Goal: Task Accomplishment & Management: Complete application form

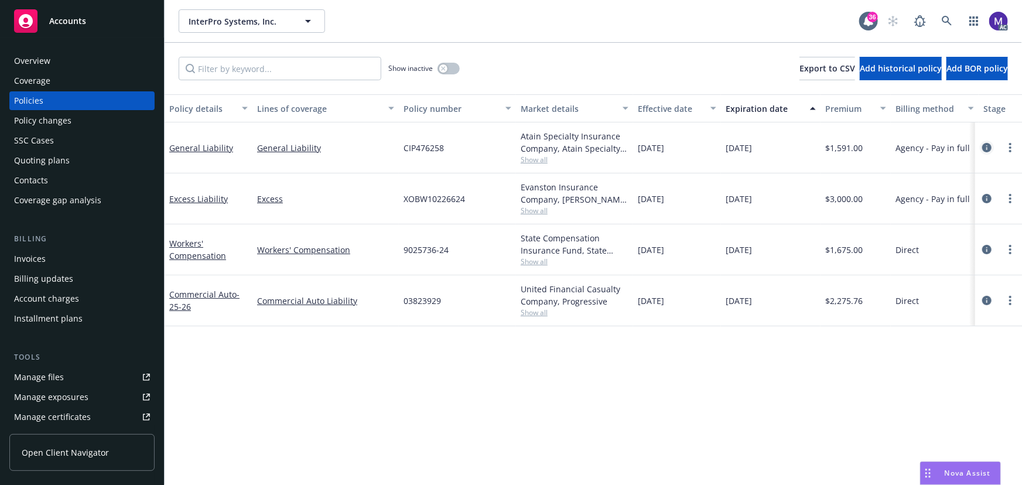
click at [992, 147] on link "circleInformation" at bounding box center [987, 148] width 14 height 14
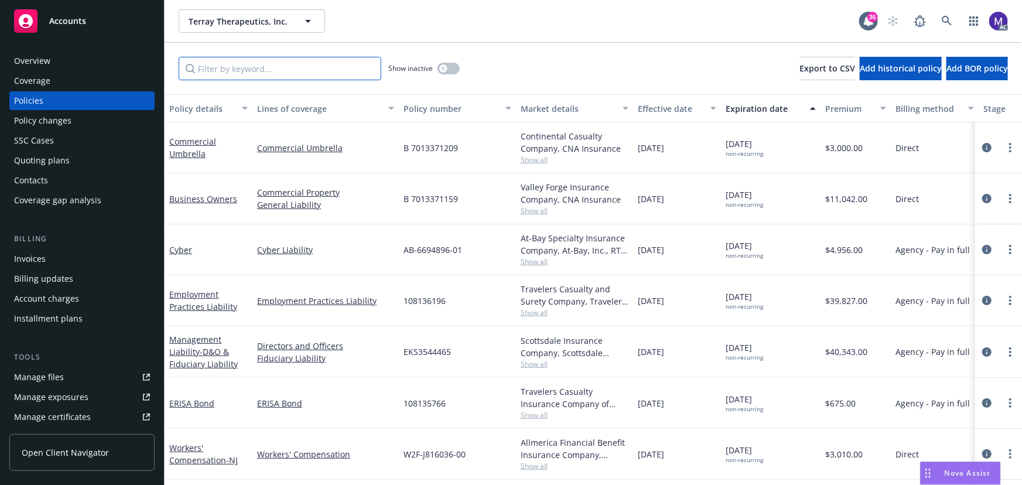
click at [204, 70] on input "Filter by keyword..." at bounding box center [280, 68] width 203 height 23
click at [211, 68] on input "Filter by keyword..." at bounding box center [280, 68] width 203 height 23
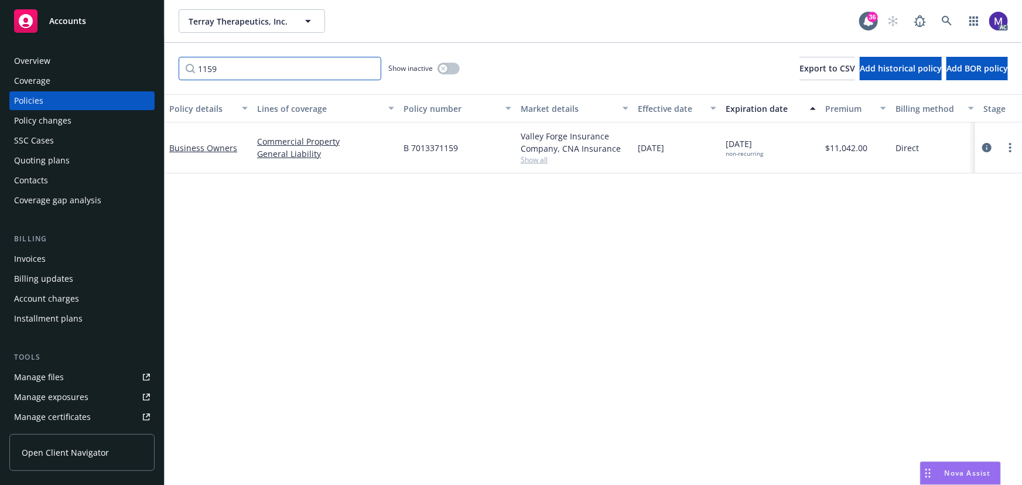
type input "1159"
click at [983, 145] on icon "circleInformation" at bounding box center [986, 147] width 9 height 9
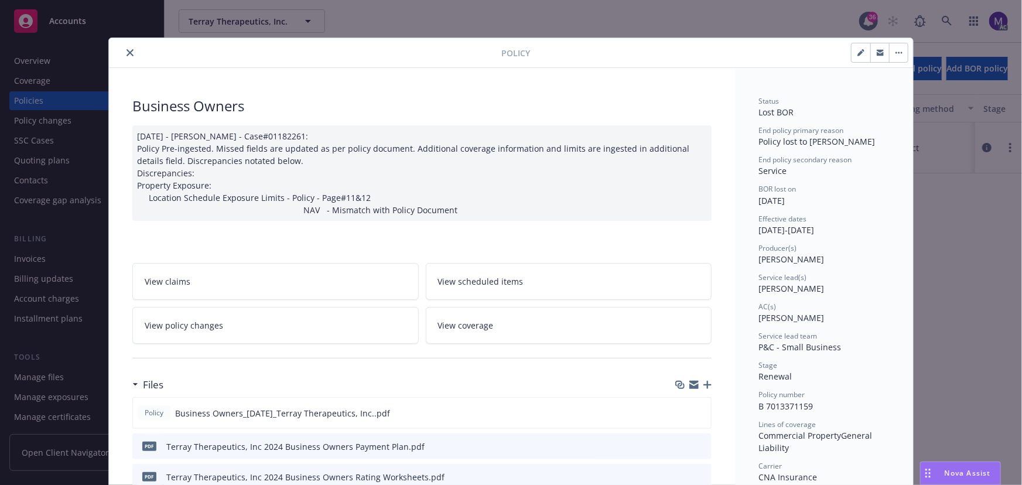
click at [219, 321] on link "View policy changes" at bounding box center [275, 325] width 286 height 37
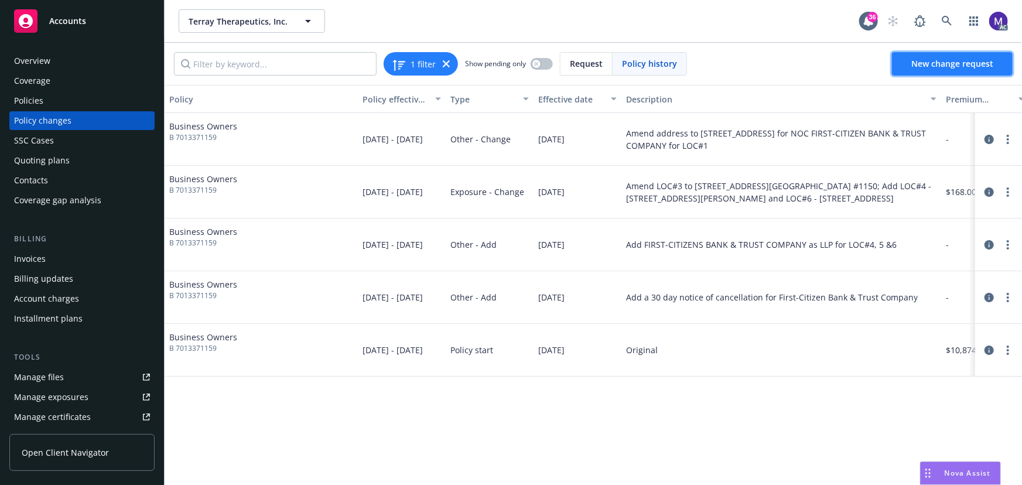
click at [990, 70] on link "New change request" at bounding box center [952, 63] width 121 height 23
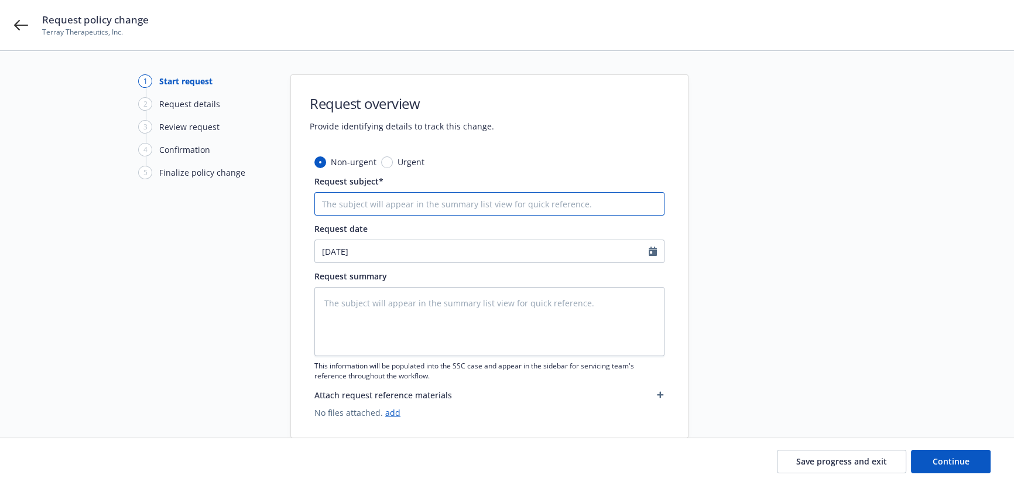
drag, startPoint x: 375, startPoint y: 205, endPoint x: 361, endPoint y: 195, distance: 16.8
click at [375, 205] on input "Request subject*" at bounding box center [490, 203] width 350 height 23
type textarea "x"
type input "2"
type textarea "x"
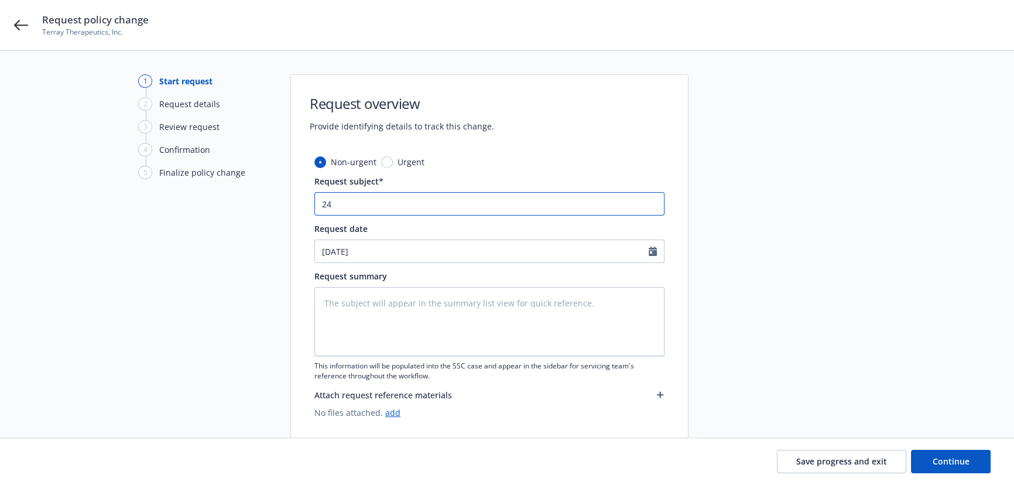
type input "24"
type textarea "x"
type input "24 B"
type textarea "x"
type input "24 BO"
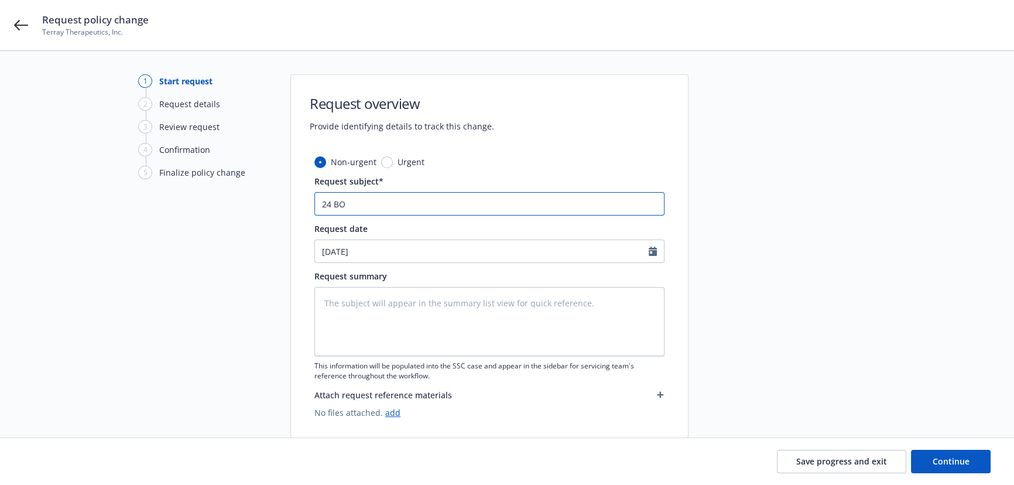
type textarea "x"
type input "24 BOP"
type textarea "x"
type input "24 BOP"
paste input "CNA Insurance"
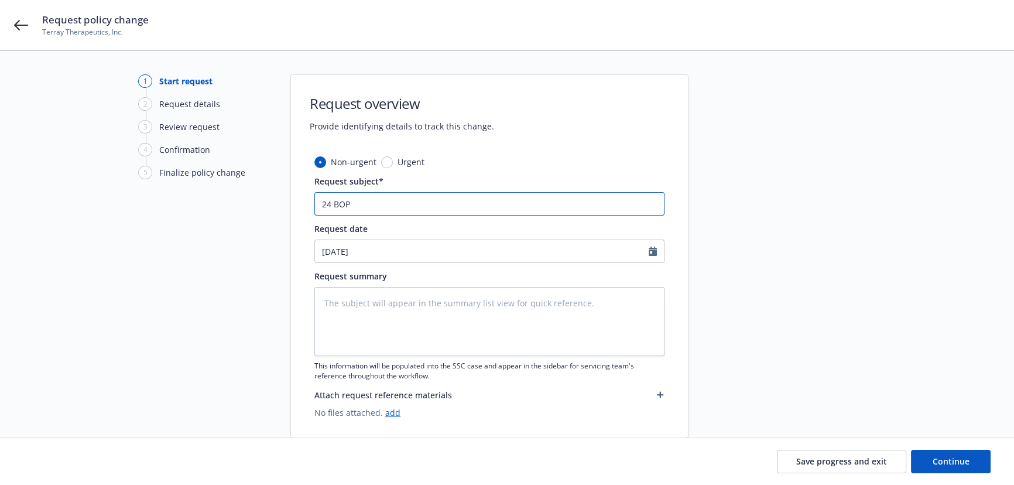
type textarea "x"
type input "24 BOP CNA Insurance"
type textarea "x"
type input "24 BOP CNA Insurance"
type textarea "x"
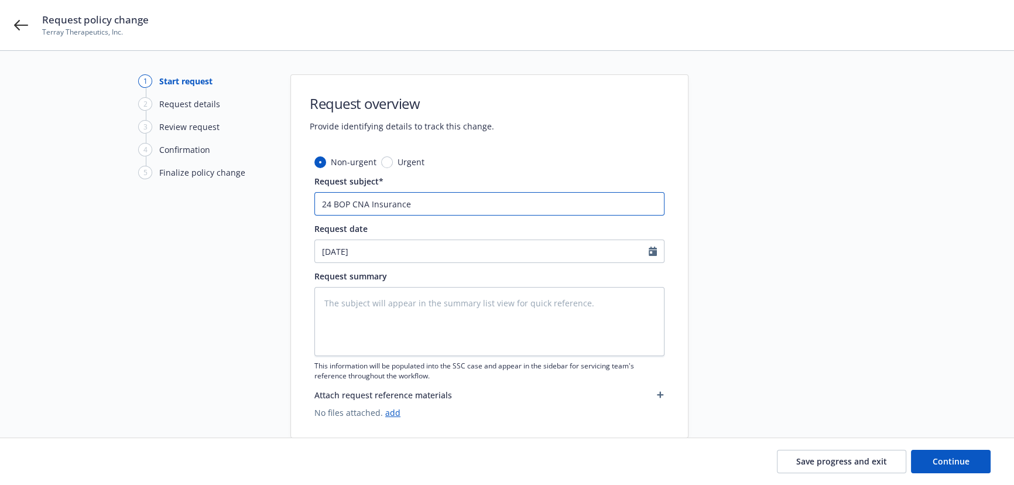
type input "24 BOP CNA Insurance -"
type textarea "x"
click at [473, 195] on input "24 BOP CNA Insurance -" at bounding box center [490, 203] width 350 height 23
paste input "djusting the declarations page of the policy to match the Loc changes"
type input "24 BOP CNA Insurance - djusting the declarations page of the policy to match th…"
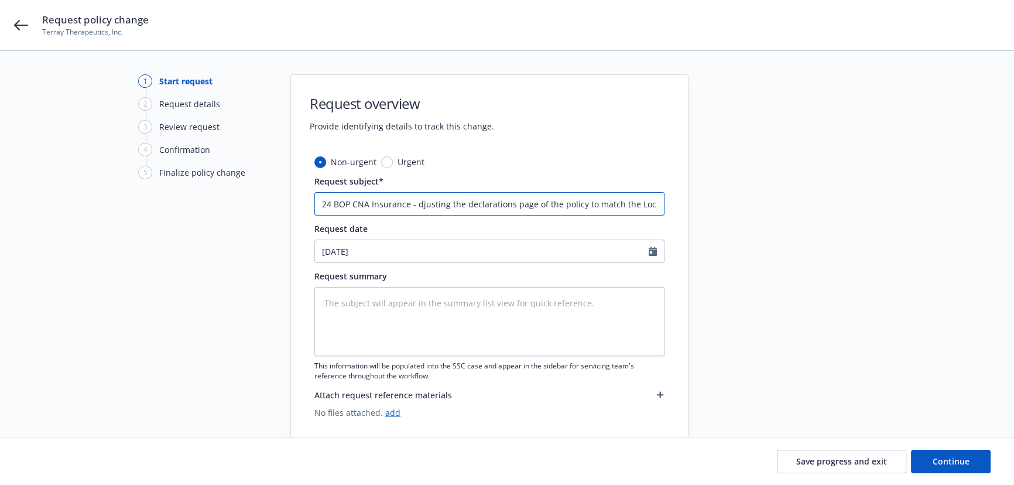
scroll to position [0, 23]
click at [411, 204] on input "24 BOP CNA Insurance - djusting the declarations page of the policy to match th…" at bounding box center [490, 203] width 350 height 23
type textarea "x"
type input "24 BOP CNA Insurance - Athe declarations page of the policy to match the Loc ch…"
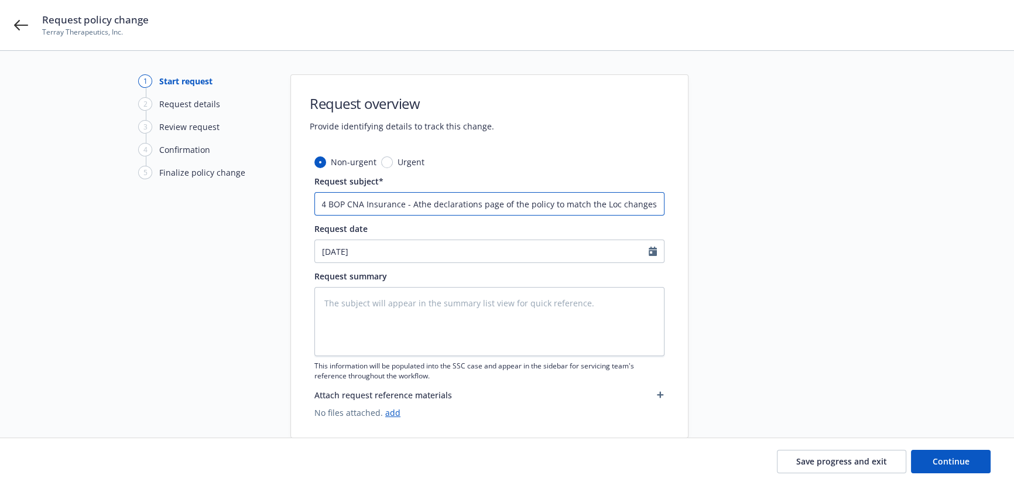
scroll to position [0, 0]
type textarea "x"
type input "24 BOP CNA Insurance - Adthe declarations page of the policy to match the Loc c…"
type textarea "x"
type input "24 BOP CNA Insurance - Adjthe declarations page of the policy to match the Loc …"
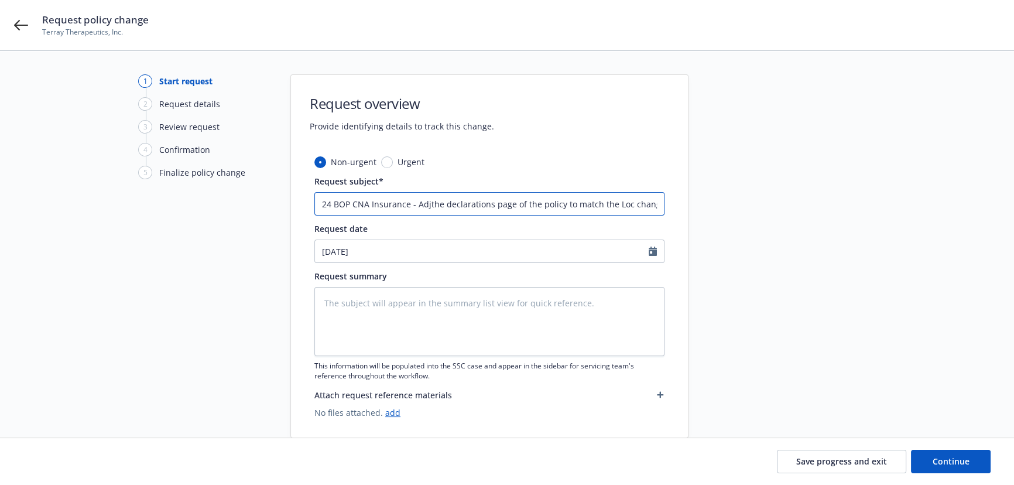
type textarea "x"
type input "24 BOP CNA Insurance - Adjuthe declarations page of the policy to match the Loc…"
type textarea "x"
type input "24 BOP CNA Insurance - Adjusthe declarations page of the policy to match the Lo…"
type textarea "x"
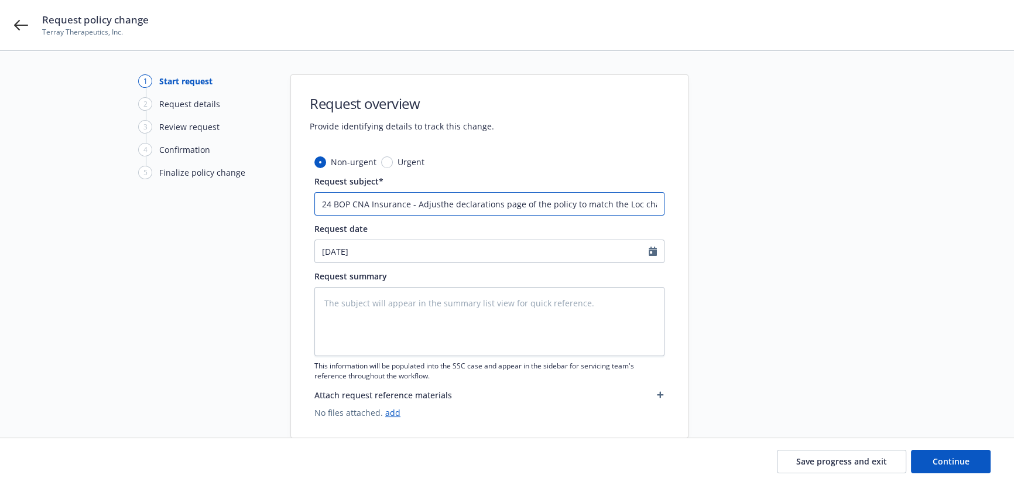
type input "24 BOP CNA Insurance - Adjustthe declarations page of the policy to match the L…"
type textarea "x"
type input "24 BOP CNA Insurance - Adjust the declarations page of the policy to match the …"
click at [451, 202] on input "24 BOP CNA Insurance - Adjust the declarations page of the policy to match the …" at bounding box center [490, 203] width 350 height 23
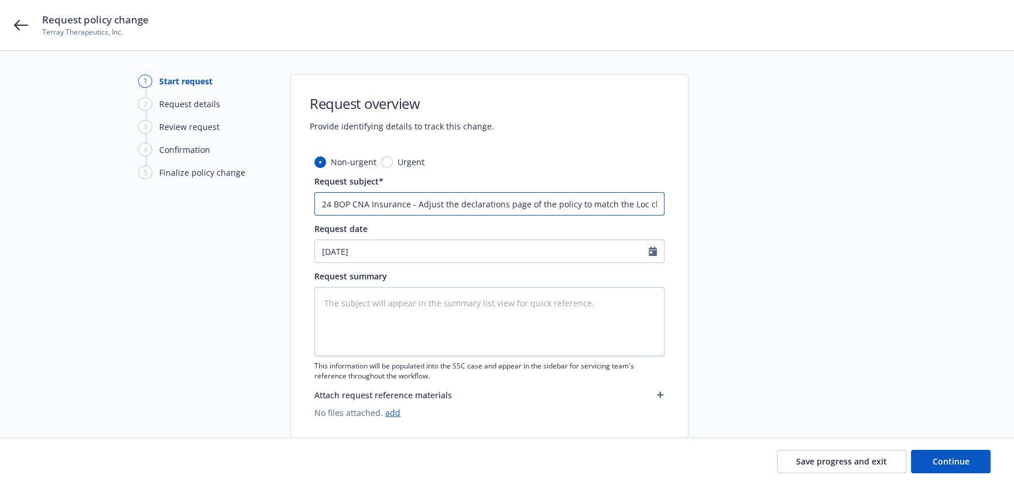
type textarea "x"
type input "24 BOP CNA Insurance - Adjust declarations page of the policy to match the Loc …"
drag, startPoint x: 597, startPoint y: 204, endPoint x: 710, endPoint y: 205, distance: 113.0
click at [710, 205] on div "1 Start request 2 Request details 3 Review request 4 Confirmation 5 Finalize po…" at bounding box center [507, 256] width 986 height 364
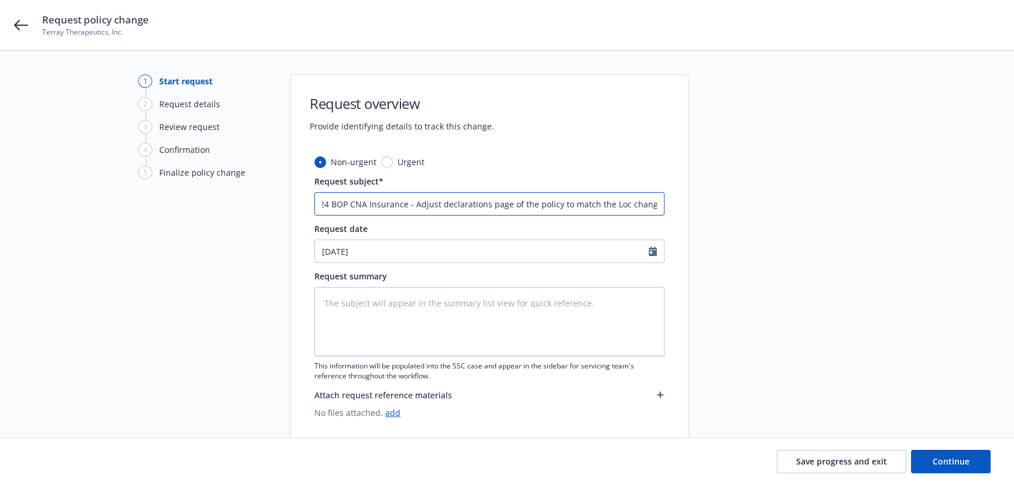
type textarea "x"
type input "24 BOP CNA Insurance - Adjust declarations page of the policy to match l"
type textarea "x"
type input "24 BOP CNA Insurance - Adjust declarations page of the policy to match lo"
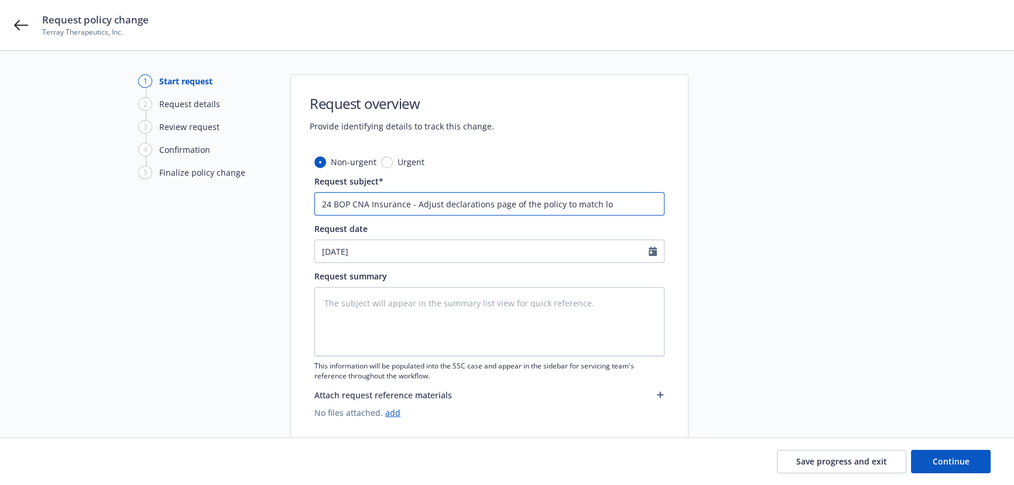
type textarea "x"
type input "24 BOP CNA Insurance - Adjust declarations page of the policy to match loc"
type textarea "x"
type input "24 BOP CNA Insurance - Adjust declarations page of the policy to match loca"
type textarea "x"
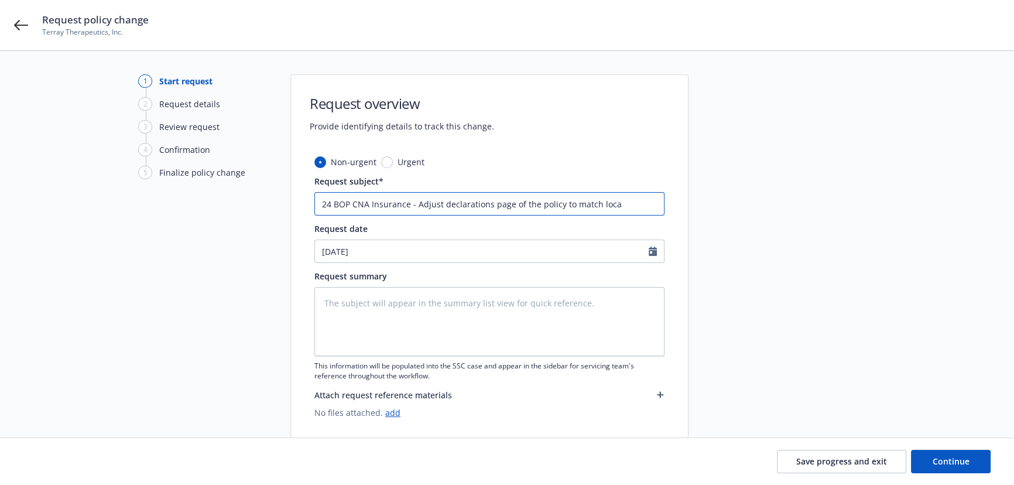
type input "24 BOP CNA Insurance - Adjust declarations page of the policy to match locat"
type textarea "x"
type input "24 BOP CNA Insurance - Adjust declarations page of the policy to match locati"
type textarea "x"
type input "24 BOP CNA Insurance - Adjust declarations page of the policy to match locatio"
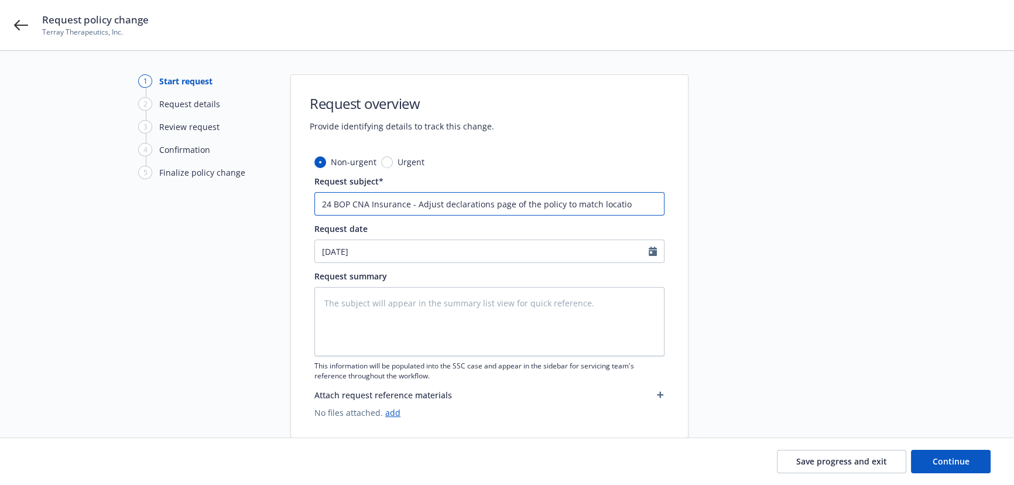
type textarea "x"
type input "24 BOP CNA Insurance - Adjust declarations page of the policy to match location"
type textarea "x"
type input "24 BOP CNA Insurance - Adjust declarations page of the policy to match location"
type textarea "x"
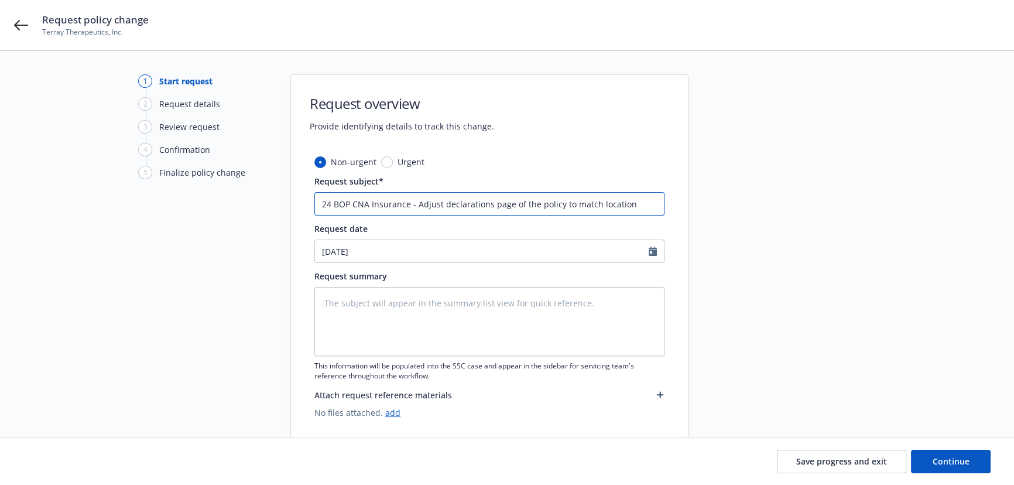
type input "24 BOP CNA Insurance - Adjust declarations page of the policy to match location…"
type textarea "x"
type input "24 BOP CNA Insurance - Adjust declarations page of the policy to match location…"
type textarea "x"
type input "24 BOP CNA Insurance - Adjust declarations page of the policy to match location…"
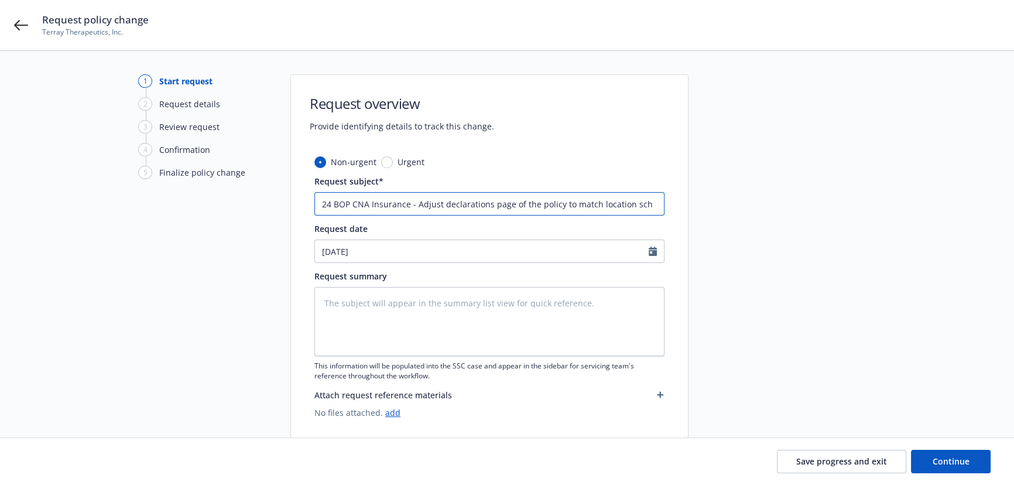
type textarea "x"
type input "24 BOP CNA Insurance - Adjust declarations page of the policy to match location…"
type textarea "x"
type input "24 BOP CNA Insurance - Adjust declarations page of the policy to match location…"
type textarea "x"
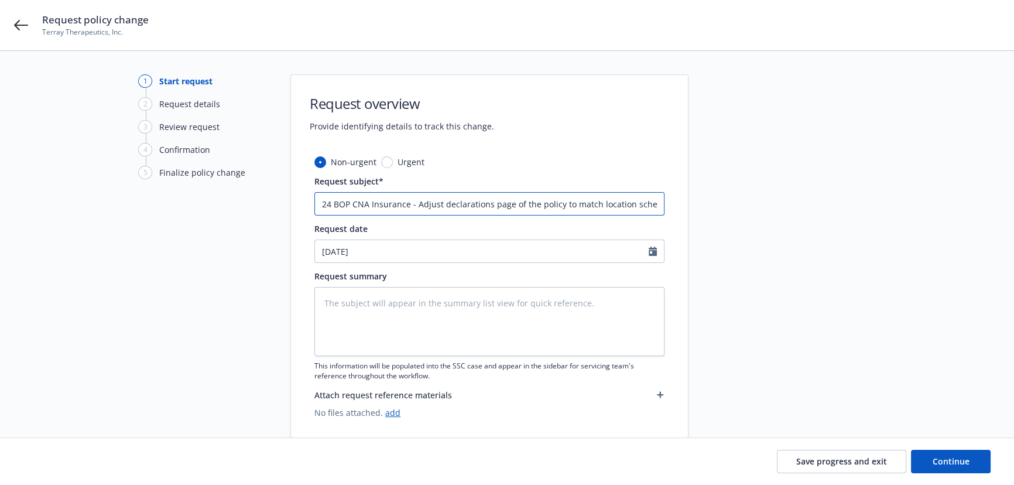
type input "24 BOP CNA Insurance - Adjust declarations page of the policy to match location…"
type textarea "x"
type input "24 BOP CNA Insurance - Adjust declarations page of the policy to match location…"
type textarea "x"
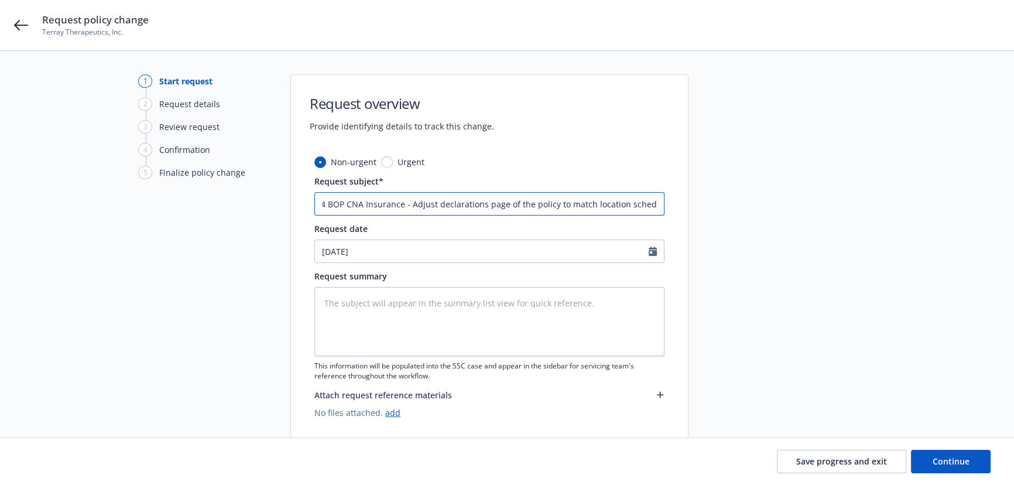
type input "24 BOP CNA Insurance - Adjust declarations page of the policy to match location…"
click at [355, 281] on div "Request summary" at bounding box center [351, 276] width 73 height 12
click at [354, 288] on textarea at bounding box center [490, 321] width 350 height 69
paste textarea "NOT_ALLOWED"
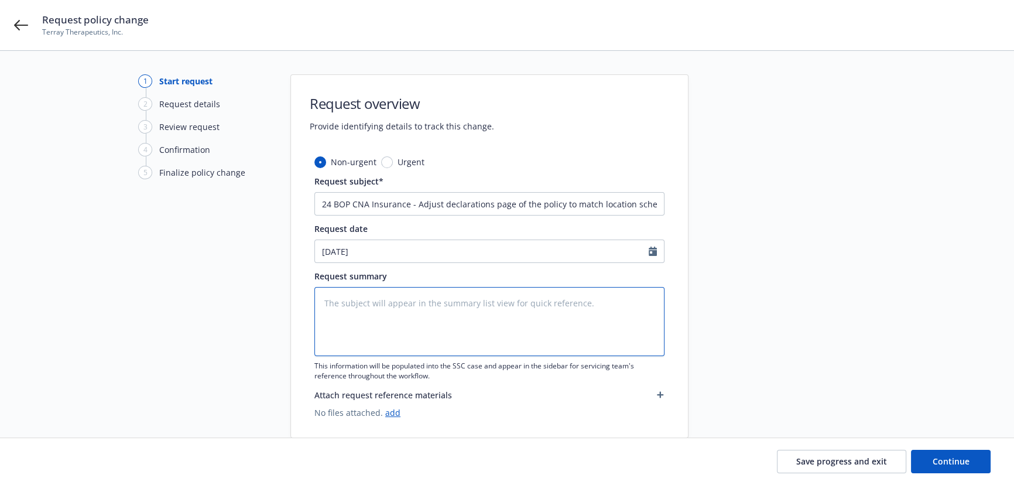
type textarea "x"
type textarea "NOT_ALLOWED"
drag, startPoint x: 403, startPoint y: 299, endPoint x: 260, endPoint y: 282, distance: 144.0
click at [260, 282] on div "1 Start request 2 Request details 3 Review request 4 Confirmation 5 Finalize po…" at bounding box center [507, 256] width 986 height 364
type textarea "x"
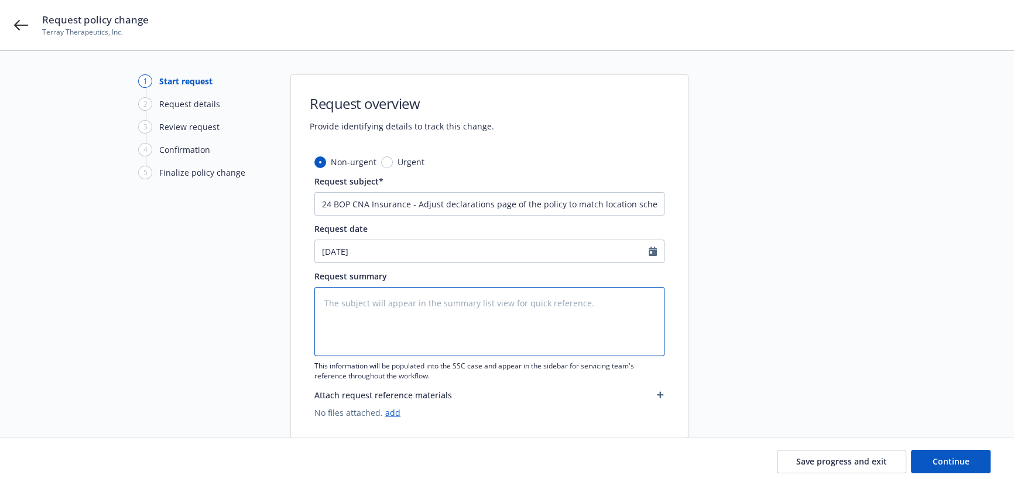
click at [339, 308] on textarea at bounding box center [490, 321] width 350 height 69
paste textarea "LOCATION BUILDING 800 ROYAL OAKS DR STE 107 MONROVIA, CA 91016 Joisted Masonry …"
type textarea "x"
type textarea "LOCATION BUILDING 800 ROYAL OAKS DR STE 107 MONROVIA, CA 91016 Joisted Masonry …"
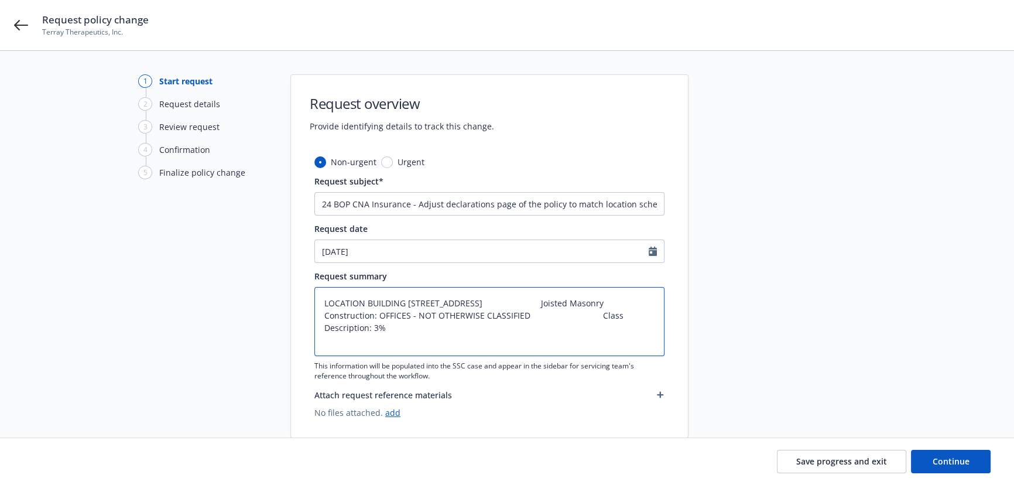
click at [406, 298] on textarea "LOCATION BUILDING 800 ROYAL OAKS DR STE 107 MONROVIA, CA 91016 Joisted Masonry …" at bounding box center [490, 321] width 350 height 69
type textarea "x"
drag, startPoint x: 480, startPoint y: 312, endPoint x: 498, endPoint y: 328, distance: 24.5
click at [480, 313] on textarea "LOCATION BUILDING 800 ROYAL OAKS DR STE 107 MONROVIA, CA 91016 Joisted Masonry …" at bounding box center [490, 321] width 350 height 69
type textarea "LOCATION BUILDING 800 ROYAL OAKS DR STE 107 MONROVIA, CA 91016 Joisted Masonry …"
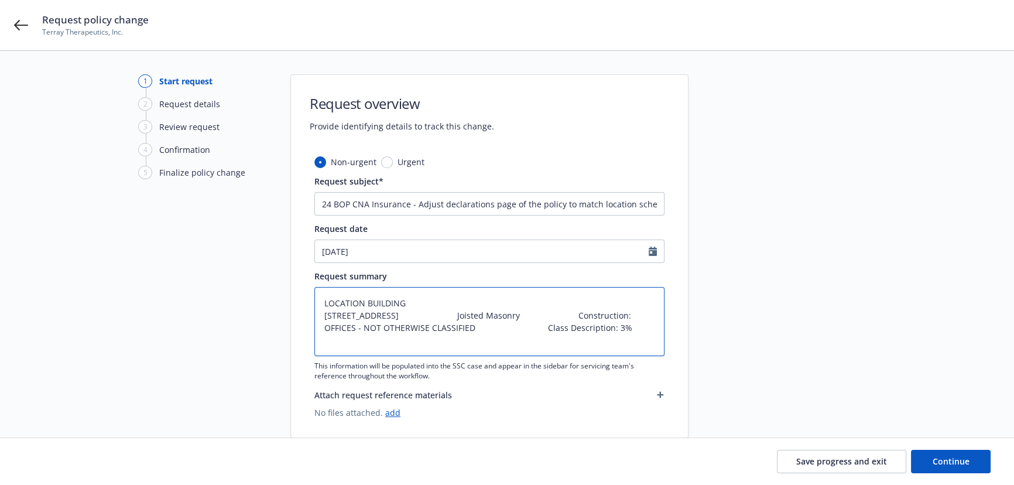
click at [466, 327] on textarea "LOCATION BUILDING 800 ROYAL OAKS DR STE 107 MONROVIA, CA 91016 Joisted Masonry …" at bounding box center [490, 321] width 350 height 69
type textarea "x"
type textarea "LOCATION BUILDING 800 ROYAL OAKS DR STE 107 MONROVIA, CA 91016 Joisted Masonry …"
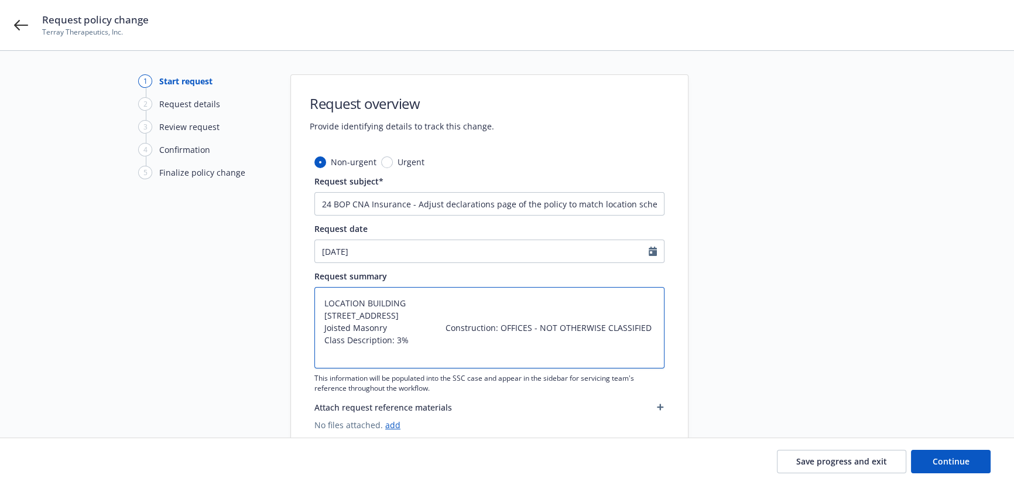
click at [440, 339] on textarea "LOCATION BUILDING 800 ROYAL OAKS DR STE 107 MONROVIA, CA 91016 Joisted Masonry …" at bounding box center [490, 327] width 350 height 81
type textarea "x"
type textarea "LOCATION BUILDING 800 ROYAL OAKS DR STE 107 MONROVIA, CA 91016 Joisted Masonry …"
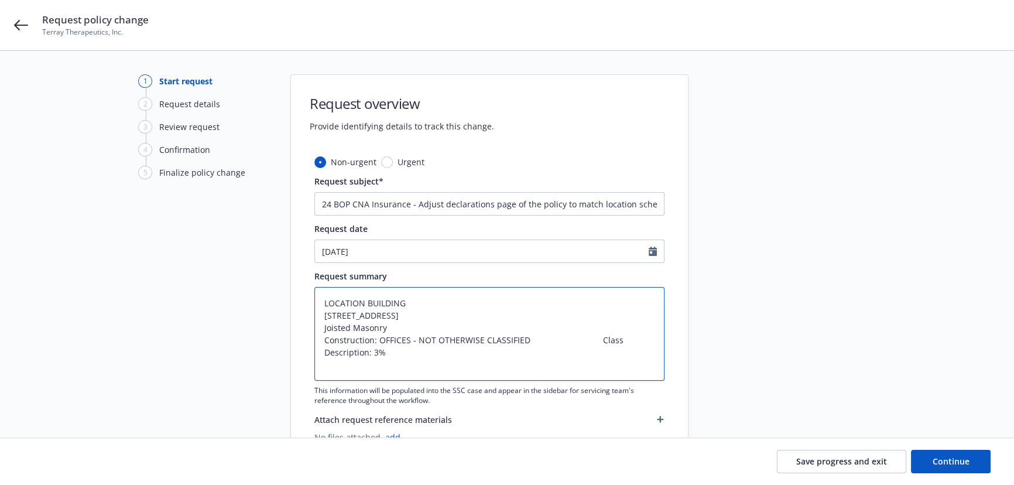
click at [594, 348] on textarea "LOCATION BUILDING 800 ROYAL OAKS DR STE 107 MONROVIA, CA 91016 Joisted Masonry …" at bounding box center [490, 334] width 350 height 94
type textarea "x"
type textarea "LOCATION BUILDING 800 ROYAL OAKS DR STE 107 MONROVIA, CA 91016 Joisted Masonry …"
click at [390, 367] on textarea "LOCATION BUILDING 800 ROYAL OAKS DR STE 107 MONROVIA, CA 91016 Joisted Masonry …" at bounding box center [490, 334] width 350 height 94
drag, startPoint x: 389, startPoint y: 365, endPoint x: 298, endPoint y: 361, distance: 90.9
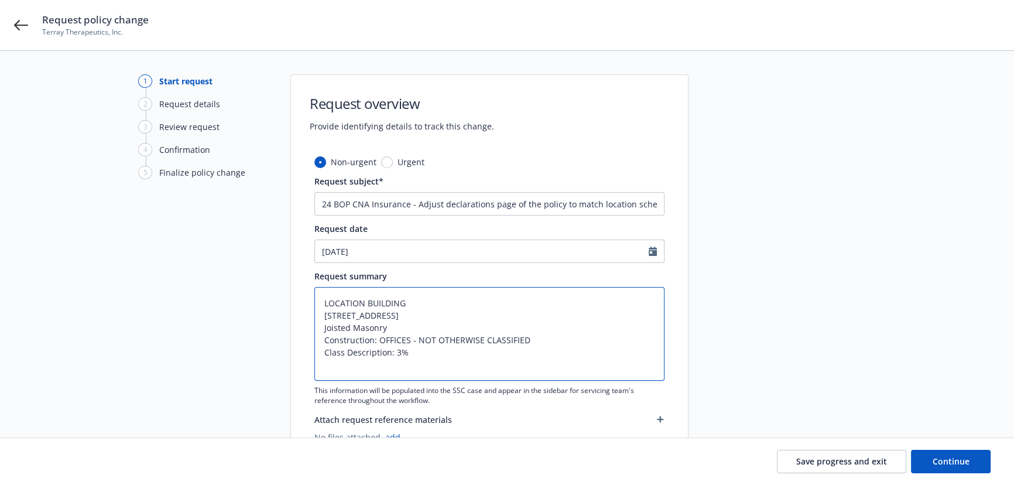
click at [298, 361] on div "Non-urgent Urgent Request subject* 24 BOP CNA Insurance - Adjust declarations p…" at bounding box center [489, 309] width 397 height 306
paste textarea "Inflation Guard"
type textarea "x"
type textarea "LOCATION BUILDING 800 ROYAL OAKS DR STE 107 MONROVIA, CA 91016 Joisted Masonry …"
type textarea "x"
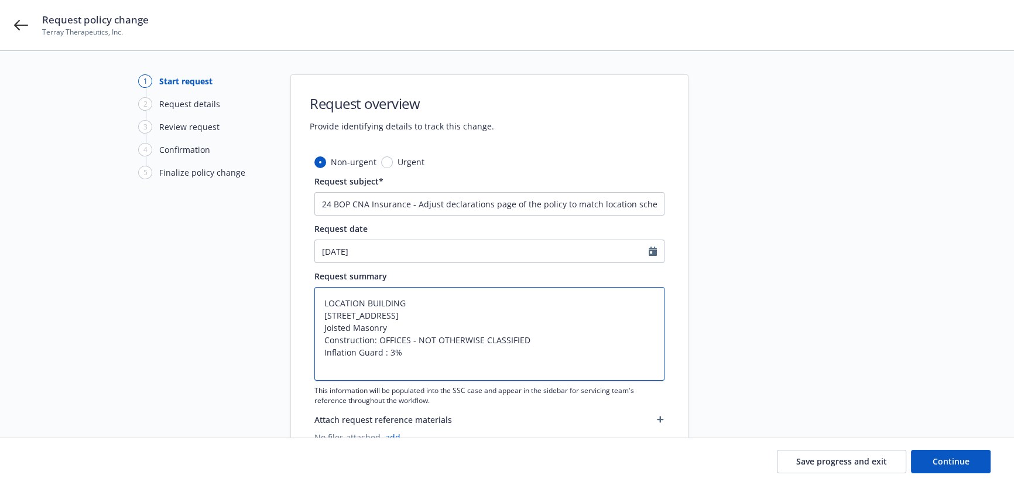
type textarea "LOCATION BUILDING 800 ROYAL OAKS DR STE 107 MONROVIA, CA 91016 Joisted Masonry …"
type textarea "x"
click at [587, 351] on textarea "LOCATION BUILDING 800 ROYAL OAKS DR STE 107 MONROVIA, CA 91016 Joisted Masonry …" at bounding box center [490, 334] width 350 height 94
type textarea "LOCATION BUILDING 800 ROYAL OAKS DR STE 107 MONROVIA, CA 91016 Joisted Masonry …"
drag, startPoint x: 371, startPoint y: 350, endPoint x: 288, endPoint y: 350, distance: 82.6
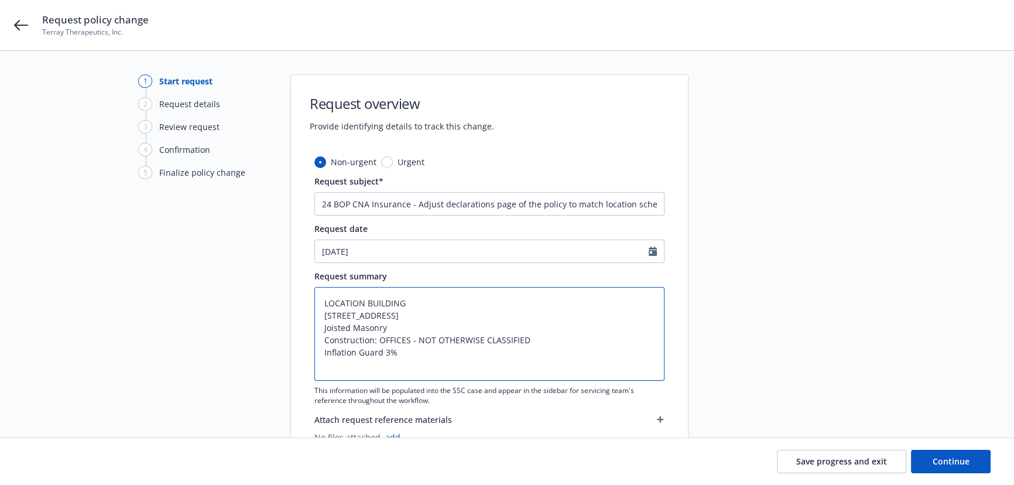
click at [288, 350] on div "1 Start request 2 Request details 3 Review request 4 Confirmation 5 Finalize po…" at bounding box center [507, 268] width 986 height 388
click at [324, 341] on textarea "LOCATION BUILDING 800 ROYAL OAKS DR STE 107 MONROVIA, CA 91016 Joisted Masonry …" at bounding box center [490, 334] width 350 height 94
paste textarea "Construction"
type textarea "x"
type textarea "LOCATION BUILDING 800 ROYAL OAKS DR STE 107 MONROVIA, CA 91016 ConstructionJois…"
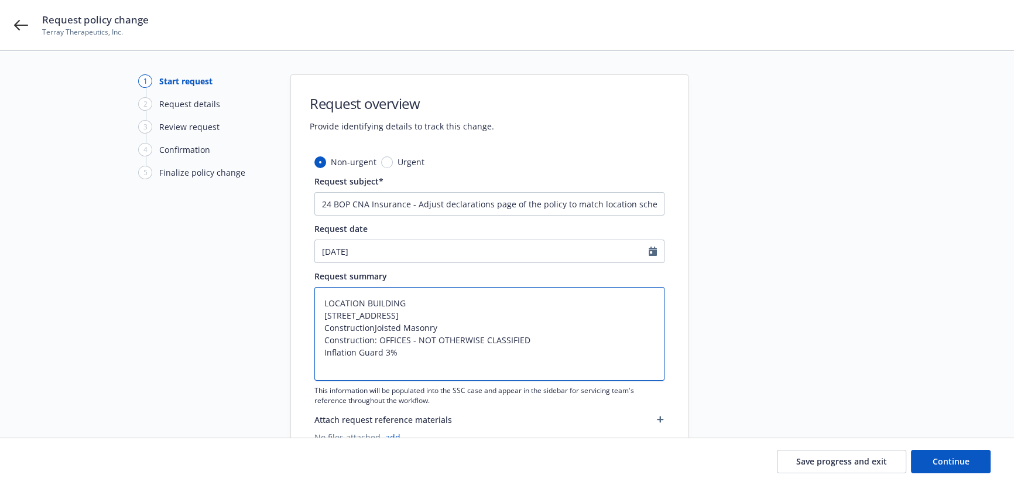
type textarea "x"
type textarea "LOCATION BUILDING 800 ROYAL OAKS DR STE 107 MONROVIA, CA 91016 Construction:Joi…"
type textarea "x"
type textarea "LOCATION BUILDING 800 ROYAL OAKS DR STE 107 MONROVIA, CA 91016 Construction: Jo…"
drag, startPoint x: 371, startPoint y: 354, endPoint x: 313, endPoint y: 353, distance: 58.6
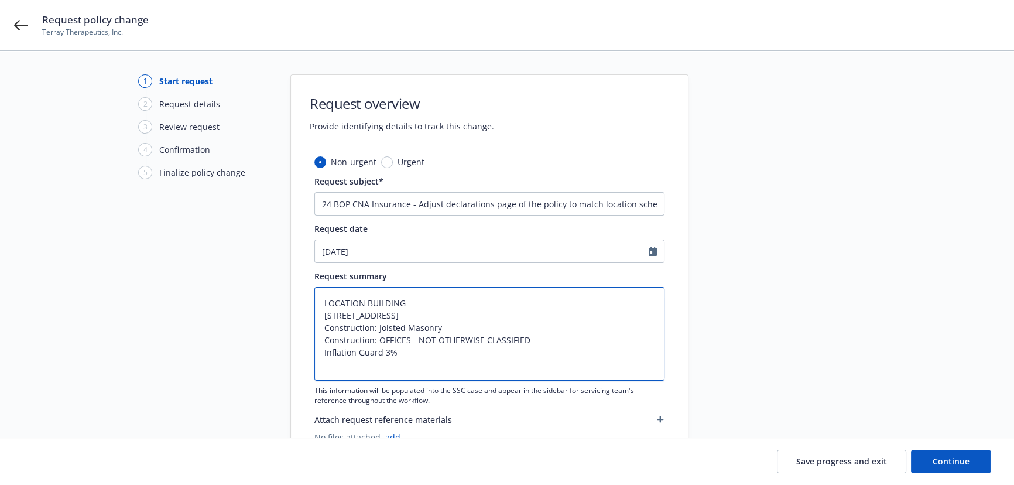
click at [313, 353] on div "Non-urgent Urgent Request subject* 24 BOP CNA Insurance - Adjust declarations p…" at bounding box center [489, 309] width 397 height 306
paste textarea "lass Descrip"
type textarea "x"
type textarea "LOCATION BUILDING 800 ROYAL OAKS DR STE 107 MONROVIA, CA 91016 Construction: Jo…"
click at [414, 368] on textarea "LOCATION BUILDING 800 ROYAL OAKS DR STE 107 MONROVIA, CA 91016 Construction: Jo…" at bounding box center [490, 334] width 350 height 94
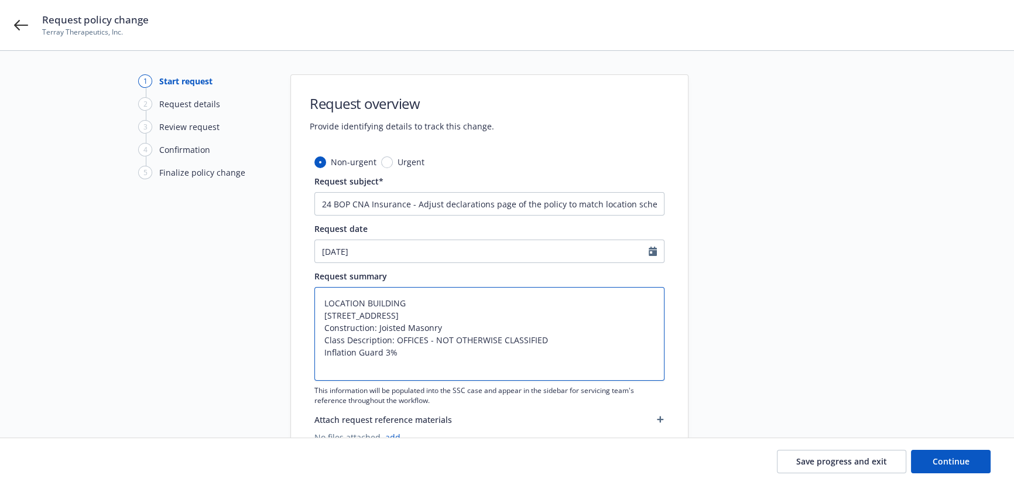
type textarea "x"
type textarea "LOCATION BUILDING 800 ROYAL OAKS DR STE 107 MONROVIA, CA 91016 Construction: Jo…"
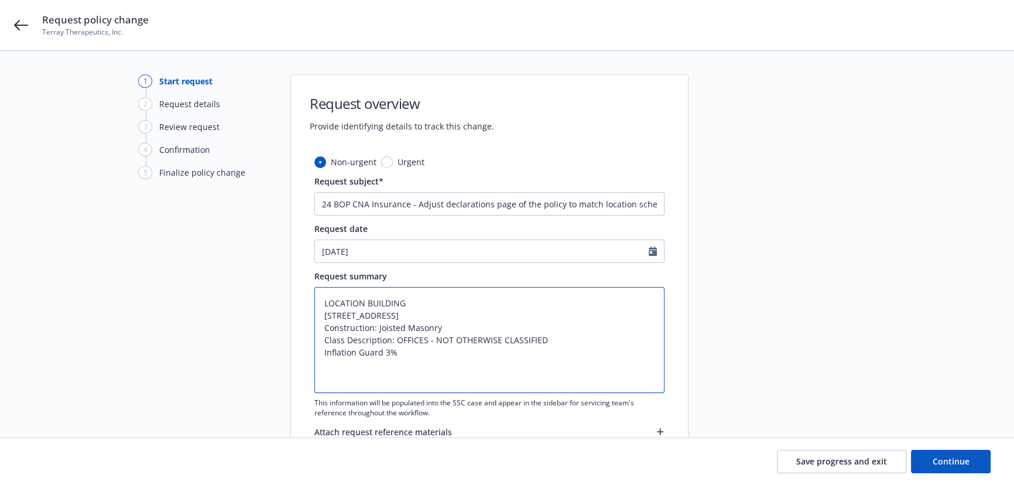
click at [363, 302] on textarea "LOCATION BUILDING 800 ROYAL OAKS DR STE 107 MONROVIA, CA 91016 Construction: Jo…" at bounding box center [490, 340] width 350 height 106
type textarea "x"
type textarea "LOCATION1 BUILDING 800 ROYAL OAKS DR STE 107 MONROVIA, CA 91016 Construction: J…"
click at [433, 300] on textarea "LOCATION1 BUILDING 800 ROYAL OAKS DR STE 107 MONROVIA, CA 91016 Construction: J…" at bounding box center [490, 340] width 350 height 106
type textarea "x"
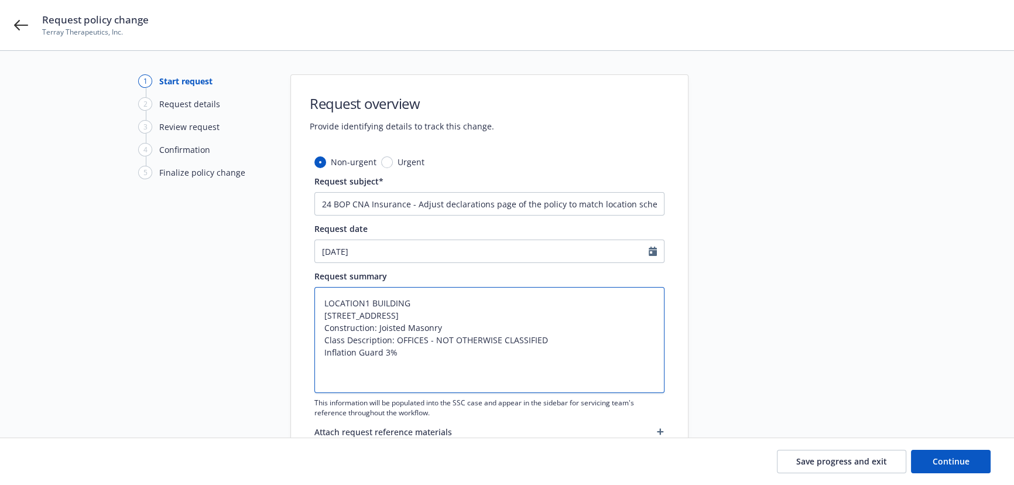
type textarea "LOCATION1 BUILDING 1 800 ROYAL OAKS DR STE 107 MONROVIA, CA 91016 Construction:…"
click at [364, 302] on textarea "LOCATION1 BUILDING 1 800 ROYAL OAKS DR STE 107 MONROVIA, CA 91016 Construction:…" at bounding box center [490, 340] width 350 height 106
type textarea "x"
click at [408, 368] on textarea "LOCATION 1 BUILDING 1 800 ROYAL OAKS DR STE 107 MONROVIA, CA 91016 Construction…" at bounding box center [490, 340] width 350 height 106
click at [354, 389] on textarea "LOCATION 1 BUILDING 1 800 ROYAL OAKS DR STE 107 MONROVIA, CA 91016 Construction…" at bounding box center [490, 340] width 350 height 106
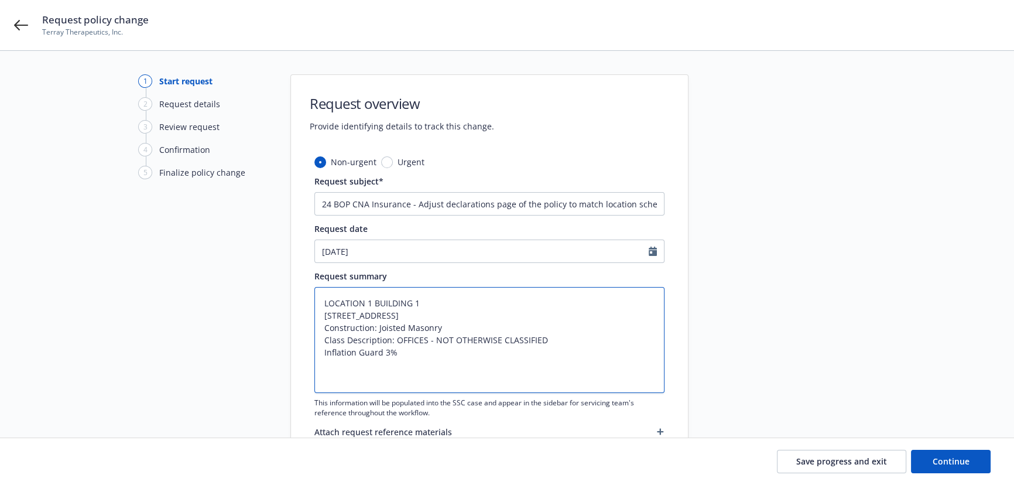
type textarea "LOCATION 1 BUILDING 1 800 ROYAL OAKS DR STE 107 MONROVIA, CA 91016 Construction…"
click at [351, 380] on textarea "LOCATION 1 BUILDING 1 800 ROYAL OAKS DR STE 107 MONROVIA, CA 91016 Construction…" at bounding box center [490, 340] width 350 height 106
paste textarea "LOCATION BUILDING 750 ROYAL OAKS DR STE 100 MONROVIA, CA 91016 Joisted Masonry …"
type textarea "x"
type textarea "LOCATION 1 BUILDING 1 800 ROYAL OAKS DR STE 107 MONROVIA, CA 91016 Construction…"
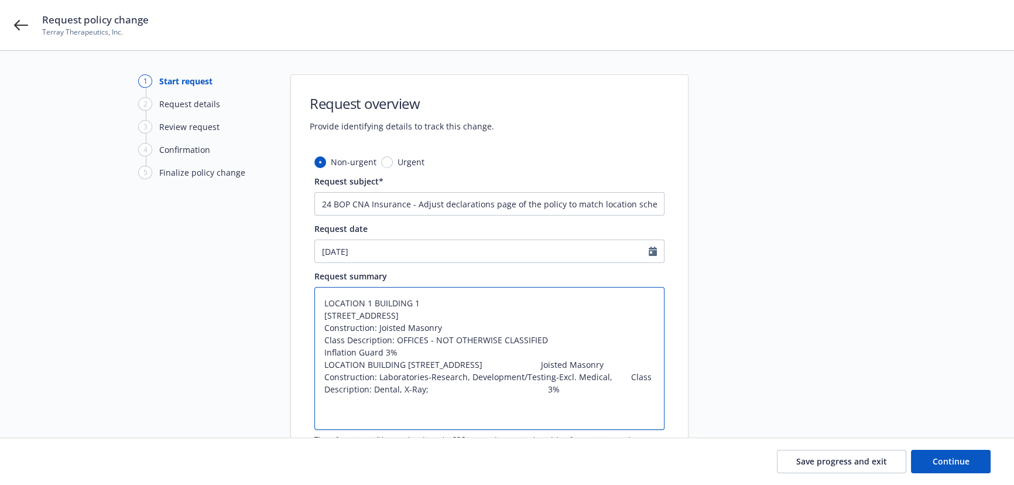
click at [364, 374] on textarea "LOCATION 1 BUILDING 1 800 ROYAL OAKS DR STE 107 MONROVIA, CA 91016 Construction…" at bounding box center [490, 358] width 350 height 143
type textarea "x"
type textarea "LOCATION 1 BUILDING 1 800 ROYAL OAKS DR STE 107 MONROVIA, CA 91016 Construction…"
type textarea "x"
type textarea "LOCATION 1 BUILDING 1 800 ROYAL OAKS DR STE 107 MONROVIA, CA 91016 Construction…"
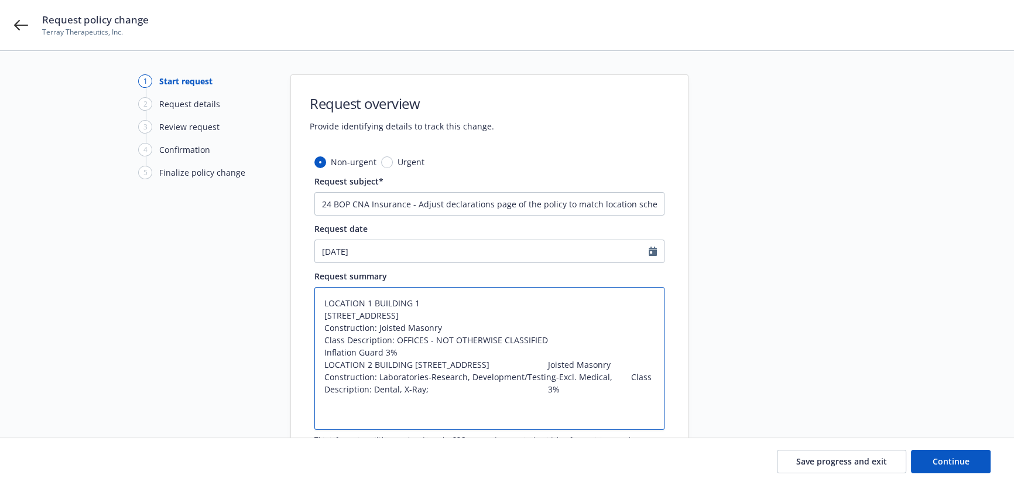
click at [412, 374] on textarea "LOCATION 1 BUILDING 1 800 ROYAL OAKS DR STE 107 MONROVIA, CA 91016 Construction…" at bounding box center [490, 358] width 350 height 143
type textarea "x"
type textarea "LOCATION 1 BUILDING 1 800 ROYAL OAKS DR STE 107 MONROVIA, CA 91016 Construction…"
type textarea "x"
type textarea "LOCATION 1 BUILDING 1 800 ROYAL OAKS DR STE 107 MONROVIA, CA 91016 Construction…"
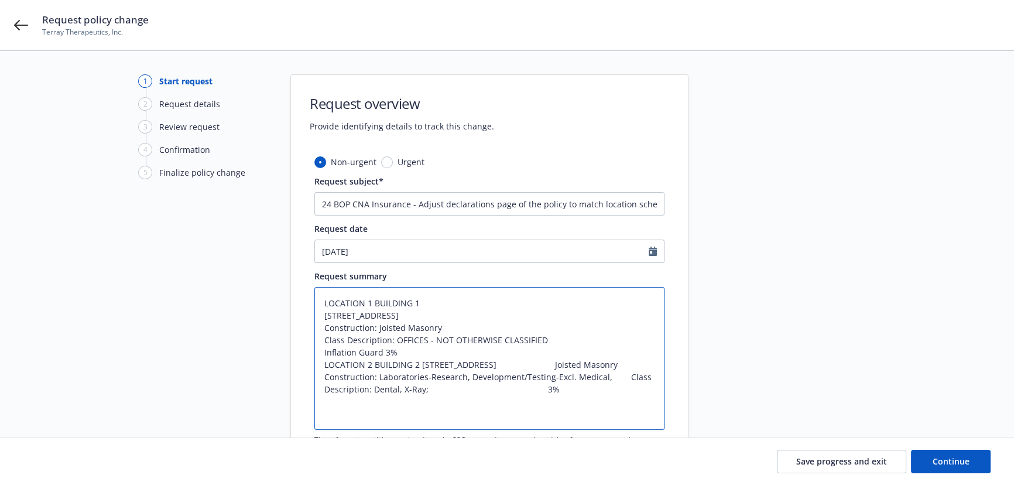
click at [425, 375] on textarea "LOCATION 1 BUILDING 1 800 ROYAL OAKS DR STE 107 MONROVIA, CA 91016 Construction…" at bounding box center [490, 358] width 350 height 143
type textarea "x"
type textarea "LOCATION 1 BUILDING 1 800 ROYAL OAKS DR STE 107 MONROVIA, CA 91016 Construction…"
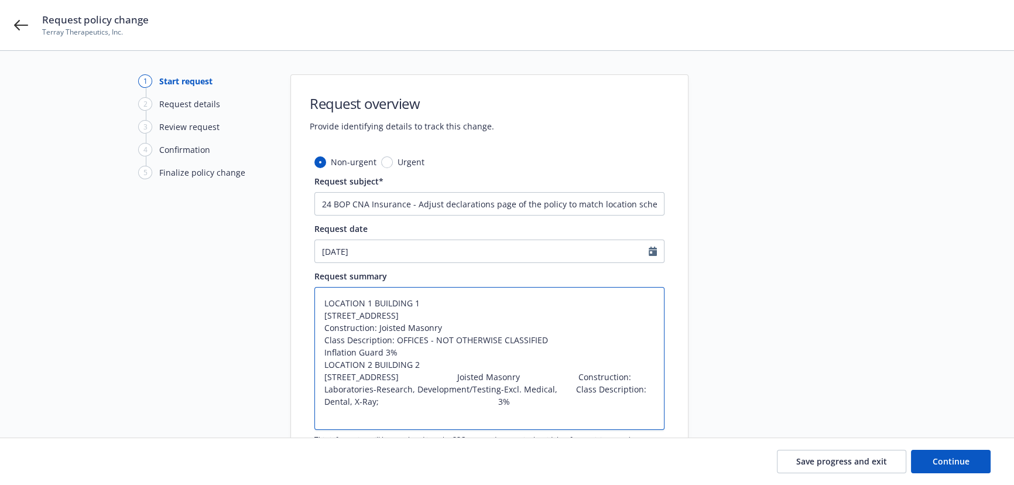
click at [476, 386] on textarea "LOCATION 1 BUILDING 1 800 ROYAL OAKS DR STE 107 MONROVIA, CA 91016 Construction…" at bounding box center [490, 358] width 350 height 143
type textarea "x"
type textarea "LOCATION 1 BUILDING 1 800 ROYAL OAKS DR STE 107 MONROVIA, CA 91016 Construction…"
click at [466, 401] on textarea "LOCATION 1 BUILDING 1 800 ROYAL OAKS DR STE 107 MONROVIA, CA 91016 Construction…" at bounding box center [490, 364] width 350 height 155
type textarea "x"
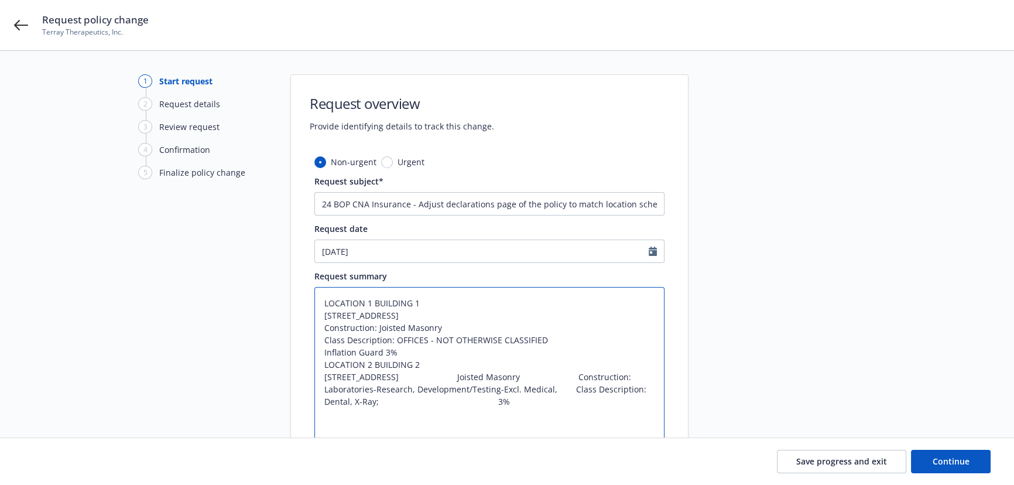
type textarea "LOCATION 1 BUILDING 1 800 ROYAL OAKS DR STE 107 MONROVIA, CA 91016 Construction…"
click at [493, 410] on textarea "LOCATION 1 BUILDING 1 800 ROYAL OAKS DR STE 107 MONROVIA, CA 91016 Construction…" at bounding box center [490, 371] width 350 height 168
type textarea "x"
type textarea "LOCATION 1 BUILDING 1 800 ROYAL OAKS DR STE 107 MONROVIA, CA 91016 Construction…"
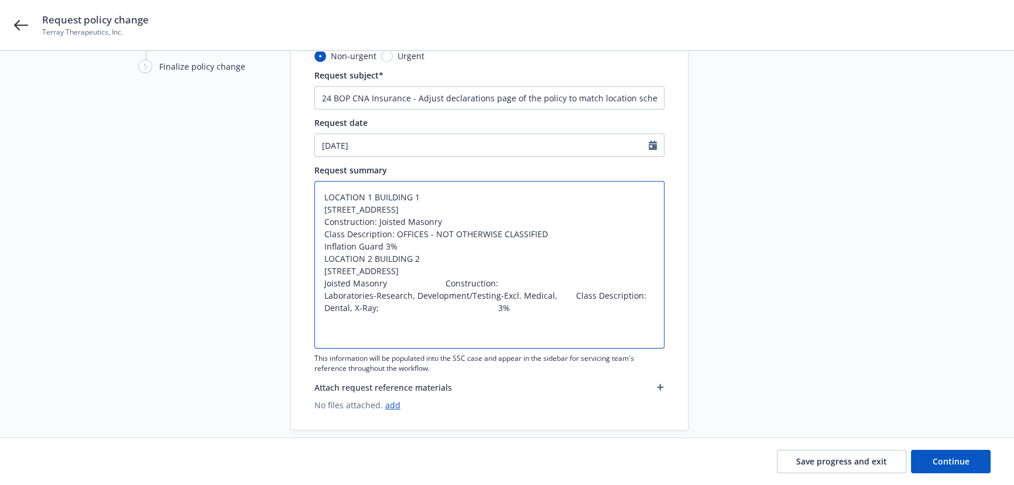
scroll to position [122, 0]
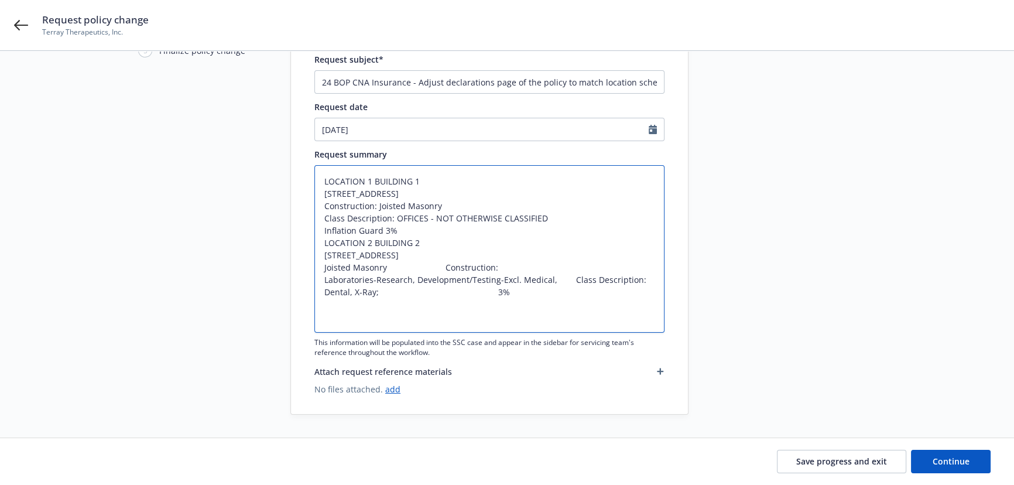
click at [488, 318] on textarea "LOCATION 1 BUILDING 1 800 ROYAL OAKS DR STE 107 MONROVIA, CA 91016 Construction…" at bounding box center [490, 249] width 350 height 168
click at [486, 319] on textarea "LOCATION 1 BUILDING 1 800 ROYAL OAKS DR STE 107 MONROVIA, CA 91016 Construction…" at bounding box center [490, 249] width 350 height 168
type textarea "x"
type textarea "LOCATION 1 BUILDING 1 800 ROYAL OAKS DR STE 107 MONROVIA, CA 91016 Construction…"
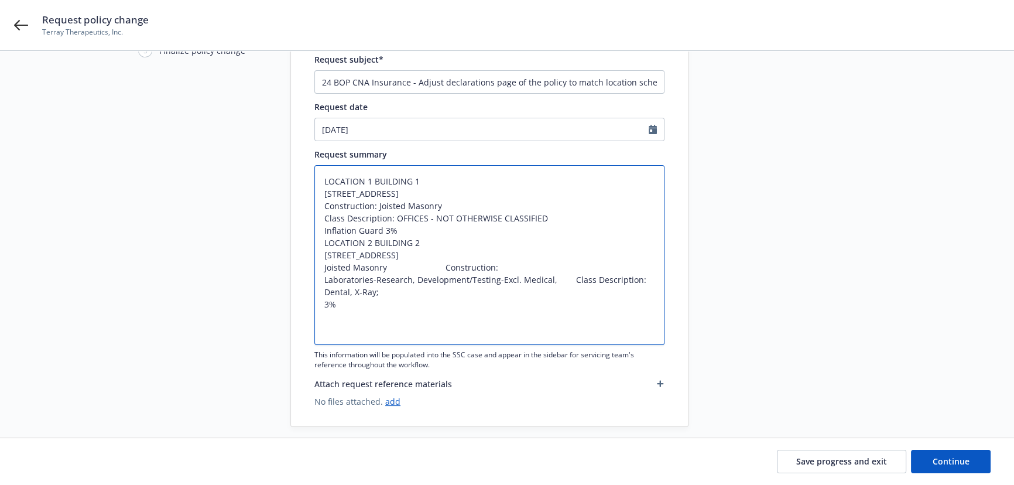
drag, startPoint x: 569, startPoint y: 301, endPoint x: 631, endPoint y: 302, distance: 62.1
click at [631, 302] on textarea "LOCATION 1 BUILDING 1 800 ROYAL OAKS DR STE 107 MONROVIA, CA 91016 Construction…" at bounding box center [490, 255] width 350 height 180
type textarea "x"
type textarea "LOCATION 1 BUILDING 1 800 ROYAL OAKS DR STE 107 MONROVIA, CA 91016 Construction…"
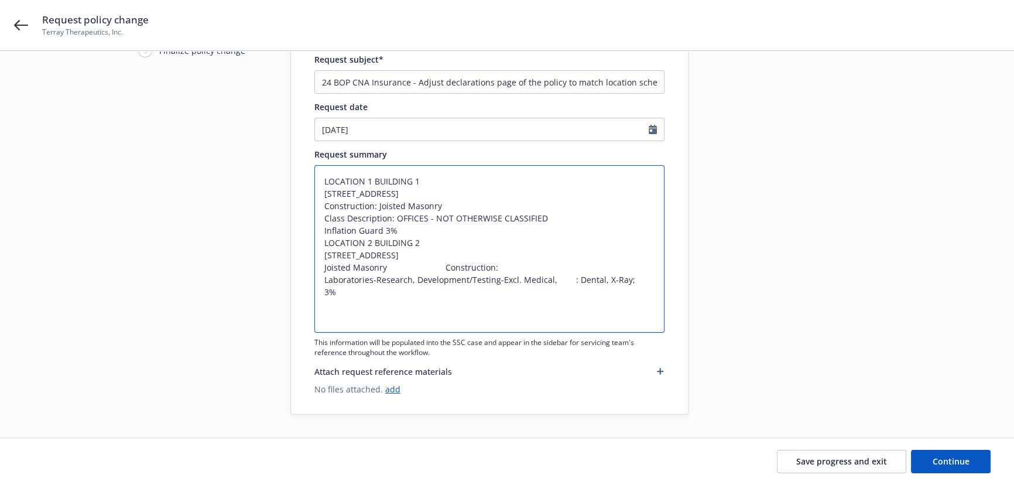
type textarea "x"
type textarea "LOCATION 1 BUILDING 1 800 ROYAL OAKS DR STE 107 MONROVIA, CA 91016 Construction…"
click at [571, 305] on textarea "LOCATION 1 BUILDING 1 800 ROYAL OAKS DR STE 107 MONROVIA, CA 91016 Construction…" at bounding box center [490, 249] width 350 height 168
type textarea "x"
type textarea "LOCATION 1 BUILDING 1 800 ROYAL OAKS DR STE 107 MONROVIA, CA 91016 Construction…"
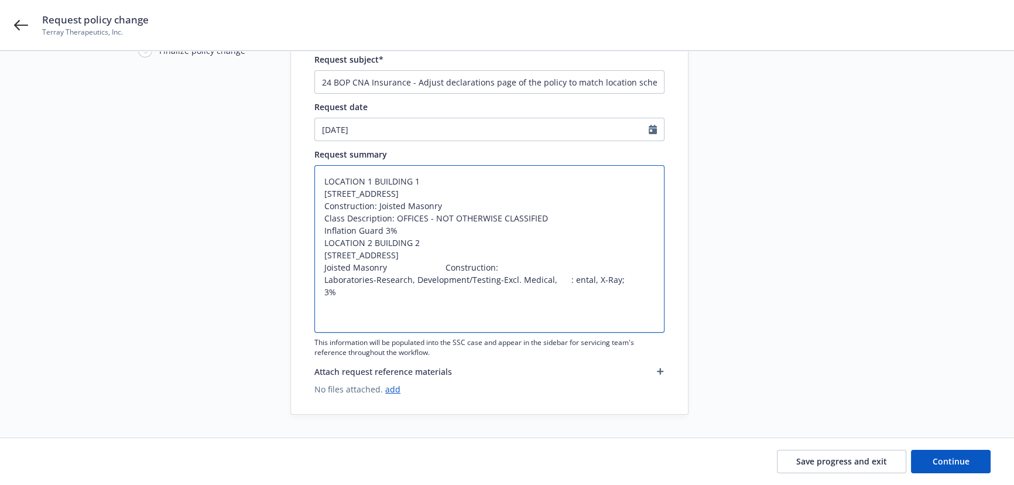
type textarea "x"
type textarea "LOCATION 1 BUILDING 1 800 ROYAL OAKS DR STE 107 MONROVIA, CA 91016 Construction…"
click at [566, 306] on textarea "LOCATION 1 BUILDING 1 800 ROYAL OAKS DR STE 107 MONROVIA, CA 91016 Construction…" at bounding box center [490, 249] width 350 height 168
type textarea "x"
type textarea "LOCATION 1 BUILDING 1 800 ROYAL OAKS DR STE 107 MONROVIA, CA 91016 Construction…"
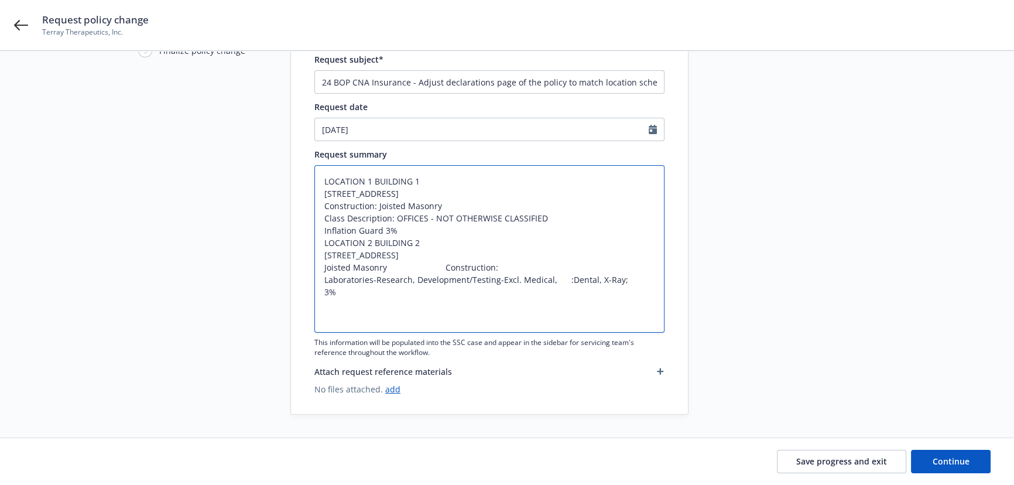
type textarea "x"
type textarea "LOCATION 1 BUILDING 1 800 ROYAL OAKS DR STE 107 MONROVIA, CA 91016 Construction…"
type textarea "x"
type textarea "LOCATION 1 BUILDING 1 800 ROYAL OAKS DR STE 107 MONROVIA, CA 91016 Construction…"
type textarea "x"
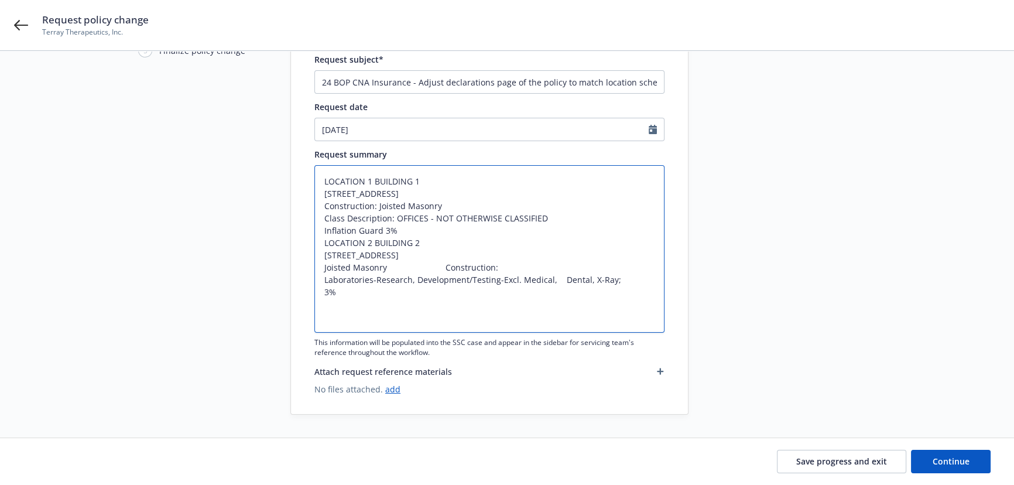
type textarea "LOCATION 1 BUILDING 1 800 ROYAL OAKS DR STE 107 MONROVIA, CA 91016 Construction…"
type textarea "x"
type textarea "LOCATION 1 BUILDING 1 800 ROYAL OAKS DR STE 107 MONROVIA, CA 91016 Construction…"
type textarea "x"
type textarea "LOCATION 1 BUILDING 1 800 ROYAL OAKS DR STE 107 MONROVIA, CA 91016 Construction…"
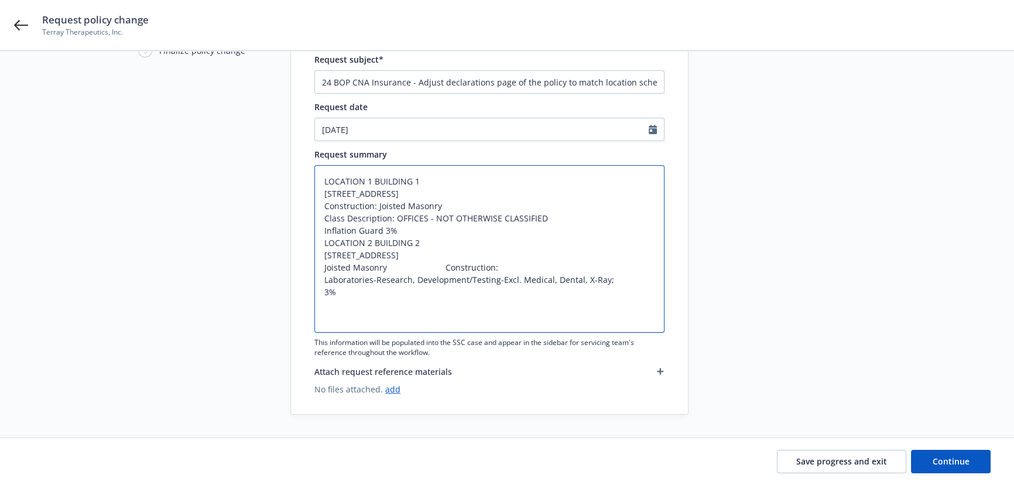
type textarea "x"
type textarea "LOCATION 1 BUILDING 1 800 ROYAL OAKS DR STE 107 MONROVIA, CA 91016 Construction…"
click at [322, 305] on textarea "LOCATION 1 BUILDING 1 800 ROYAL OAKS DR STE 107 MONROVIA, CA 91016 Construction…" at bounding box center [490, 249] width 350 height 168
click at [554, 302] on textarea "LOCATION 1 BUILDING 1 800 ROYAL OAKS DR STE 107 MONROVIA, CA 91016 Construction…" at bounding box center [490, 249] width 350 height 168
click at [554, 304] on textarea "LOCATION 1 BUILDING 1 800 ROYAL OAKS DR STE 107 MONROVIA, CA 91016 Construction…" at bounding box center [490, 249] width 350 height 168
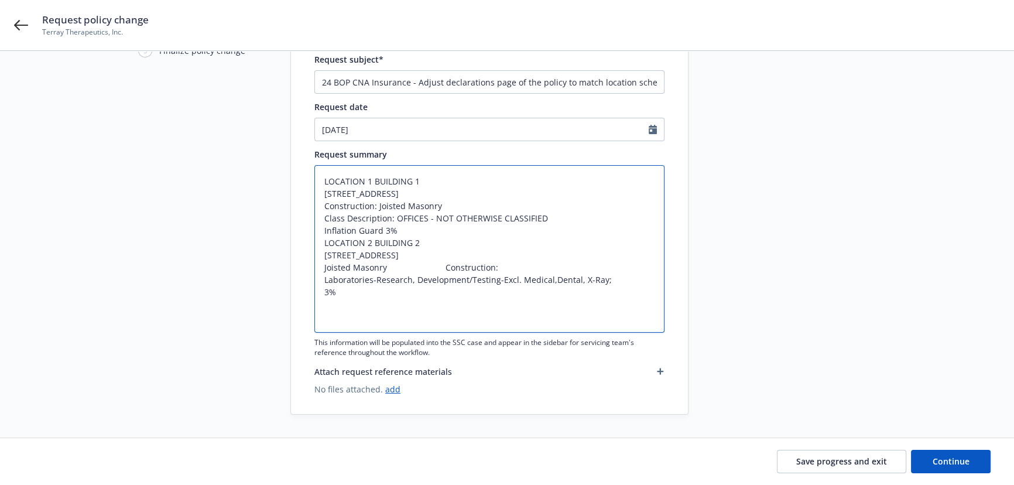
click at [553, 305] on textarea "LOCATION 1 BUILDING 1 800 ROYAL OAKS DR STE 107 MONROVIA, CA 91016 Construction…" at bounding box center [490, 249] width 350 height 168
type textarea "x"
type textarea "LOCATION 1 BUILDING 1 800 ROYAL OAKS DR STE 107 MONROVIA, CA 91016 Construction…"
click at [323, 302] on textarea "LOCATION 1 BUILDING 1 800 ROYAL OAKS DR STE 107 MONROVIA, CA 91016 Construction…" at bounding box center [490, 249] width 350 height 168
paste textarea "Class Description"
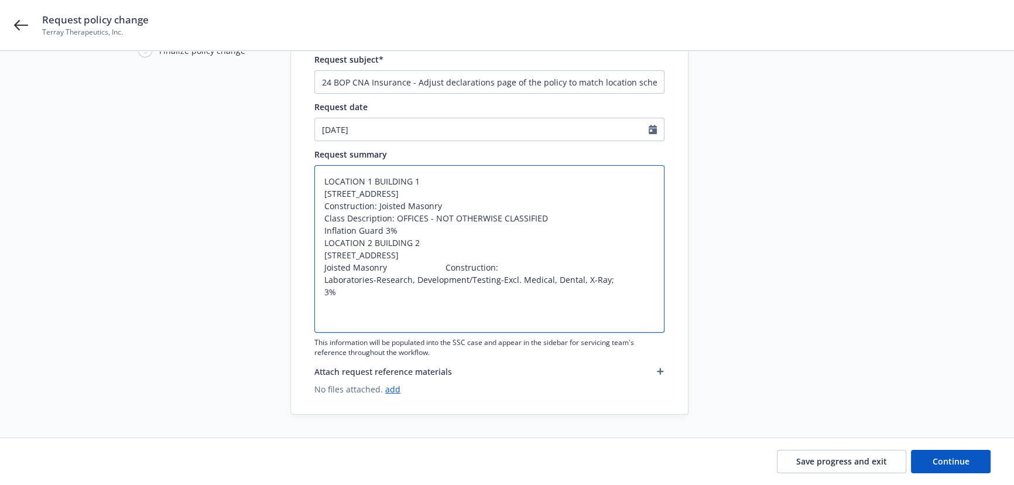
type textarea "x"
type textarea "LOCATION 1 BUILDING 1 800 ROYAL OAKS DR STE 107 MONROVIA, CA 91016 Construction…"
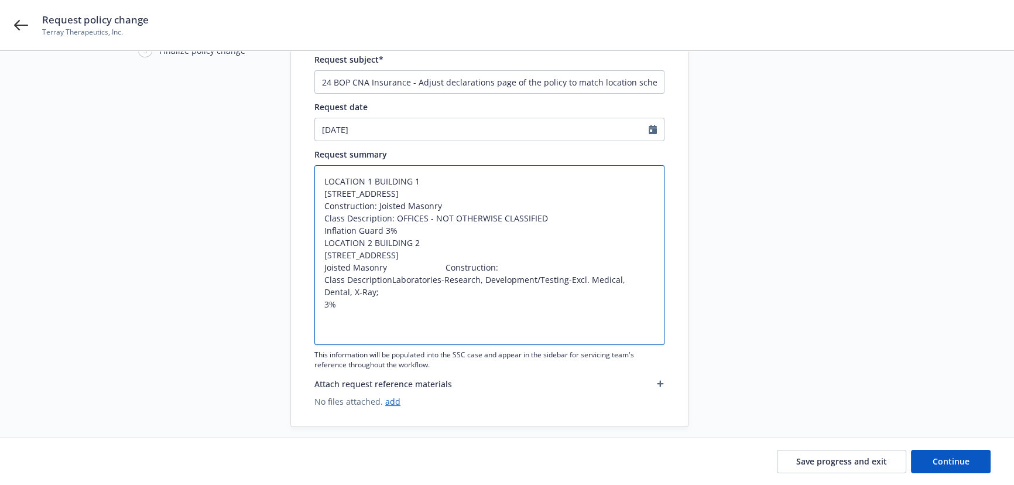
type textarea "x"
type textarea "LOCATION 1 BUILDING 1 800 ROYAL OAKS DR STE 107 MONROVIA, CA 91016 Construction…"
type textarea "x"
type textarea "LOCATION 1 BUILDING 1 800 ROYAL OAKS DR STE 107 MONROVIA, CA 91016 Construction…"
click at [456, 288] on textarea "LOCATION 1 BUILDING 1 800 ROYAL OAKS DR STE 107 MONROVIA, CA 91016 Construction…" at bounding box center [490, 255] width 350 height 180
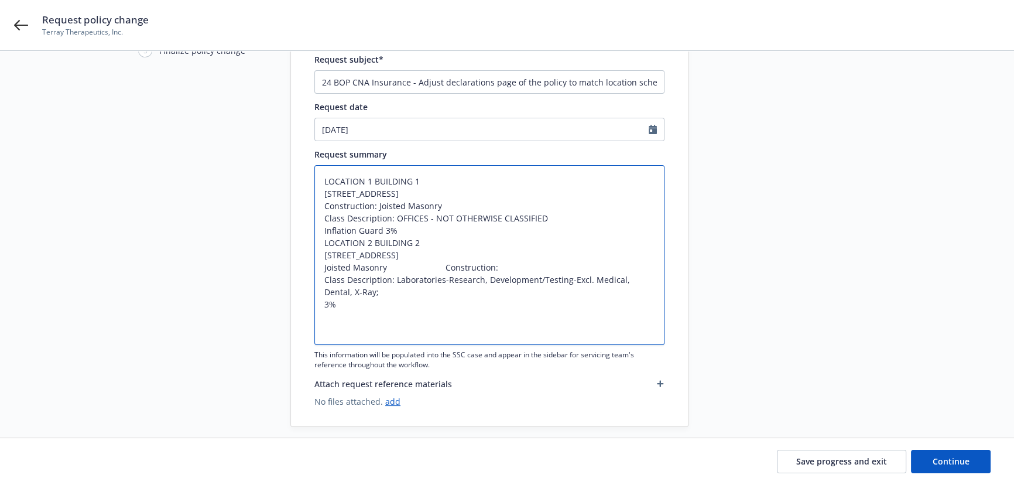
click at [456, 288] on textarea "LOCATION 1 BUILDING 1 800 ROYAL OAKS DR STE 107 MONROVIA, CA 91016 Construction…" at bounding box center [490, 255] width 350 height 180
type textarea "x"
type textarea "LOCATION 1 BUILDING 1 800 ROYAL OAKS DR STE 107 MONROVIA, CA 91016 Construction…"
type textarea "x"
type textarea "LOCATION 1 BUILDING 1 800 ROYAL OAKS DR STE 107 MONROVIA, CA 91016 Construction…"
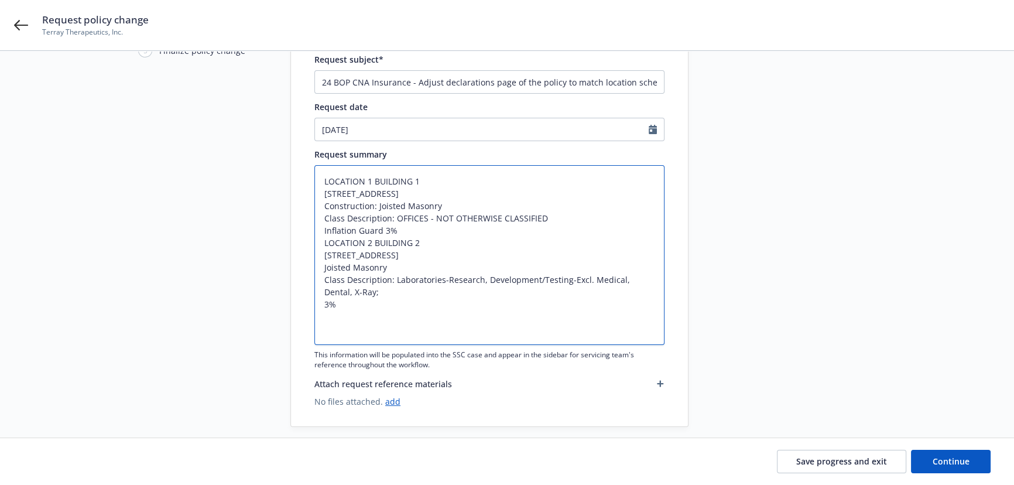
click at [320, 292] on textarea "LOCATION 1 BUILDING 1 800 ROYAL OAKS DR STE 107 MONROVIA, CA 91016 Construction…" at bounding box center [490, 255] width 350 height 180
paste textarea "Construction"
type textarea "x"
type textarea "LOCATION 1 BUILDING 1 800 ROYAL OAKS DR STE 107 MONROVIA, CA 91016 Construction…"
type textarea "x"
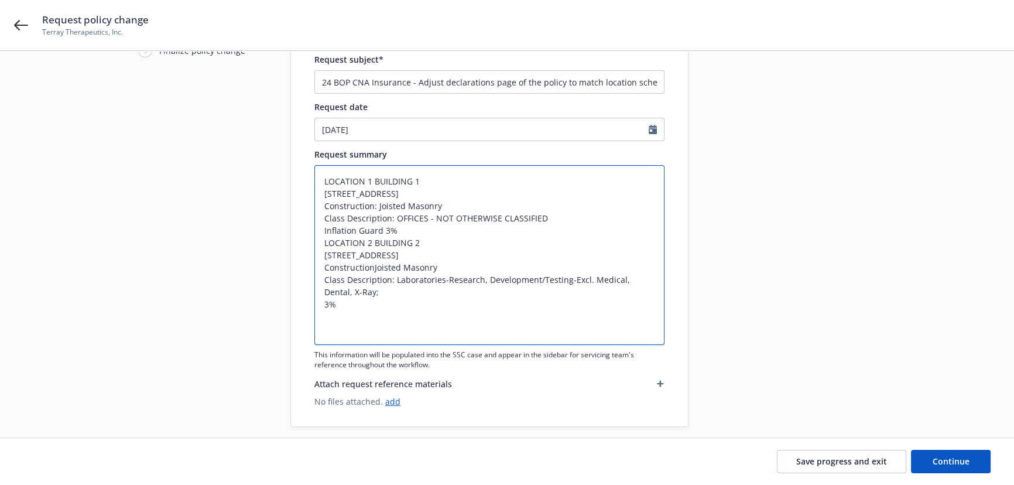
type textarea "LOCATION 1 BUILDING 1 800 ROYAL OAKS DR STE 107 MONROVIA, CA 91016 Construction…"
type textarea "x"
type textarea "LOCATION 1 BUILDING 1 800 ROYAL OAKS DR STE 107 MONROVIA, CA 91016 Construction…"
click at [322, 327] on textarea "LOCATION 1 BUILDING 1 800 ROYAL OAKS DR STE 107 MONROVIA, CA 91016 Construction…" at bounding box center [490, 255] width 350 height 180
paste textarea "Inflation Guard"
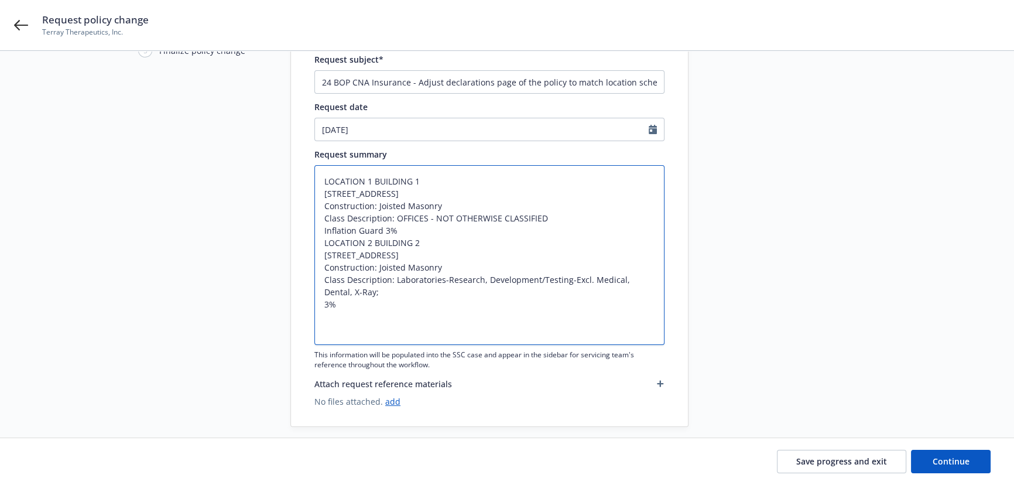
type textarea "x"
type textarea "LOCATION 1 BUILDING 1 800 ROYAL OAKS DR STE 107 MONROVIA, CA 91016 Construction…"
type textarea "x"
type textarea "LOCATION 1 BUILDING 1 800 ROYAL OAKS DR STE 107 MONROVIA, CA 91016 Construction…"
type textarea "x"
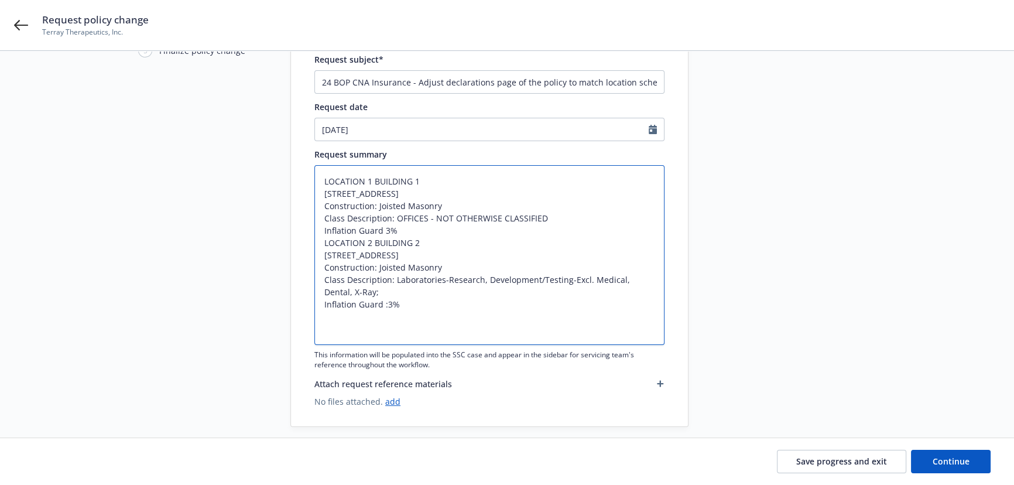
type textarea "LOCATION 1 BUILDING 1 800 ROYAL OAKS DR STE 107 MONROVIA, CA 91016 Construction…"
click at [384, 328] on textarea "LOCATION 1 BUILDING 1 800 ROYAL OAKS DR STE 107 MONROVIA, CA 91016 Construction…" at bounding box center [490, 255] width 350 height 180
type textarea "x"
type textarea "LOCATION 1 BUILDING 1 800 ROYAL OAKS DR STE 107 MONROVIA, CA 91016 Construction…"
drag, startPoint x: 388, startPoint y: 327, endPoint x: 320, endPoint y: 255, distance: 99.0
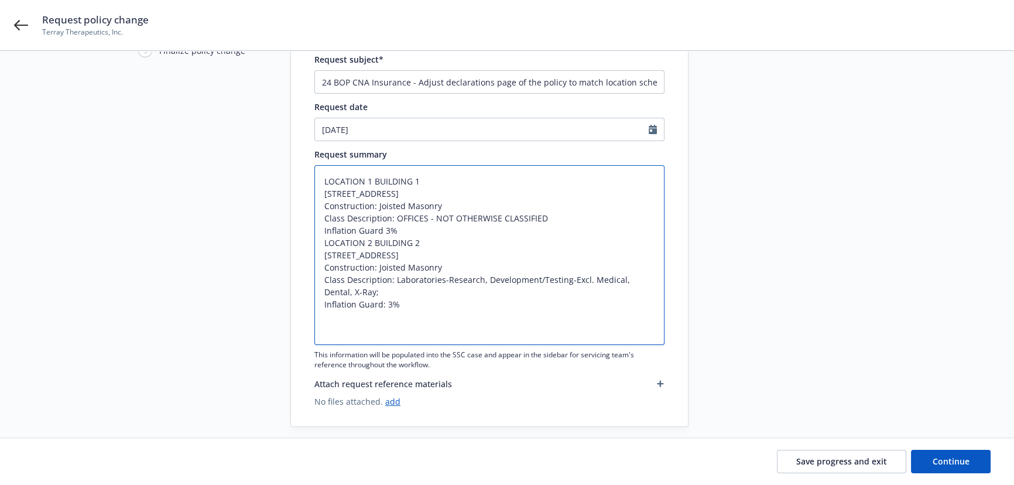
click at [320, 255] on textarea "LOCATION 1 BUILDING 1 800 ROYAL OAKS DR STE 107 MONROVIA, CA 91016 Construction…" at bounding box center [490, 255] width 350 height 180
click at [416, 325] on textarea "LOCATION 1 BUILDING 1 800 ROYAL OAKS DR STE 107 MONROVIA, CA 91016 Construction…" at bounding box center [490, 255] width 350 height 180
click at [428, 337] on textarea "LOCATION 1 BUILDING 1 800 ROYAL OAKS DR STE 107 MONROVIA, CA 91016 Construction…" at bounding box center [490, 255] width 350 height 180
type textarea "x"
type textarea "LOCATION 1 BUILDING 1 800 ROYAL OAKS DR STE 107 MONROVIA, CA 91016 Construction…"
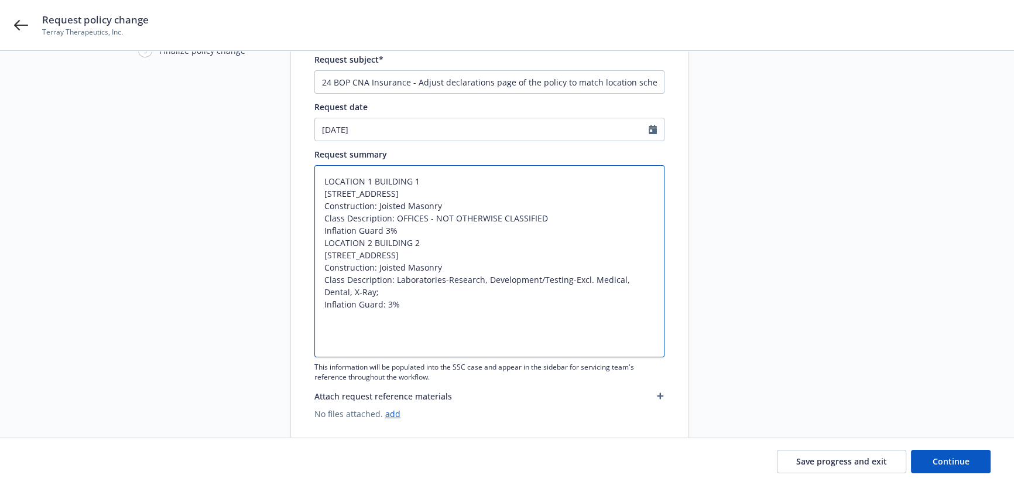
paste textarea "LOCATION 2 BUILDING 2 750 ROYAL OAKS DR STE 100 MONROVIA, CA 91016 Construction…"
type textarea "x"
type textarea "LOCATION 1 BUILDING 1 800 ROYAL OAKS DR STE 107 MONROVIA, CA 91016 Construction…"
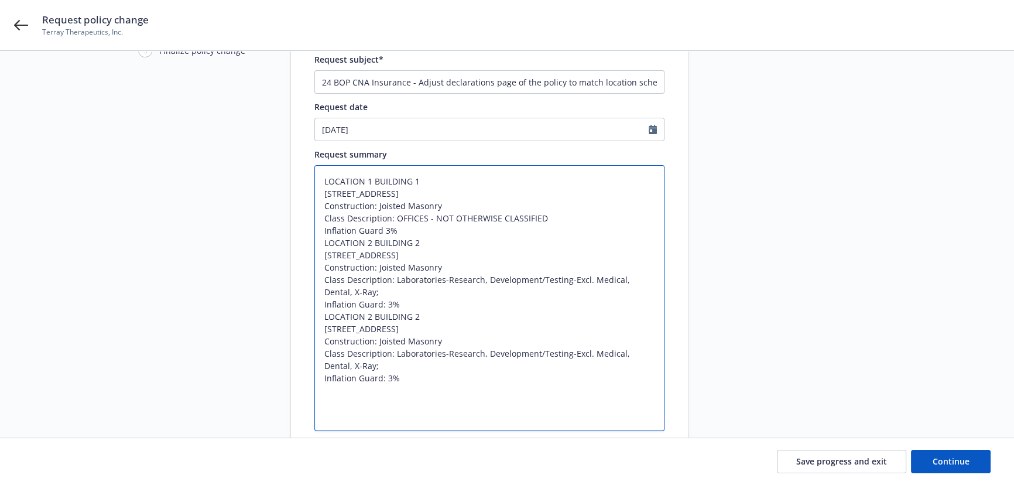
click at [369, 339] on textarea "LOCATION 1 BUILDING 1 800 ROYAL OAKS DR STE 107 MONROVIA, CA 91016 Construction…" at bounding box center [490, 298] width 350 height 266
type textarea "x"
type textarea "LOCATION 1 BUILDING 1 800 ROYAL OAKS DR STE 107 MONROVIA, CA 91016 Construction…"
type textarea "x"
type textarea "LOCATION 1 BUILDING 1 800 ROYAL OAKS DR STE 107 MONROVIA, CA 91016 Construction…"
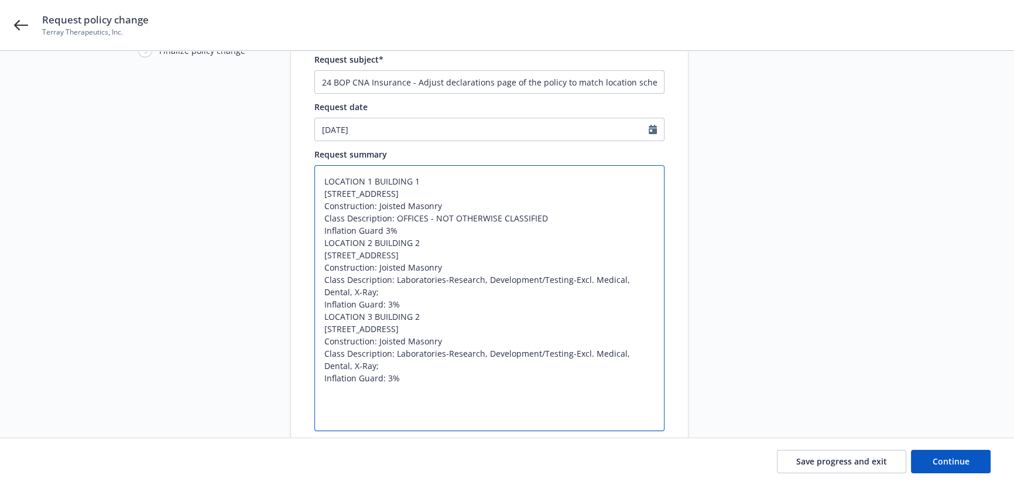
click at [434, 341] on textarea "LOCATION 1 BUILDING 1 800 ROYAL OAKS DR STE 107 MONROVIA, CA 91016 Construction…" at bounding box center [490, 298] width 350 height 266
type textarea "x"
type textarea "LOCATION 1 BUILDING 1 800 ROYAL OAKS DR STE 107 MONROVIA, CA 91016 Construction…"
type textarea "x"
type textarea "LOCATION 1 BUILDING 1 800 ROYAL OAKS DR STE 107 MONROVIA, CA 91016 Construction…"
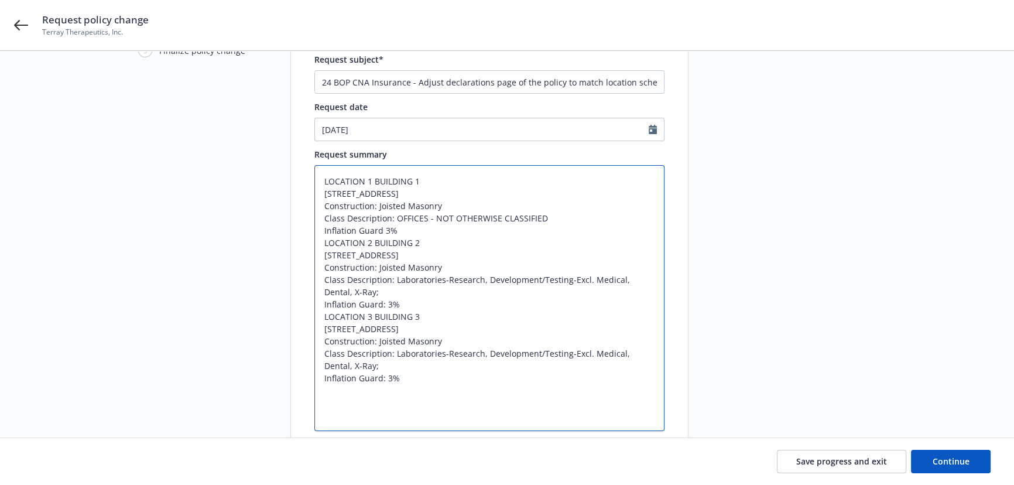
drag, startPoint x: 408, startPoint y: 344, endPoint x: 422, endPoint y: 358, distance: 19.9
click at [410, 346] on textarea "LOCATION 1 BUILDING 1 800 ROYAL OAKS DR STE 107 MONROVIA, CA 91016 Construction…" at bounding box center [490, 298] width 350 height 266
drag, startPoint x: 394, startPoint y: 364, endPoint x: 323, endPoint y: 354, distance: 71.6
click at [323, 354] on textarea "LOCATION 1 BUILDING 1 800 ROYAL OAKS DR STE 107 MONROVIA, CA 91016 Construction…" at bounding box center [490, 298] width 350 height 266
paste textarea "601 GATEWAY BLVD STE 1150 Store #1150 SOUTH SAN FRANCISCO, CA 94080"
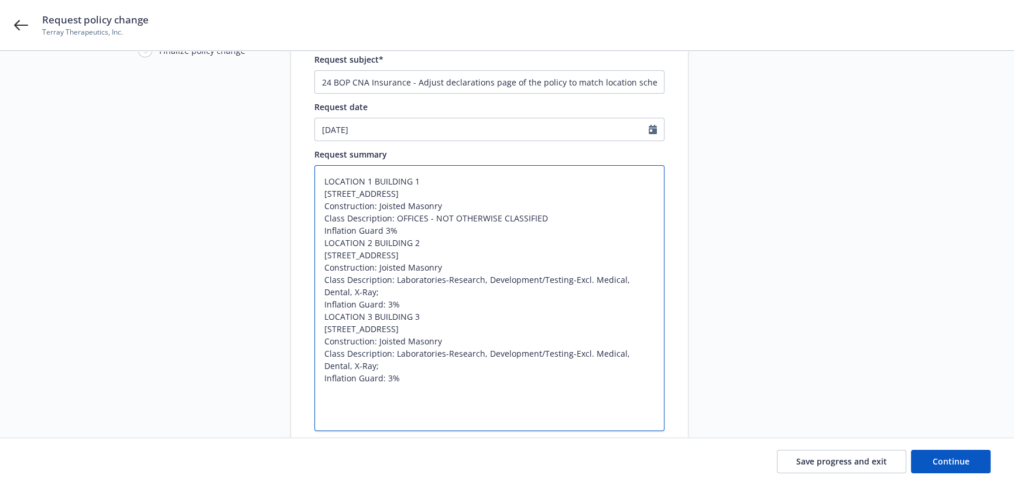
type textarea "x"
type textarea "LOCATION 1 BUILDING 1 800 ROYAL OAKS DR STE 107 MONROVIA, CA 91016 Construction…"
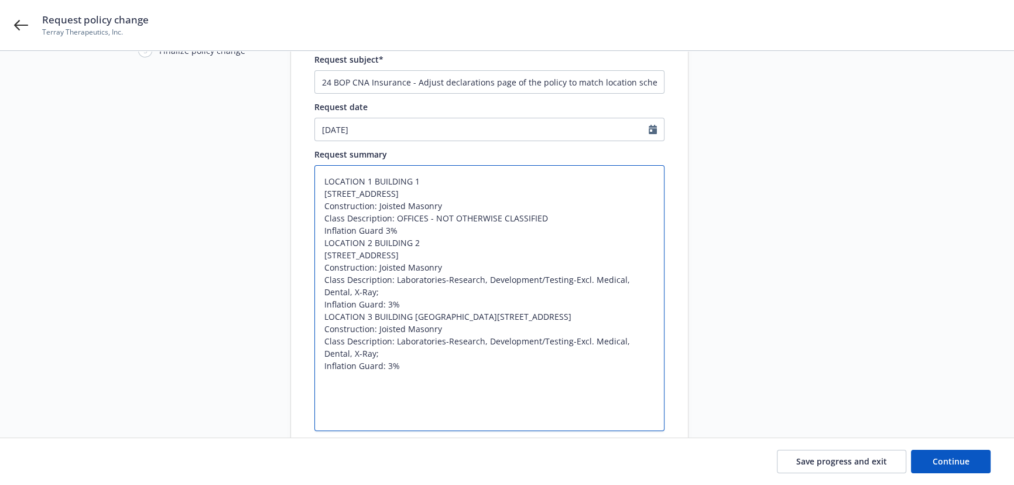
click at [479, 350] on textarea "LOCATION 1 BUILDING 1 800 ROYAL OAKS DR STE 107 MONROVIA, CA 91016 Construction…" at bounding box center [490, 298] width 350 height 266
type textarea "x"
type textarea "LOCATION 1 BUILDING 1 800 ROYAL OAKS DR STE 107 MONROVIA, CA 91016 Construction…"
drag, startPoint x: 443, startPoint y: 362, endPoint x: 450, endPoint y: 373, distance: 13.5
click at [444, 362] on textarea "LOCATION 1 BUILDING 1 800 ROYAL OAKS DR STE 107 MONROVIA, CA 91016 Construction…" at bounding box center [490, 298] width 350 height 266
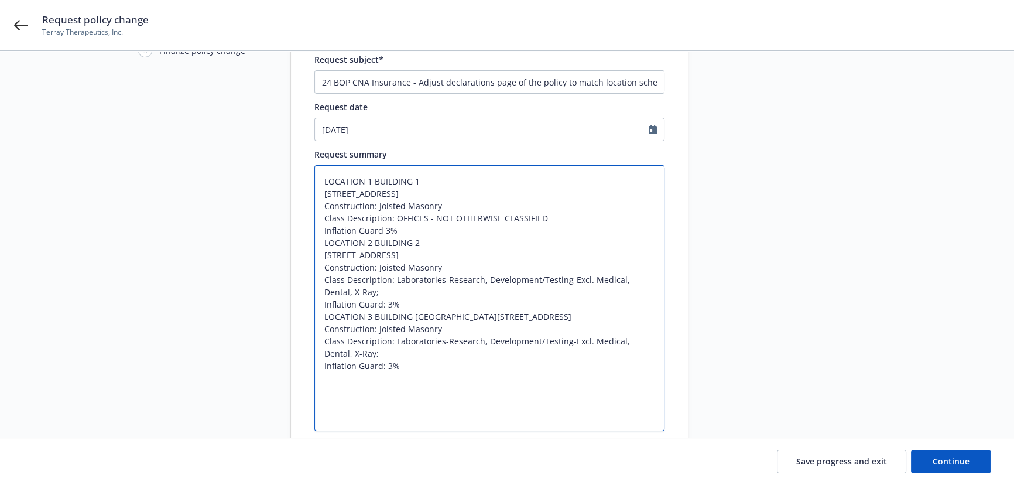
type textarea "x"
type textarea "LOCATION 1 BUILDING 1 800 ROYAL OAKS DR STE 107 MONROVIA, CA 91016 Construction…"
drag, startPoint x: 377, startPoint y: 391, endPoint x: 442, endPoint y: 392, distance: 65.6
click at [442, 392] on textarea "LOCATION 1 BUILDING 1 800 ROYAL OAKS DR STE 107 MONROVIA, CA 91016 Construction…" at bounding box center [490, 304] width 350 height 278
type textarea "x"
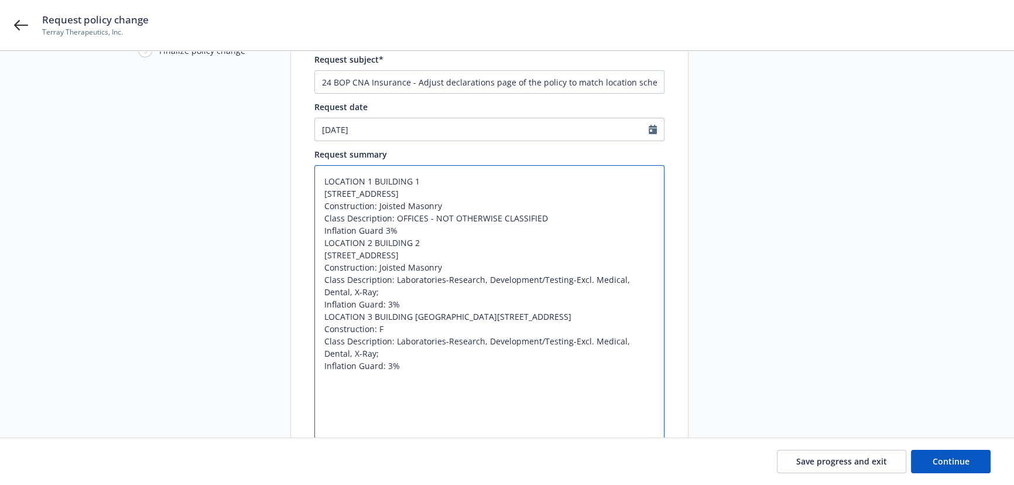
type textarea "LOCATION 1 BUILDING 1 800 ROYAL OAKS DR STE 107 MONROVIA, CA 91016 Construction…"
type textarea "x"
type textarea "LOCATION 1 BUILDING 1 800 ROYAL OAKS DR STE 107 MONROVIA, CA 91016 Construction…"
type textarea "x"
type textarea "LOCATION 1 BUILDING 1 800 ROYAL OAKS DR STE 107 MONROVIA, CA 91016 Construction…"
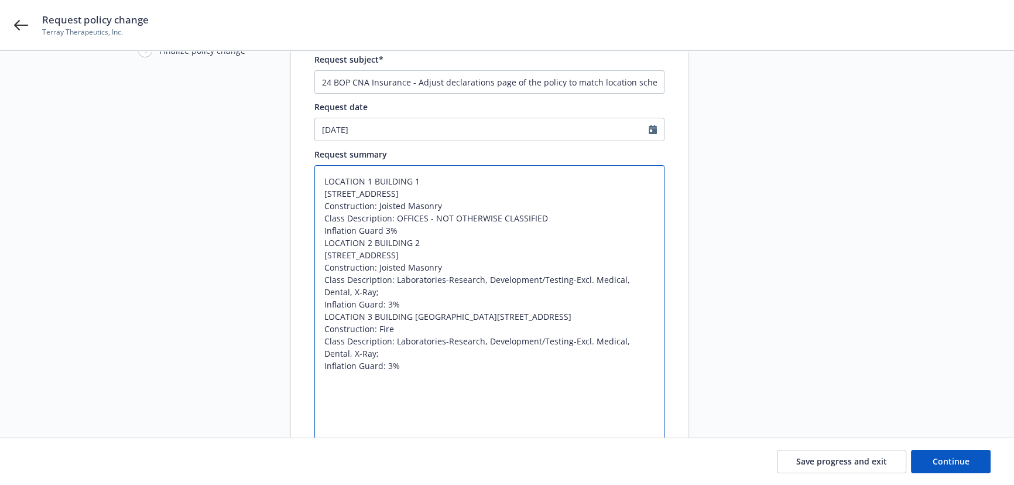
type textarea "x"
paste textarea "Resistive"
click at [443, 346] on textarea "LOCATION 1 BUILDING 1 800 ROYAL OAKS DR STE 107 MONROVIA, CA 91016 Construction…" at bounding box center [490, 304] width 350 height 278
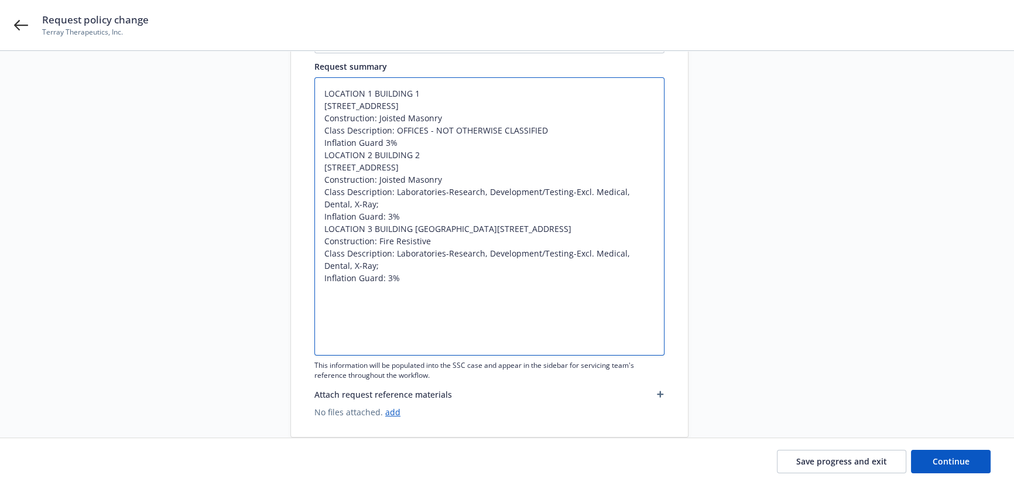
scroll to position [233, 0]
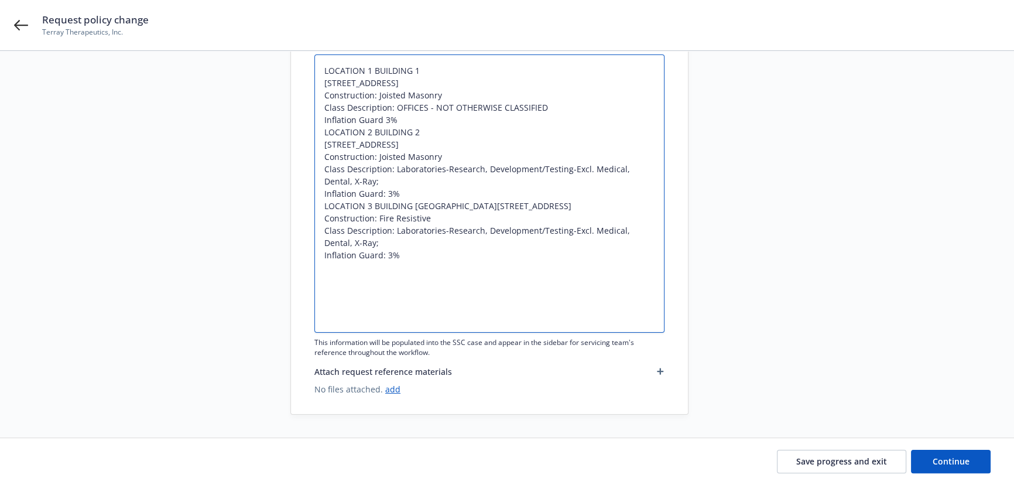
drag, startPoint x: 415, startPoint y: 313, endPoint x: 351, endPoint y: 251, distance: 89.1
click at [323, 234] on textarea "LOCATION 1 BUILDING 1 800 ROYAL OAKS DR STE 107 MONROVIA, CA 91016 Construction…" at bounding box center [490, 193] width 350 height 278
click at [411, 316] on textarea "LOCATION 1 BUILDING 1 800 ROYAL OAKS DR STE 107 MONROVIA, CA 91016 Construction…" at bounding box center [490, 193] width 350 height 278
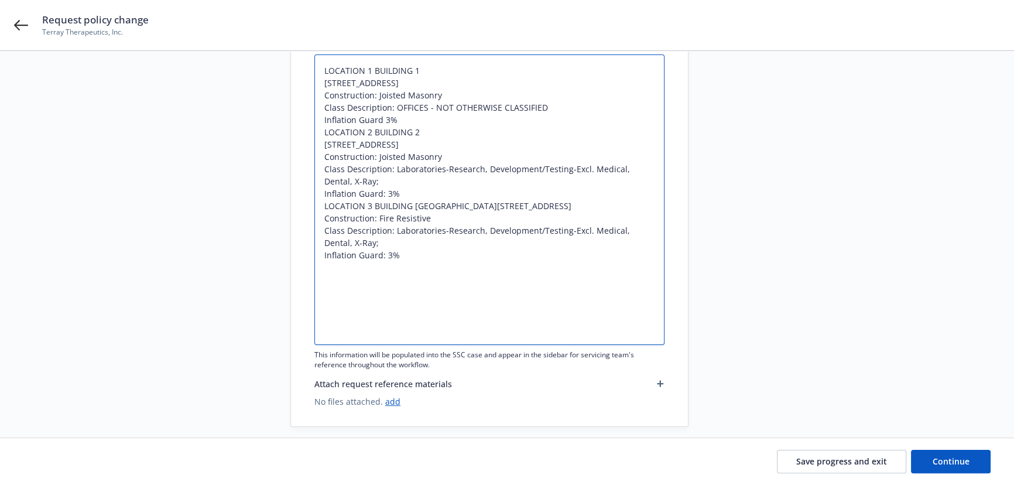
paste textarea "LOCATION 3 BUILDING 3 601 GATEWAY BLVD STE 1150 Store #1150 SOUTH SAN FRANCISCO…"
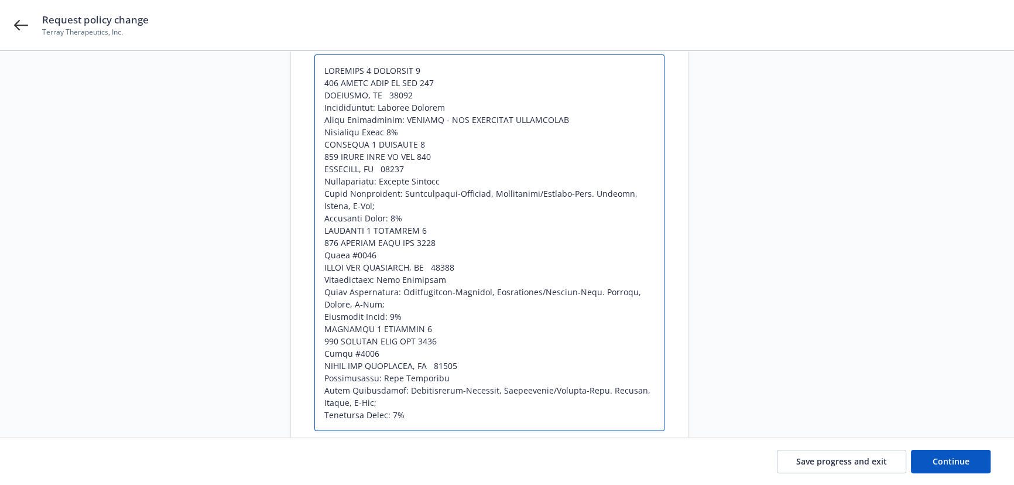
click at [374, 324] on textarea at bounding box center [490, 242] width 350 height 377
click at [421, 328] on textarea at bounding box center [490, 242] width 350 height 377
click at [438, 377] on textarea at bounding box center [490, 242] width 350 height 377
drag, startPoint x: 356, startPoint y: 347, endPoint x: 325, endPoint y: 339, distance: 32.1
click at [325, 339] on textarea at bounding box center [490, 242] width 350 height 377
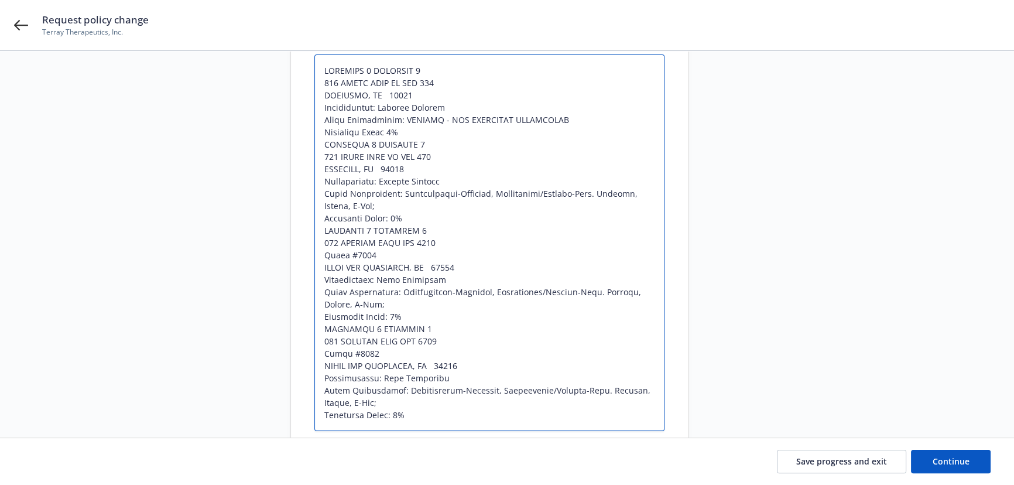
paste textarea "140 E RIDGEWOOD AVE STE 410 PARAMUS, NJ 07652"
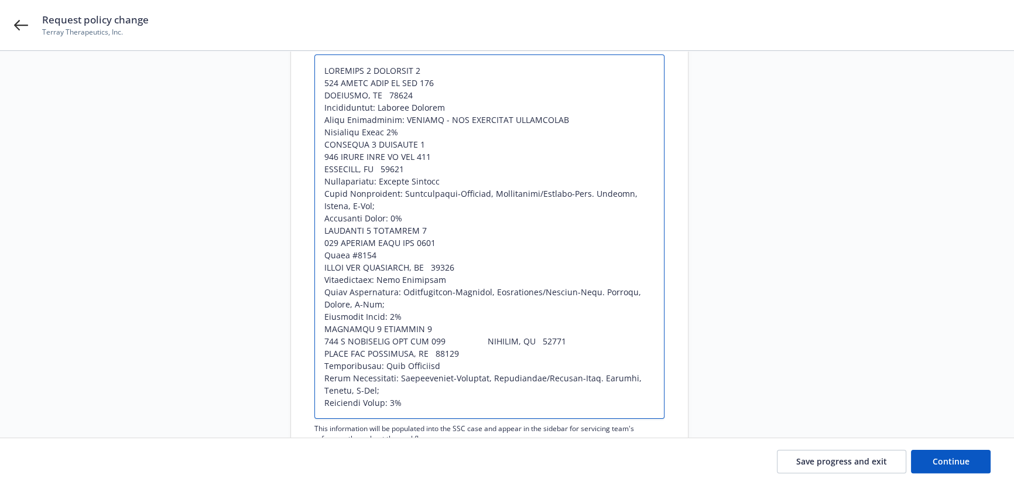
click at [486, 339] on textarea at bounding box center [490, 236] width 350 height 364
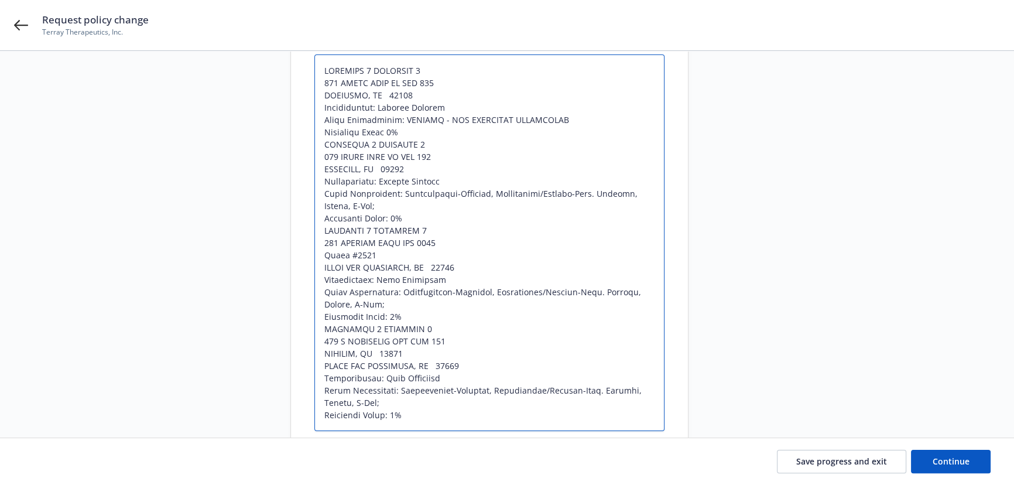
drag, startPoint x: 465, startPoint y: 361, endPoint x: 324, endPoint y: 365, distance: 141.2
click at [324, 365] on textarea at bounding box center [490, 242] width 350 height 377
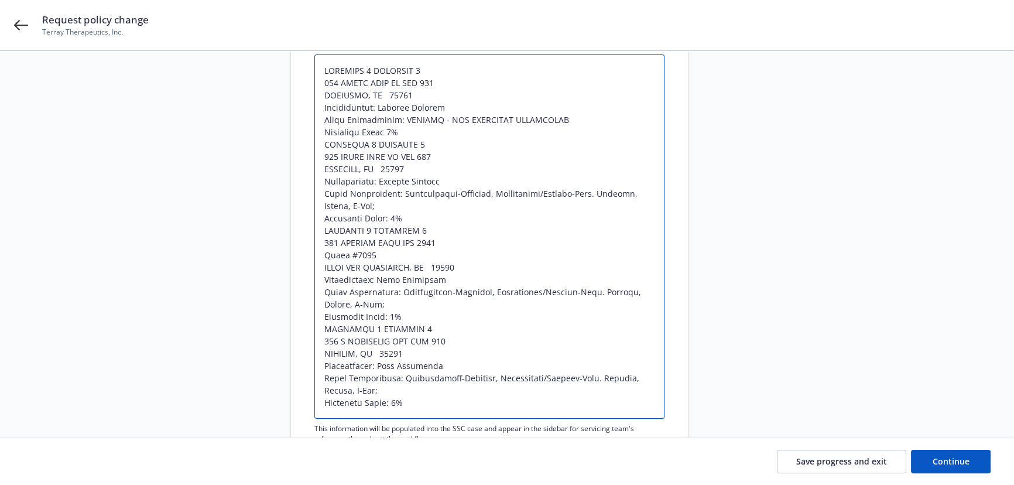
drag, startPoint x: 425, startPoint y: 366, endPoint x: 377, endPoint y: 363, distance: 48.1
click at [377, 363] on textarea at bounding box center [490, 236] width 350 height 364
paste textarea "Masonry Non Combustible"
drag, startPoint x: 368, startPoint y: 389, endPoint x: 322, endPoint y: 380, distance: 46.6
click at [322, 380] on textarea at bounding box center [490, 236] width 350 height 364
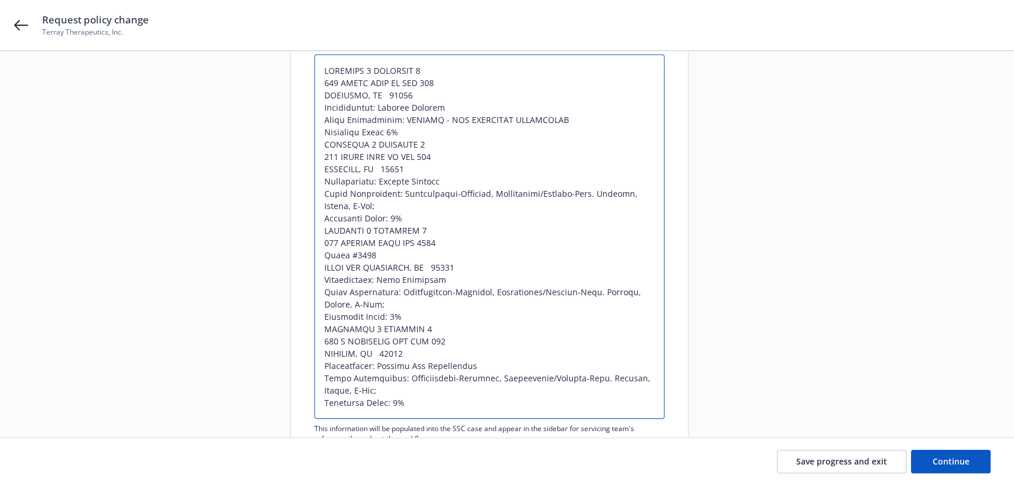
paste textarea "BIOLOGICAL, MEDICAL DEVICE AND PHARMACEUTICAL RESEARCH & Class Description: DEV…"
click at [369, 381] on textarea at bounding box center [490, 236] width 350 height 364
drag, startPoint x: 395, startPoint y: 378, endPoint x: 403, endPoint y: 387, distance: 11.6
click at [403, 387] on textarea at bounding box center [490, 236] width 350 height 364
paste textarea "BIOLOGICAL, MEDICAL DEVICE AND PHARMACEUTICAL RESEARCH & Class Description: DEV…"
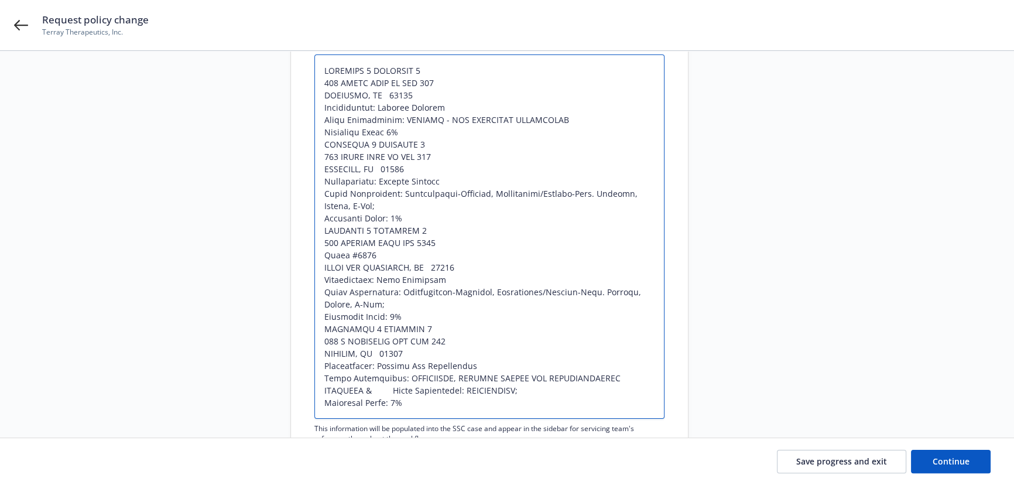
drag, startPoint x: 394, startPoint y: 389, endPoint x: 313, endPoint y: 389, distance: 81.4
click at [316, 390] on textarea at bounding box center [490, 236] width 350 height 364
drag, startPoint x: 414, startPoint y: 398, endPoint x: 305, endPoint y: 326, distance: 131.4
click at [305, 326] on div "Non-urgent Urgent Request subject* 24 BOP CNA Insurance - Adjust declarations p…" at bounding box center [489, 211] width 397 height 577
click at [419, 404] on textarea at bounding box center [490, 236] width 350 height 364
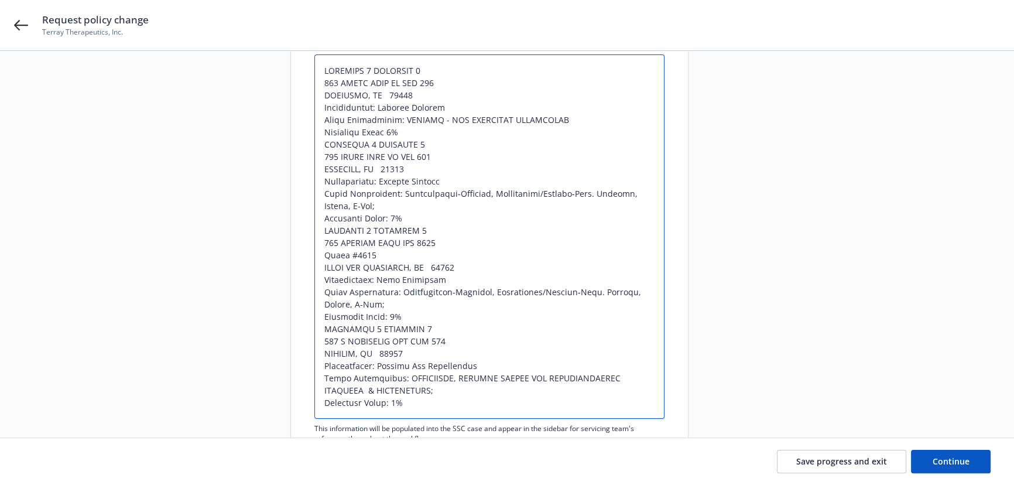
click at [419, 404] on textarea at bounding box center [490, 236] width 350 height 364
paste textarea "LOCATION 4 BUILDING 4 140 E RIDGEWOOD AVE STE 410 PARAMUS, NJ 07652 Constructio…"
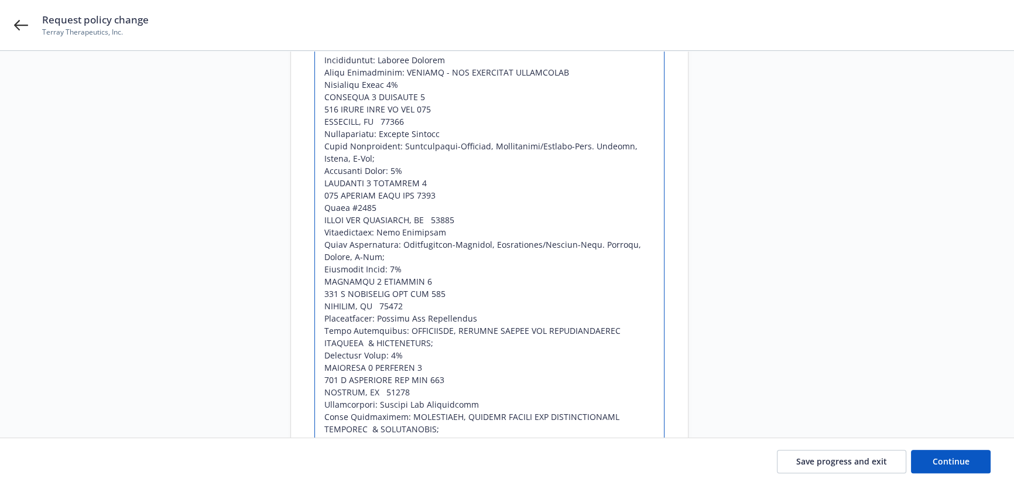
scroll to position [405, 0]
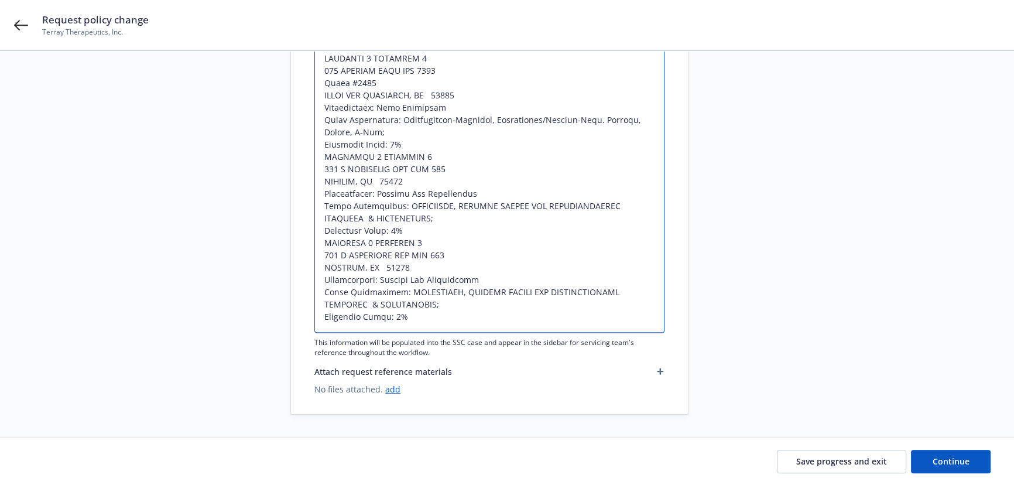
click at [370, 241] on textarea at bounding box center [490, 107] width 350 height 450
click at [427, 239] on textarea at bounding box center [490, 107] width 350 height 450
click at [411, 306] on textarea at bounding box center [490, 107] width 350 height 450
drag, startPoint x: 391, startPoint y: 264, endPoint x: 326, endPoint y: 254, distance: 65.8
click at [326, 254] on textarea at bounding box center [490, 107] width 350 height 450
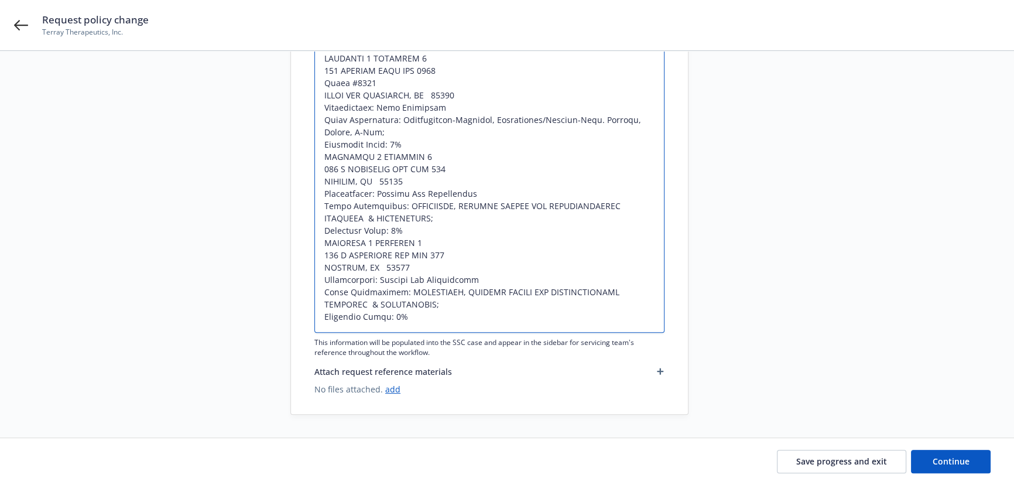
paste textarea "BUSH ST STE 630 SAN FRANCISCO, CA 94104"
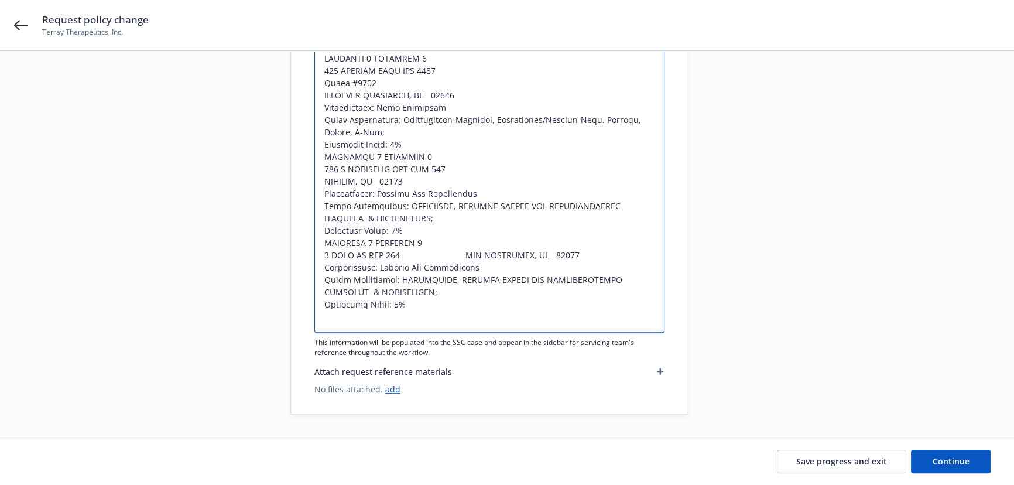
scroll to position [392, 0]
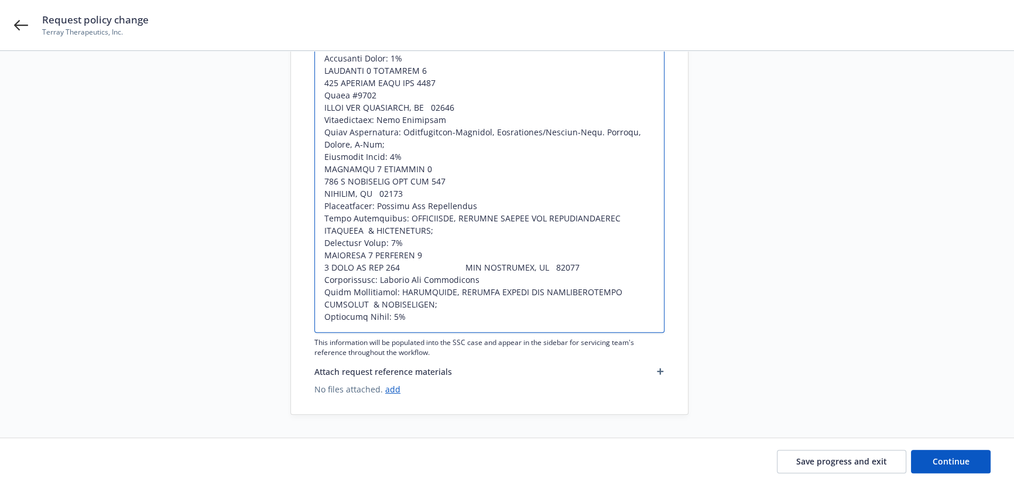
click at [456, 264] on textarea at bounding box center [490, 114] width 350 height 438
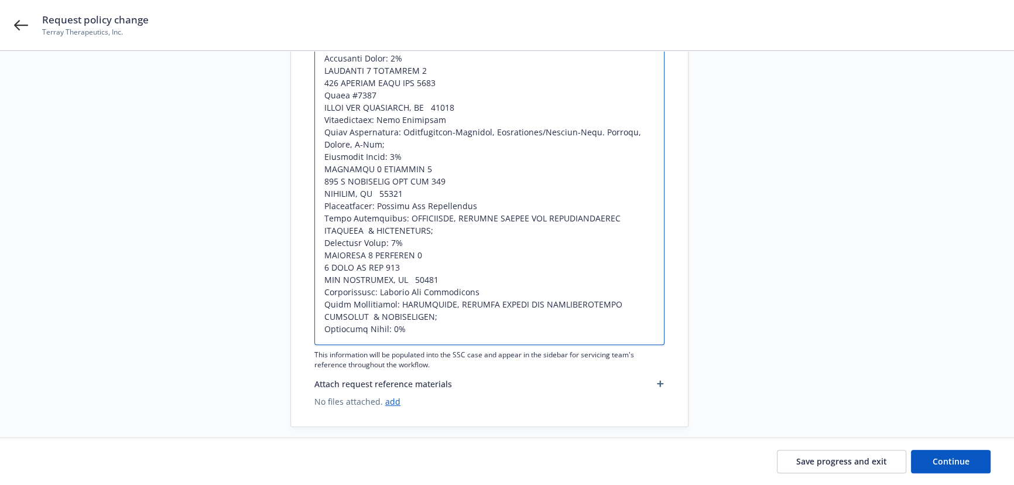
scroll to position [405, 0]
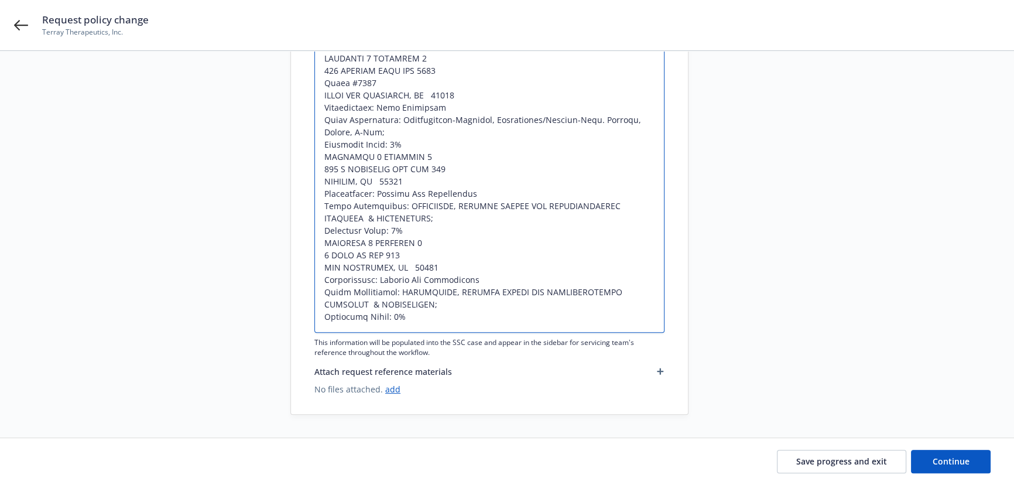
click at [442, 289] on textarea at bounding box center [490, 107] width 350 height 450
drag, startPoint x: 485, startPoint y: 276, endPoint x: 381, endPoint y: 279, distance: 104.3
click at [381, 279] on textarea at bounding box center [490, 107] width 350 height 450
paste textarea "Fire Resistive"
drag, startPoint x: 395, startPoint y: 118, endPoint x: 398, endPoint y: 127, distance: 9.3
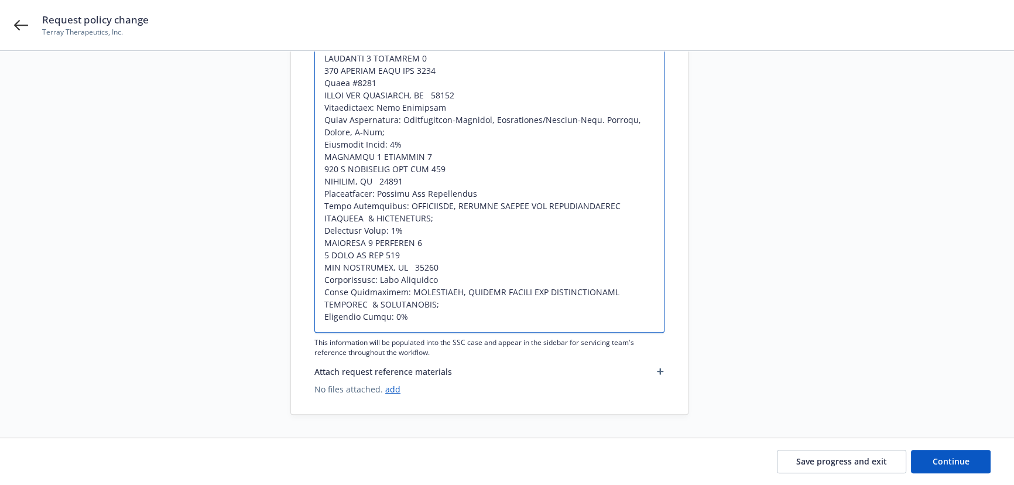
click at [398, 127] on textarea at bounding box center [490, 107] width 350 height 450
drag, startPoint x: 395, startPoint y: 291, endPoint x: 403, endPoint y: 300, distance: 12.5
click at [403, 300] on textarea at bounding box center [490, 107] width 350 height 450
paste textarea "Laboratories-Research, Development/Testing-Excl. Medical, Dental, X-Ray;"
drag, startPoint x: 402, startPoint y: 311, endPoint x: 312, endPoint y: 245, distance: 111.4
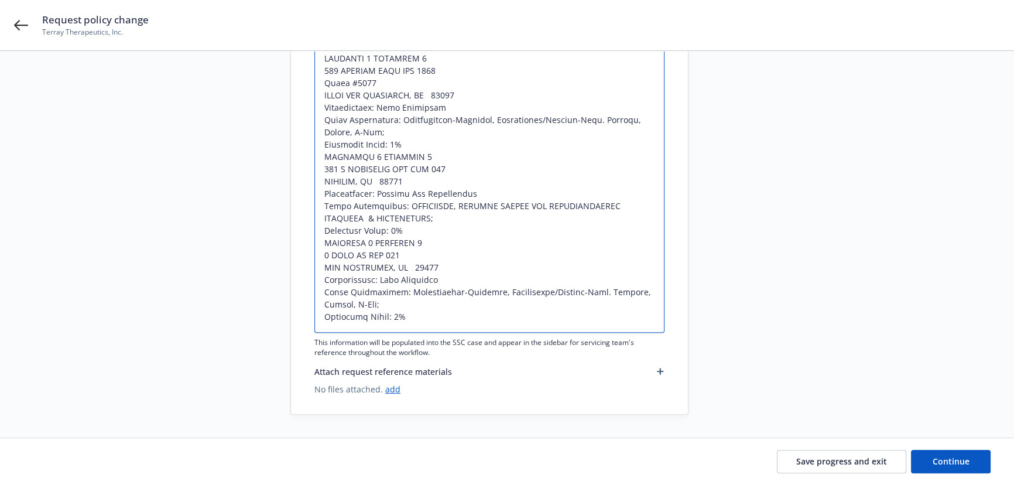
click at [312, 245] on div "Non-urgent Urgent Request subject* 24 BOP CNA Insurance - Adjust declarations p…" at bounding box center [489, 82] width 397 height 663
click at [424, 322] on textarea at bounding box center [490, 107] width 350 height 450
click at [405, 319] on textarea at bounding box center [490, 107] width 350 height 450
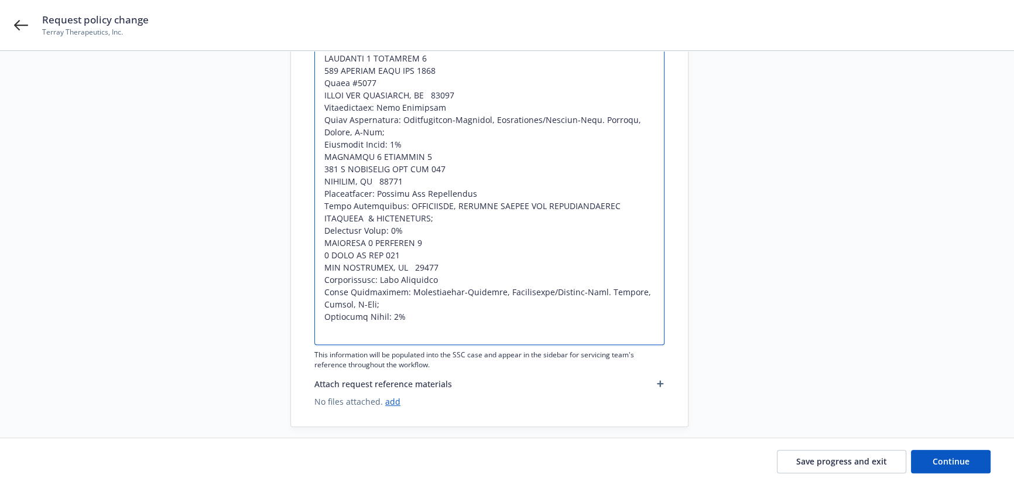
paste textarea "LOCATION 5 BUILDING 5 1 BUSH ST STE 630 SAN FRANCISCO, CA 94104 Construction: F…"
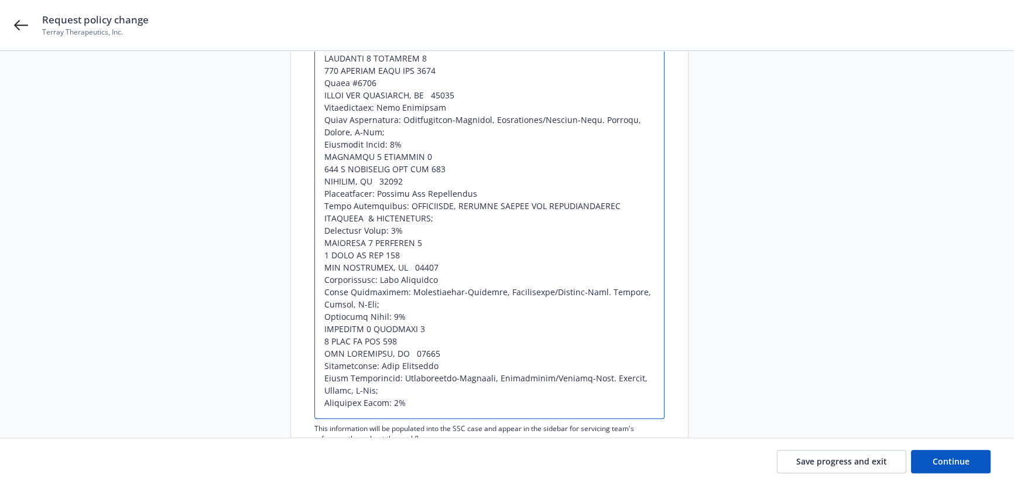
click at [370, 326] on textarea at bounding box center [490, 150] width 350 height 537
click at [417, 327] on textarea at bounding box center [490, 150] width 350 height 537
click at [416, 366] on textarea at bounding box center [490, 150] width 350 height 537
drag, startPoint x: 414, startPoint y: 350, endPoint x: 320, endPoint y: 340, distance: 94.2
click at [320, 340] on textarea at bounding box center [490, 150] width 350 height 537
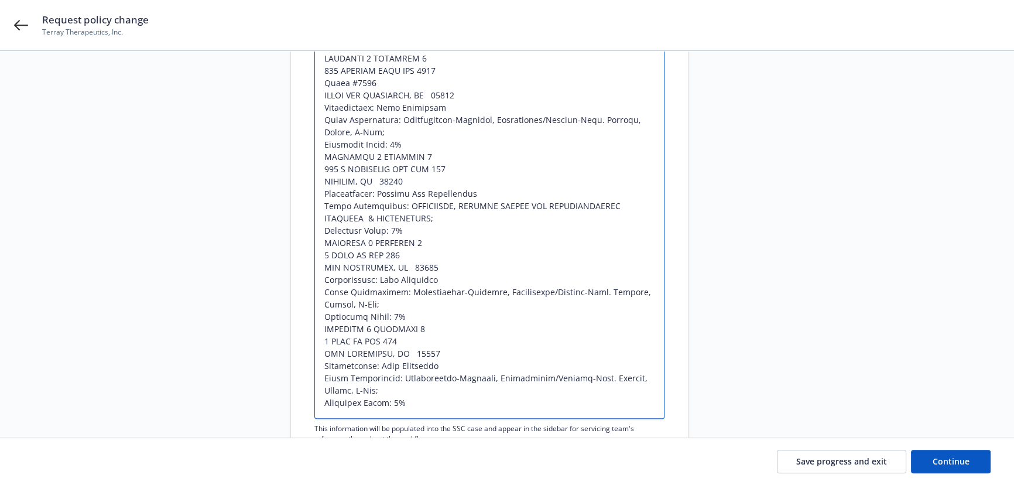
paste textarea "287 PARK AVE S STE 217 NEW YORK, NY 10010"
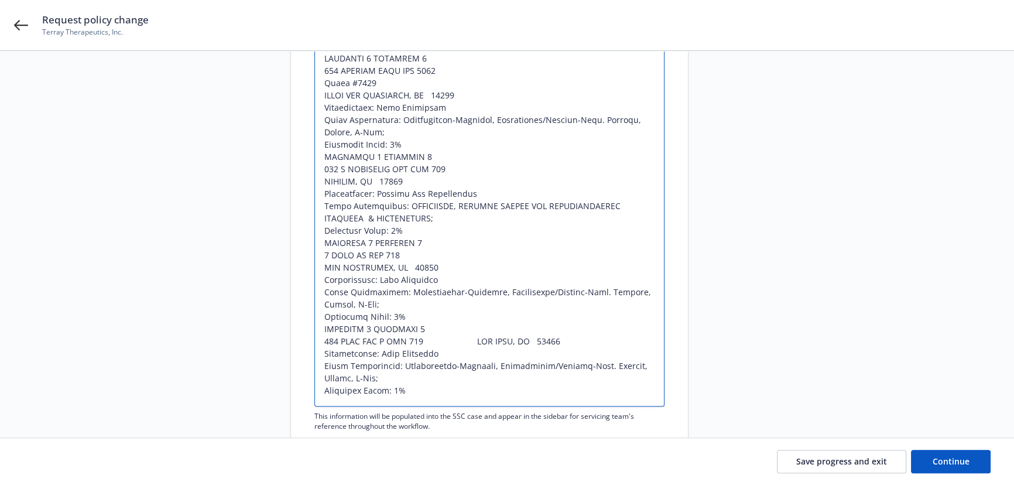
click at [466, 339] on textarea at bounding box center [490, 144] width 350 height 524
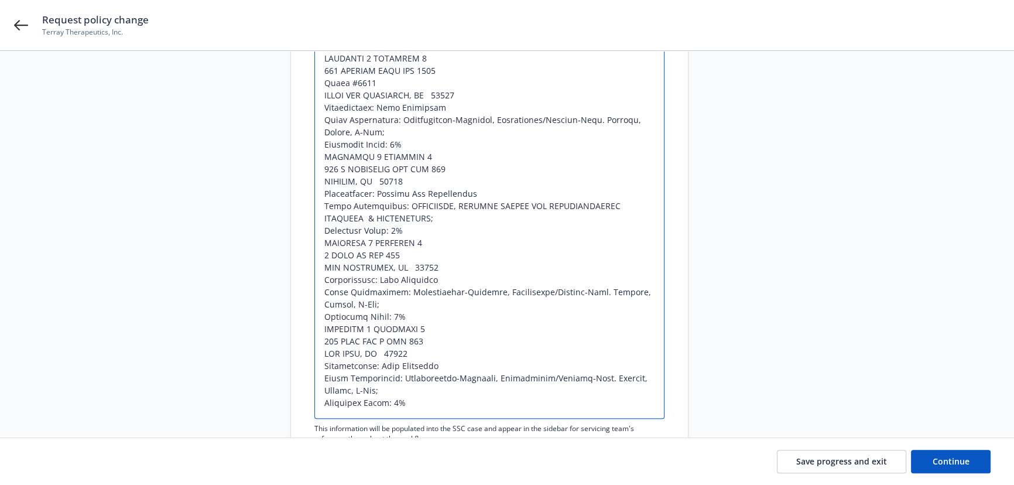
drag, startPoint x: 426, startPoint y: 380, endPoint x: 435, endPoint y: 363, distance: 18.3
click at [426, 380] on textarea at bounding box center [490, 150] width 350 height 537
drag, startPoint x: 406, startPoint y: 361, endPoint x: 377, endPoint y: 360, distance: 28.7
click at [377, 360] on textarea at bounding box center [490, 150] width 350 height 537
paste textarea "Joisted Masonry"
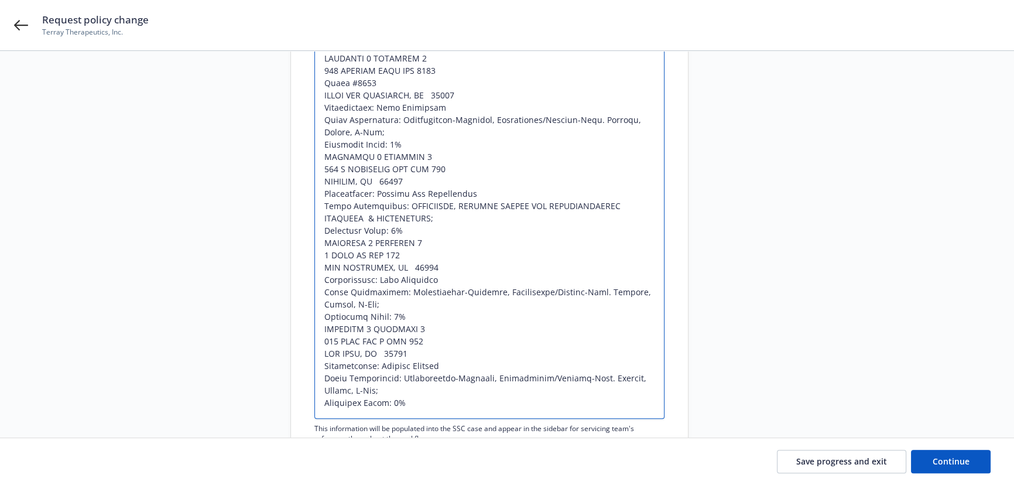
click at [509, 312] on textarea at bounding box center [490, 150] width 350 height 537
drag, startPoint x: 394, startPoint y: 203, endPoint x: 398, endPoint y: 219, distance: 16.9
click at [398, 219] on textarea at bounding box center [490, 150] width 350 height 537
drag, startPoint x: 394, startPoint y: 377, endPoint x: 402, endPoint y: 386, distance: 12.0
click at [402, 386] on textarea at bounding box center [490, 150] width 350 height 537
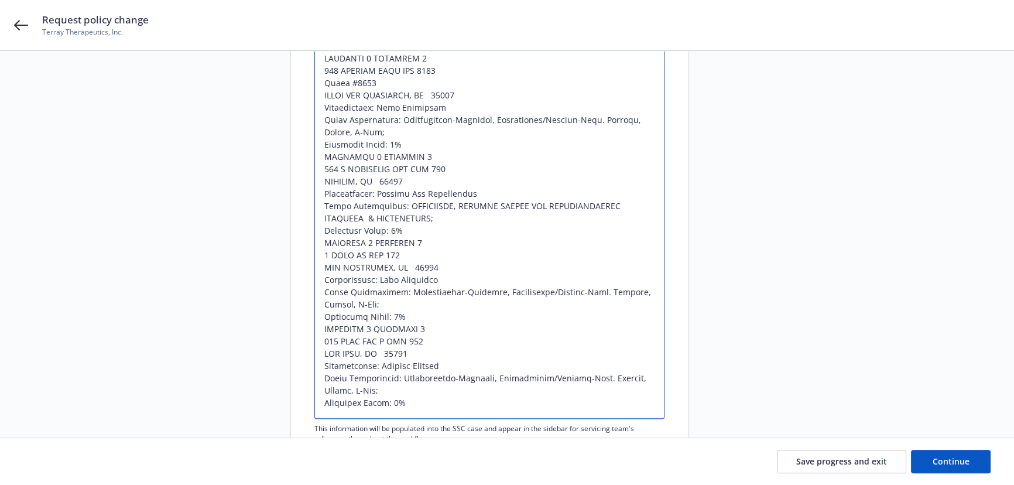
paste textarea "BIOLOGICAL, MEDICAL DEVICE AND PHARMACEUTICAL RESEARCH & DEVELOPMENT;"
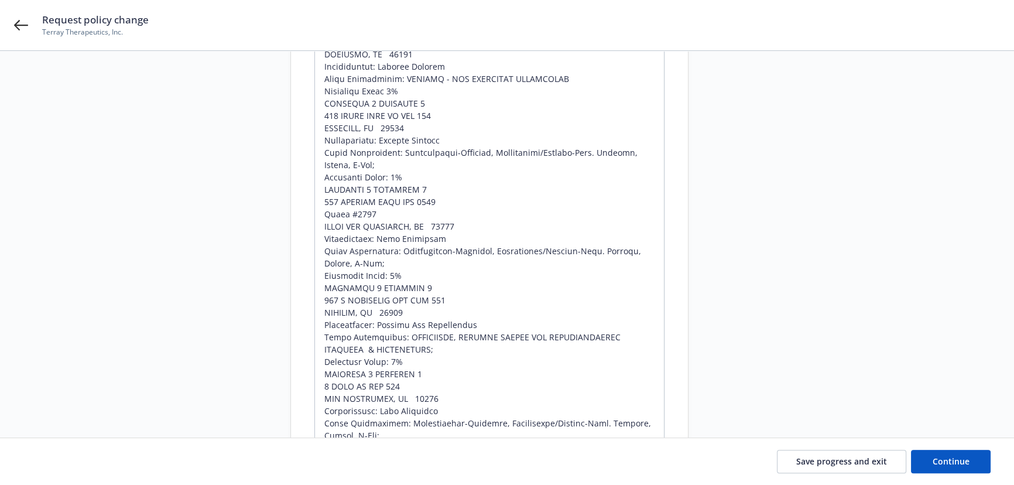
scroll to position [139, 0]
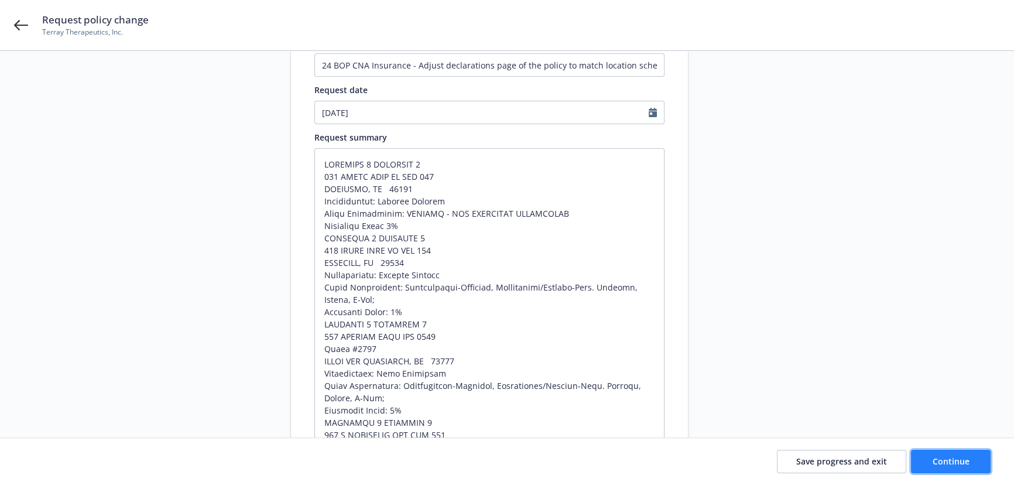
click at [956, 457] on span "Continue" at bounding box center [951, 461] width 37 height 11
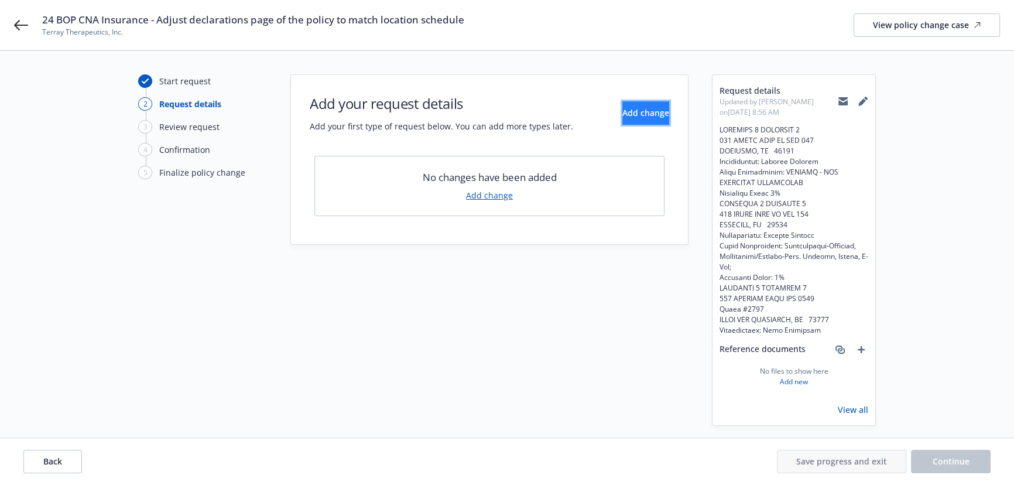
click at [623, 115] on span "Add change" at bounding box center [646, 112] width 47 height 11
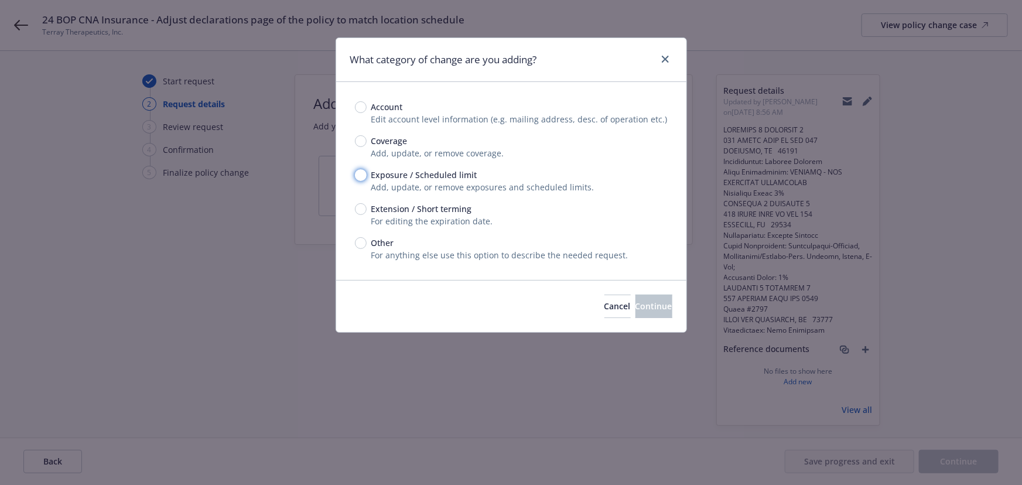
drag, startPoint x: 363, startPoint y: 171, endPoint x: 655, endPoint y: 310, distance: 323.8
click at [363, 172] on input "Exposure / Scheduled limit" at bounding box center [361, 175] width 12 height 12
click at [636, 308] on span "Continue" at bounding box center [654, 305] width 37 height 11
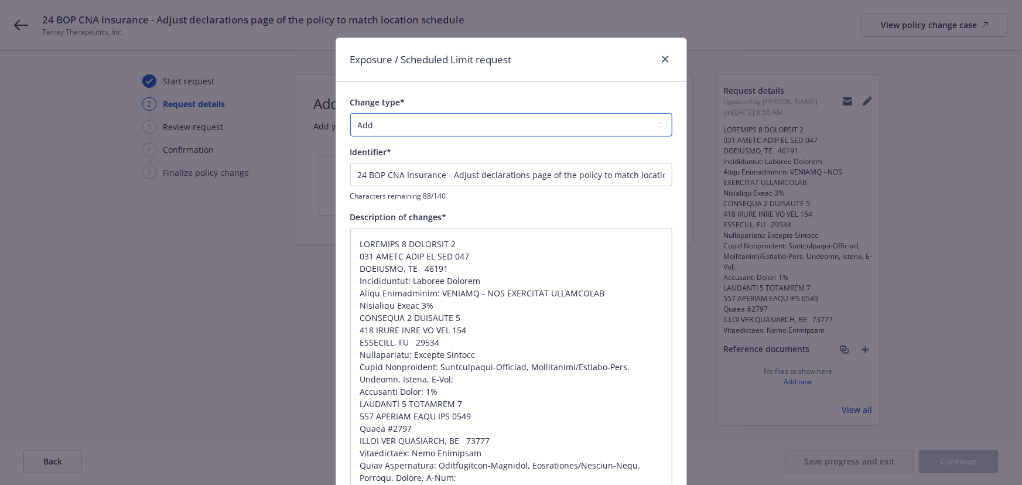
click at [464, 124] on select "Add Audit Change Remove" at bounding box center [511, 124] width 322 height 23
click at [350, 113] on select "Add Audit Change Remove" at bounding box center [511, 124] width 322 height 23
drag, startPoint x: 448, startPoint y: 175, endPoint x: 156, endPoint y: 142, distance: 293.5
click at [160, 144] on div "Exposure / Scheduled Limit request Change type* Add Audit Change Remove Identif…" at bounding box center [511, 242] width 1022 height 485
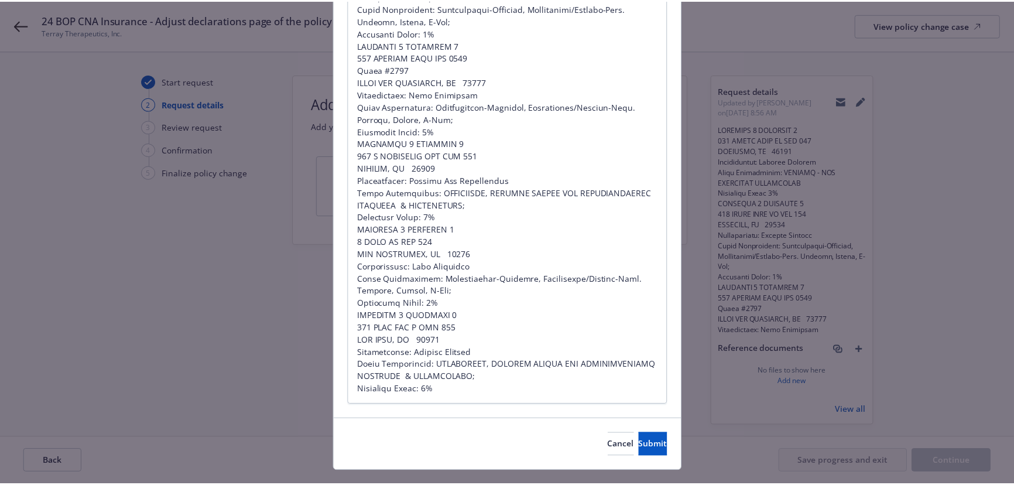
scroll to position [382, 0]
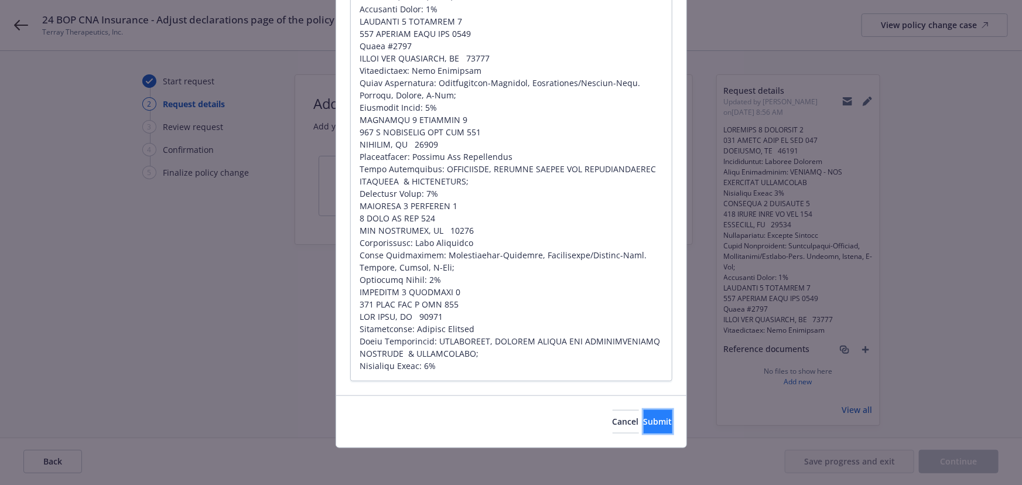
click at [644, 416] on span "Submit" at bounding box center [658, 421] width 29 height 11
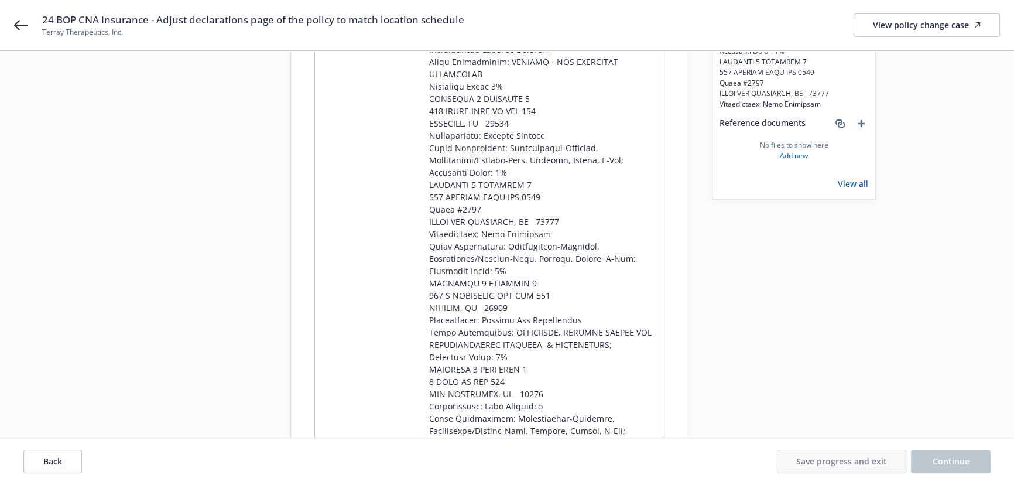
scroll to position [373, 0]
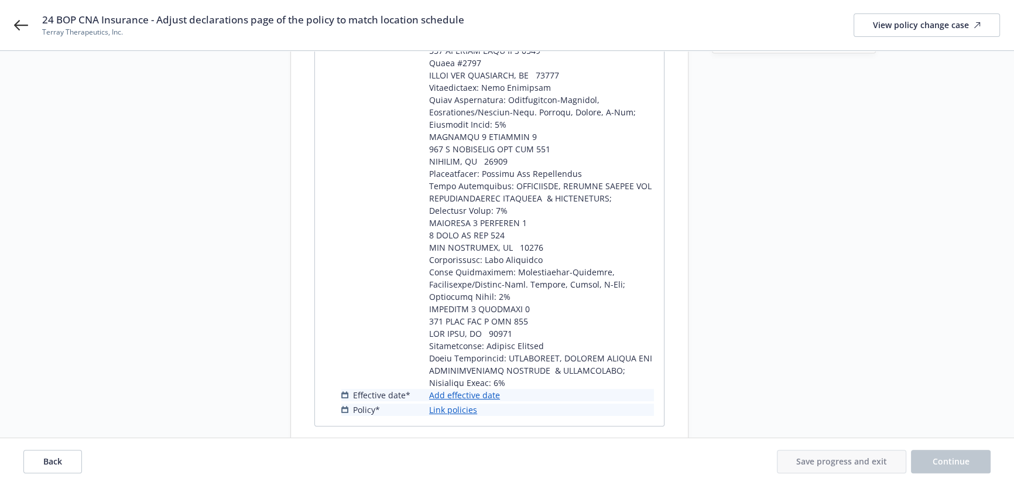
drag, startPoint x: 453, startPoint y: 384, endPoint x: 443, endPoint y: 381, distance: 9.7
click at [443, 389] on link "Add effective date" at bounding box center [464, 395] width 71 height 12
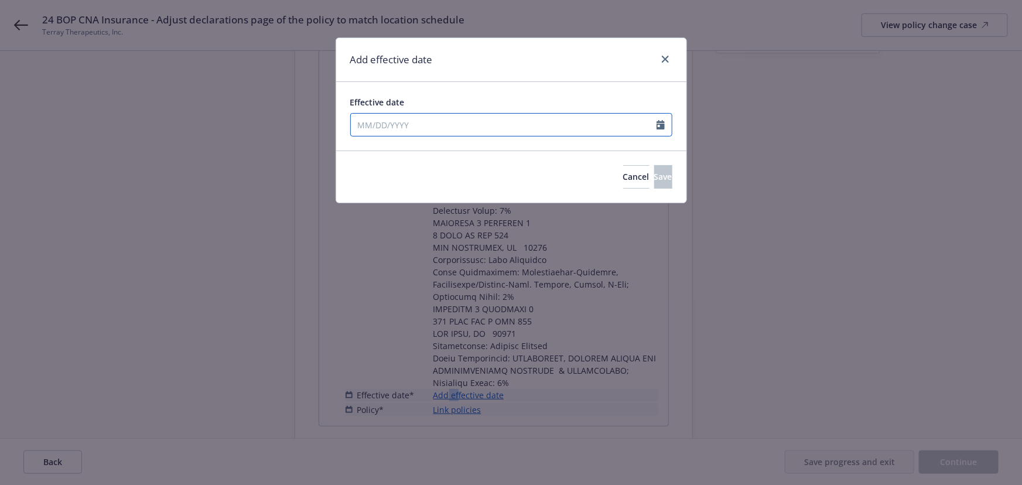
click at [425, 119] on input "Effective date" at bounding box center [504, 125] width 306 height 22
click at [534, 101] on div "Effective date" at bounding box center [511, 102] width 322 height 12
click at [654, 176] on span "Save" at bounding box center [663, 176] width 18 height 11
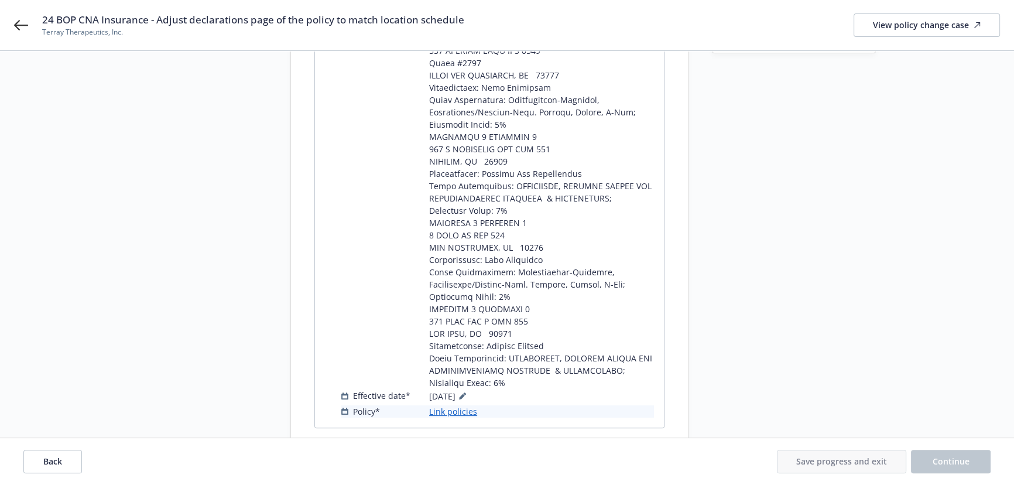
click at [450, 405] on link "Link policies" at bounding box center [453, 411] width 48 height 12
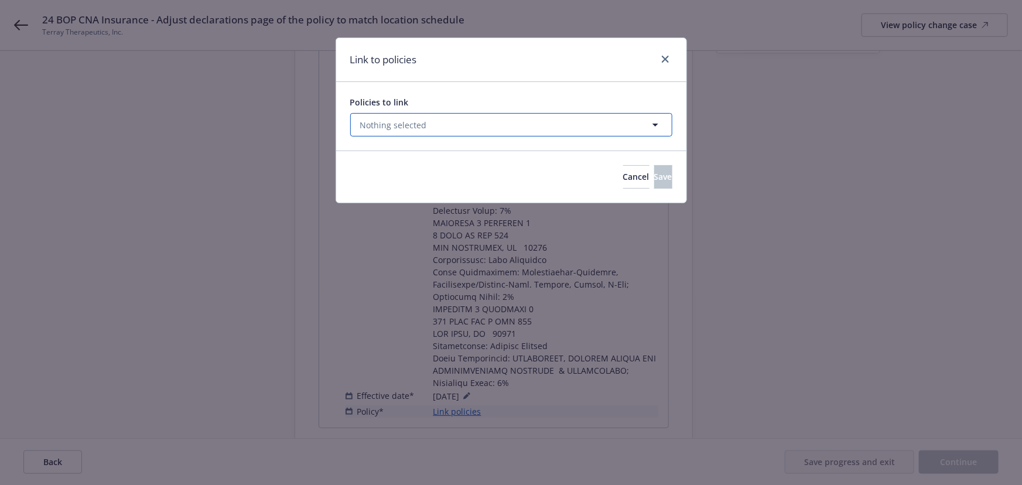
click at [394, 123] on span "Nothing selected" at bounding box center [393, 125] width 67 height 12
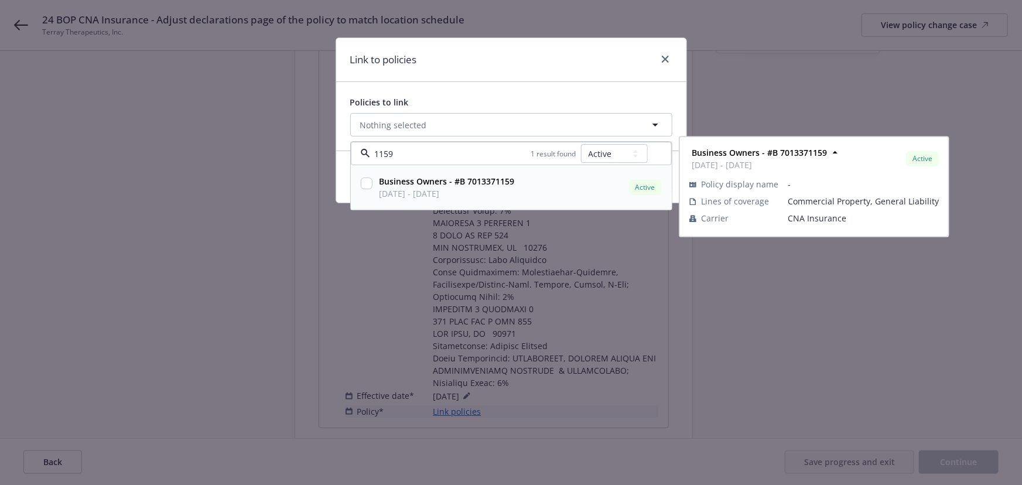
click at [474, 188] on span "09/09/2024 - 09/09/2025" at bounding box center [447, 194] width 135 height 12
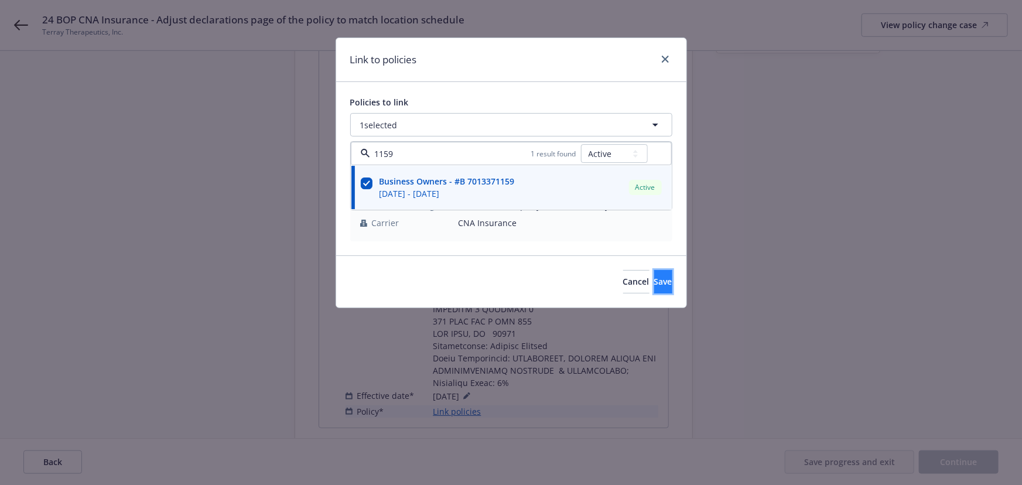
click at [660, 284] on button "Save" at bounding box center [663, 281] width 18 height 23
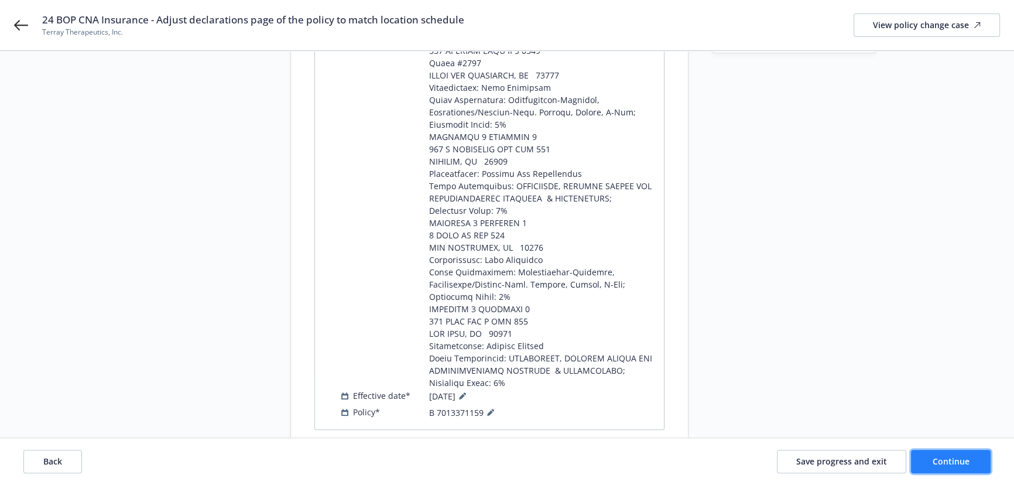
click at [950, 468] on button "Continue" at bounding box center [951, 461] width 80 height 23
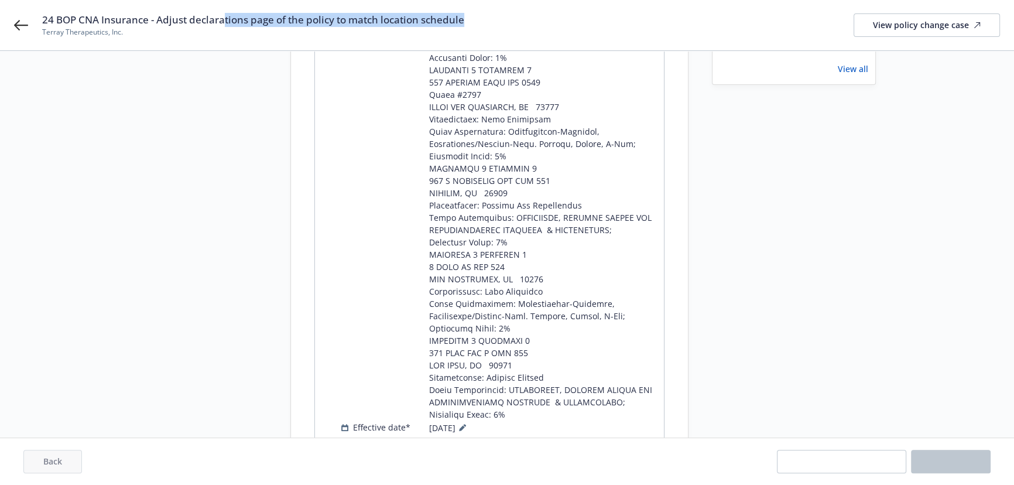
scroll to position [316, 0]
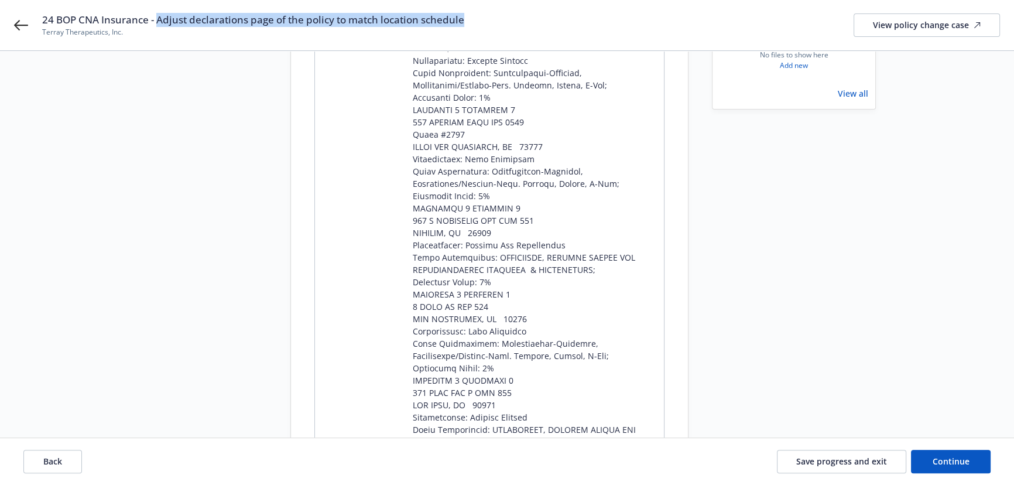
drag, startPoint x: 459, startPoint y: 18, endPoint x: 158, endPoint y: 20, distance: 300.5
click at [158, 20] on div "24 BOP CNA Insurance - Adjust declarations page of the policy to match location…" at bounding box center [521, 25] width 958 height 25
copy span "Adjust declarations page of the policy to match location schedule"
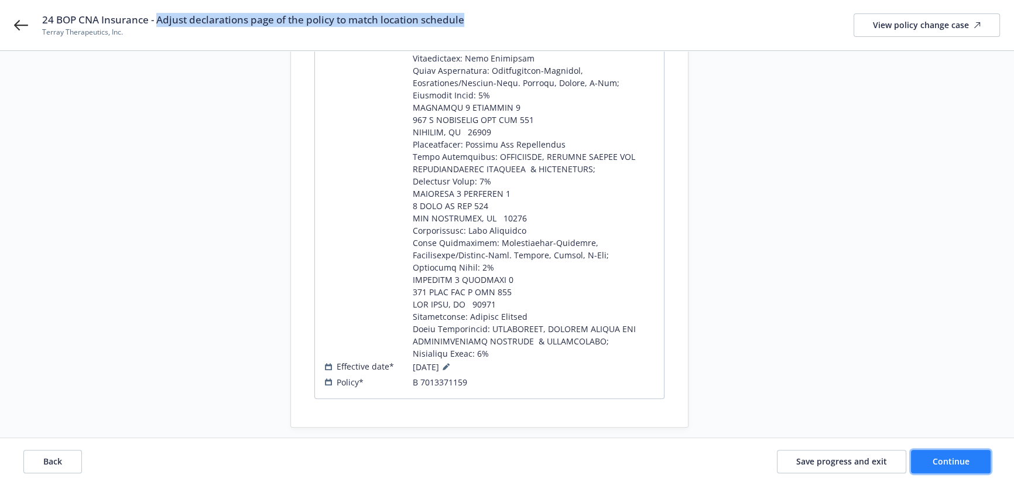
click at [949, 464] on span "Continue" at bounding box center [951, 461] width 37 height 11
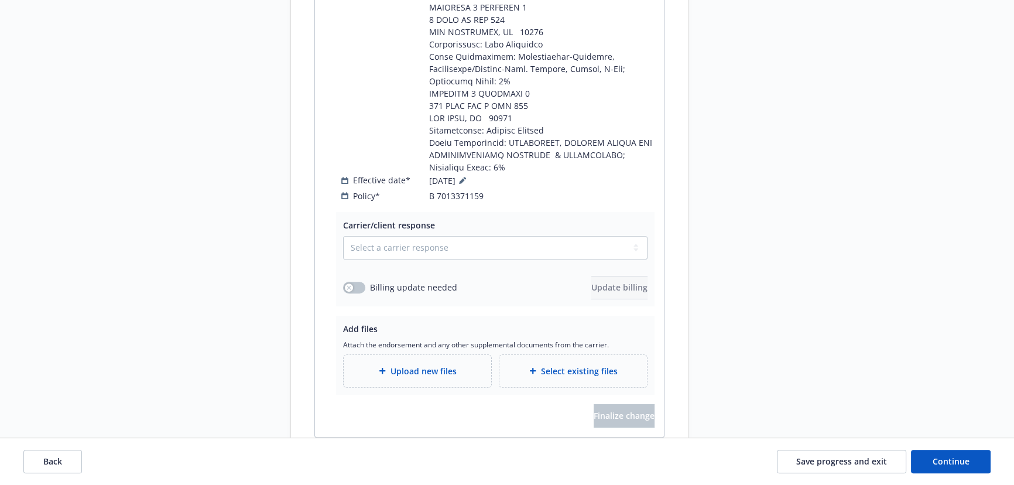
scroll to position [630, 0]
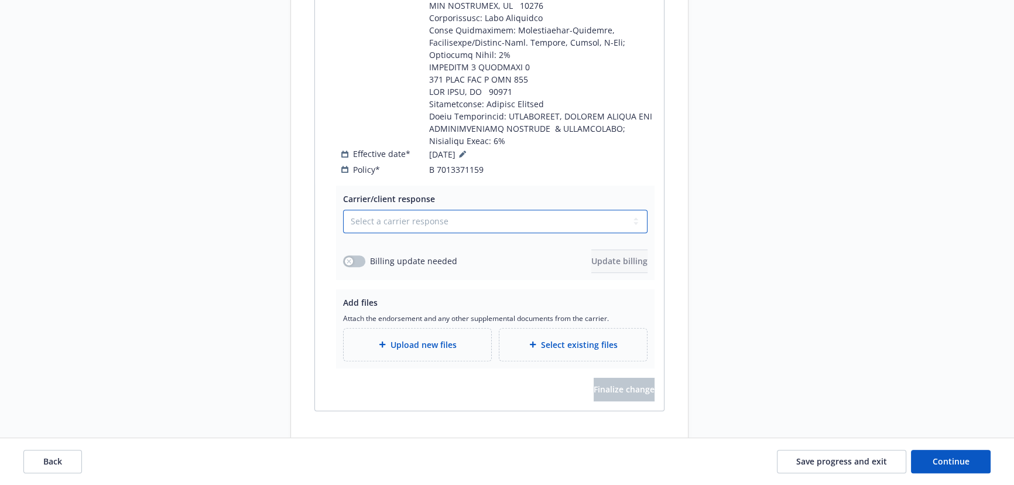
click at [415, 210] on select "Select a carrier response Accepted Accepted with revision No endorsement needed…" at bounding box center [495, 221] width 305 height 23
click at [343, 210] on select "Select a carrier response Accepted Accepted with revision No endorsement needed…" at bounding box center [495, 221] width 305 height 23
click at [404, 329] on div "Upload new files" at bounding box center [418, 345] width 148 height 32
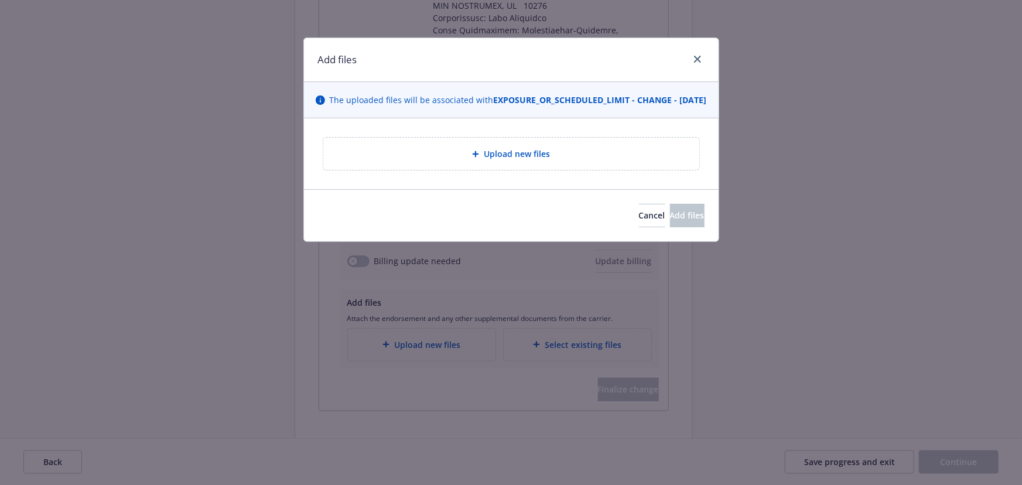
click at [439, 170] on div "Upload new files" at bounding box center [511, 154] width 376 height 32
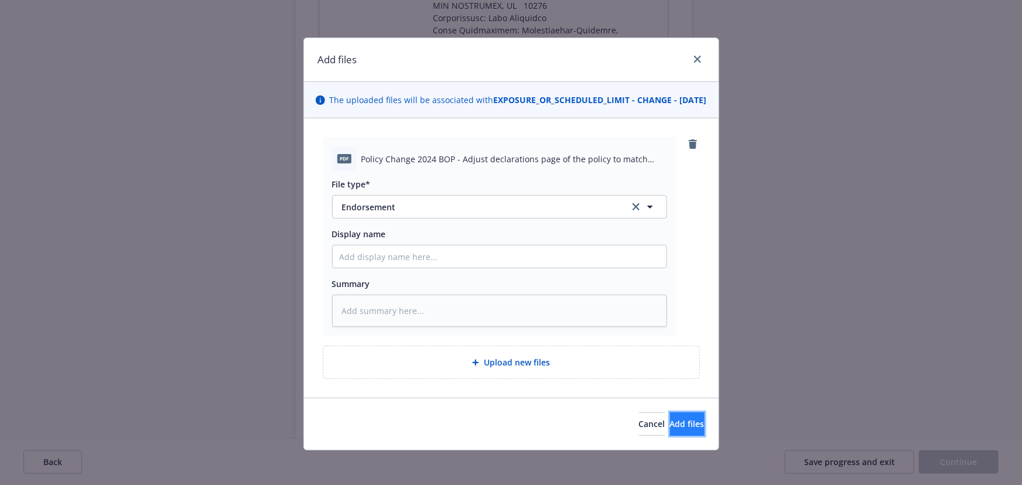
click at [670, 433] on button "Add files" at bounding box center [687, 423] width 35 height 23
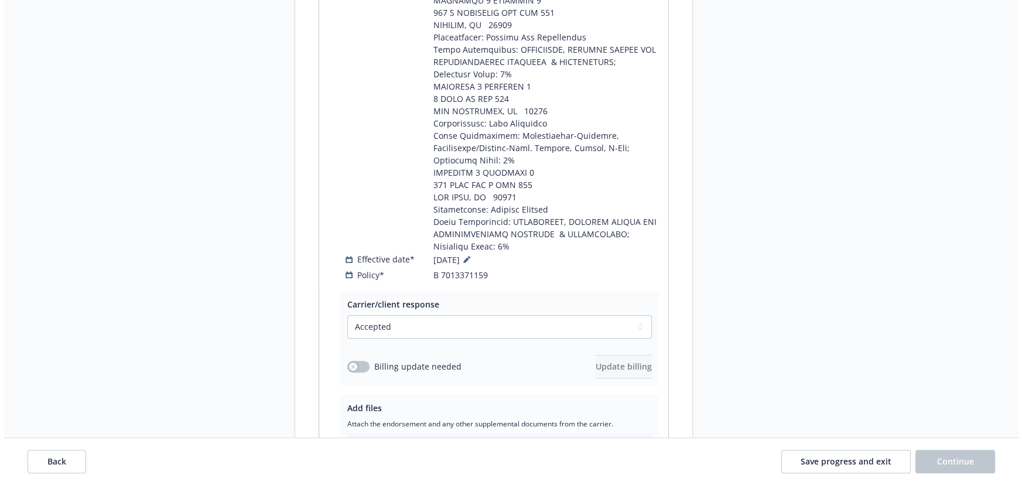
scroll to position [660, 0]
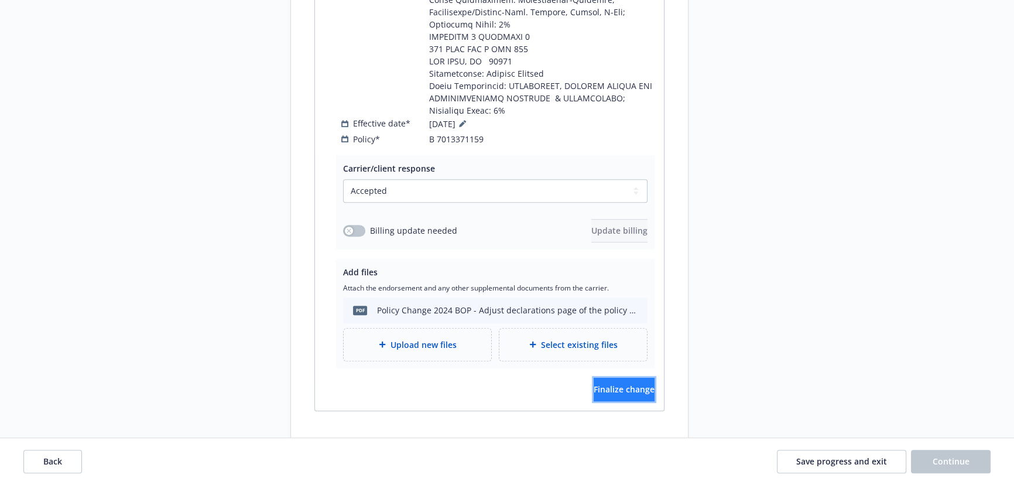
click at [609, 378] on button "Finalize change" at bounding box center [624, 389] width 61 height 23
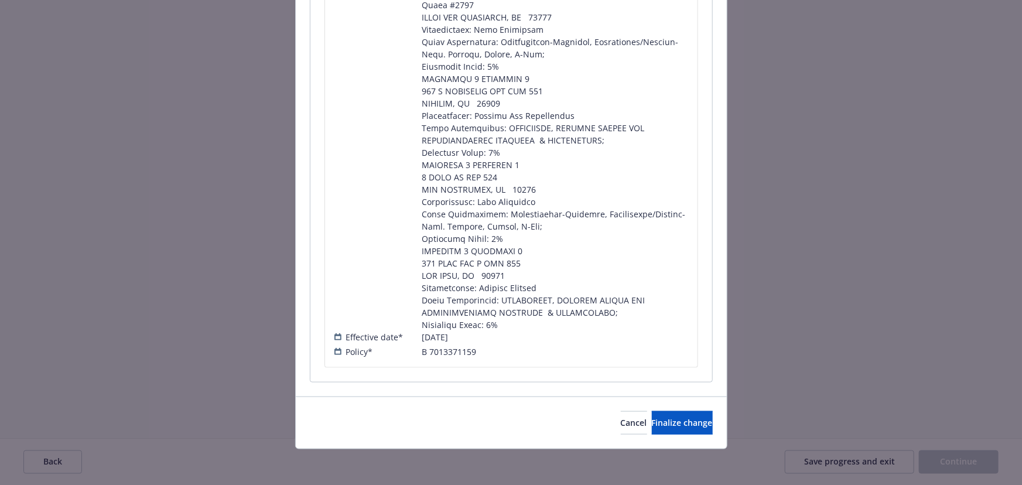
scroll to position [481, 0]
click at [654, 432] on button "Finalize change" at bounding box center [682, 422] width 61 height 23
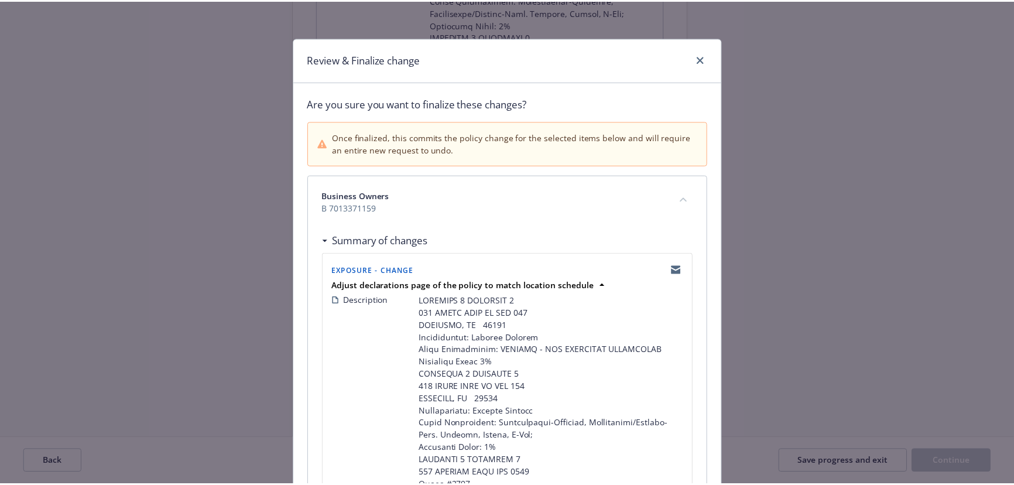
scroll to position [660, 0]
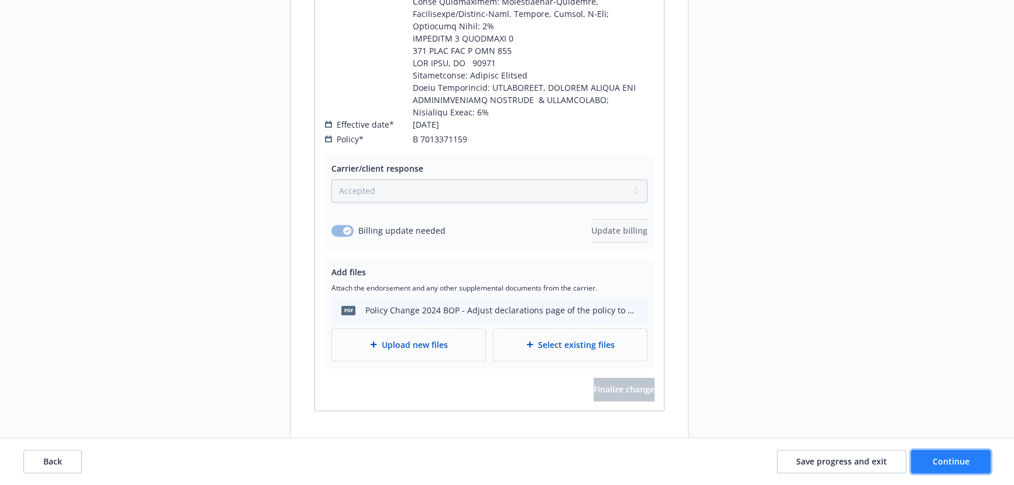
click at [955, 463] on span "Continue" at bounding box center [951, 461] width 37 height 11
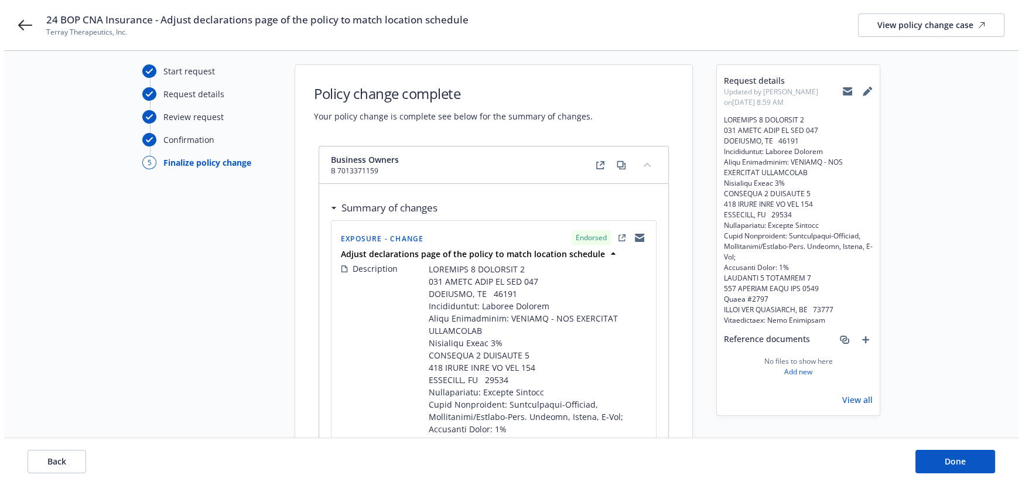
scroll to position [0, 0]
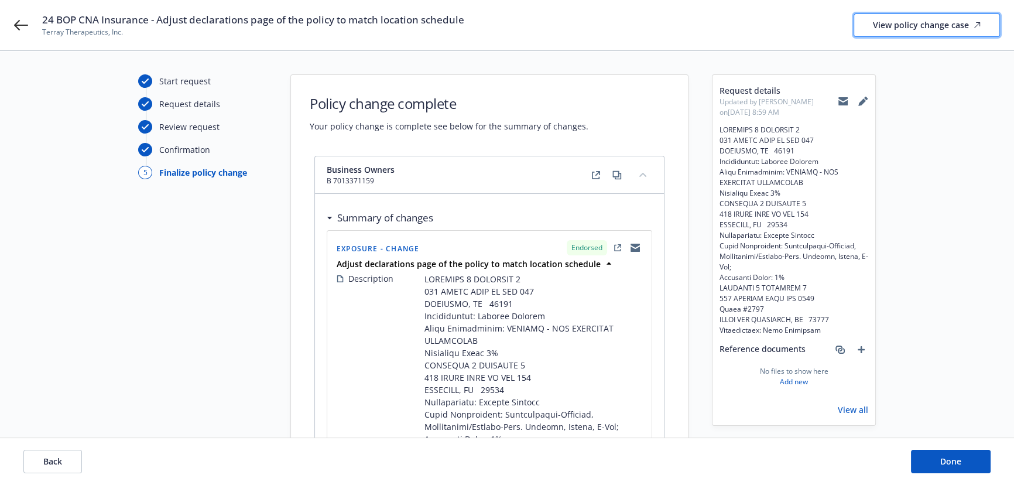
click at [904, 28] on div "View policy change case" at bounding box center [927, 25] width 108 height 22
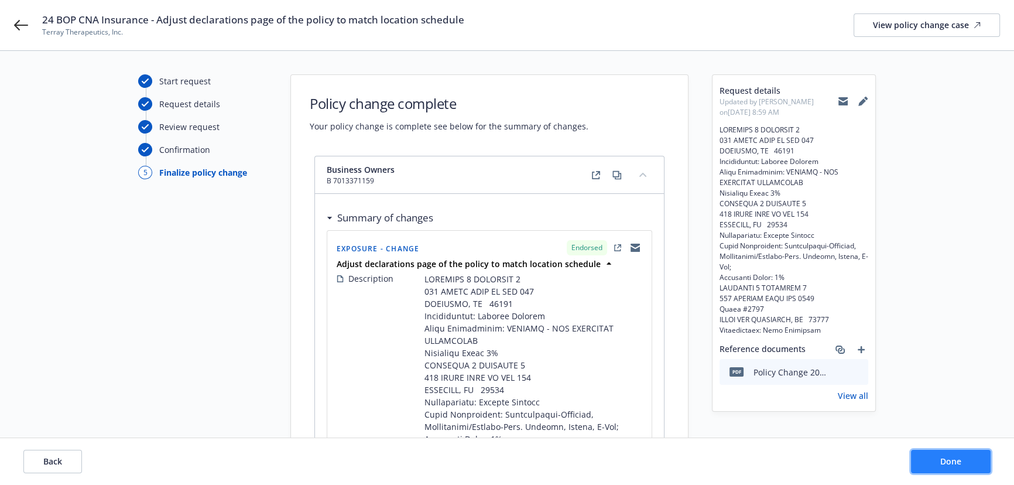
click at [939, 463] on button "Done" at bounding box center [951, 461] width 80 height 23
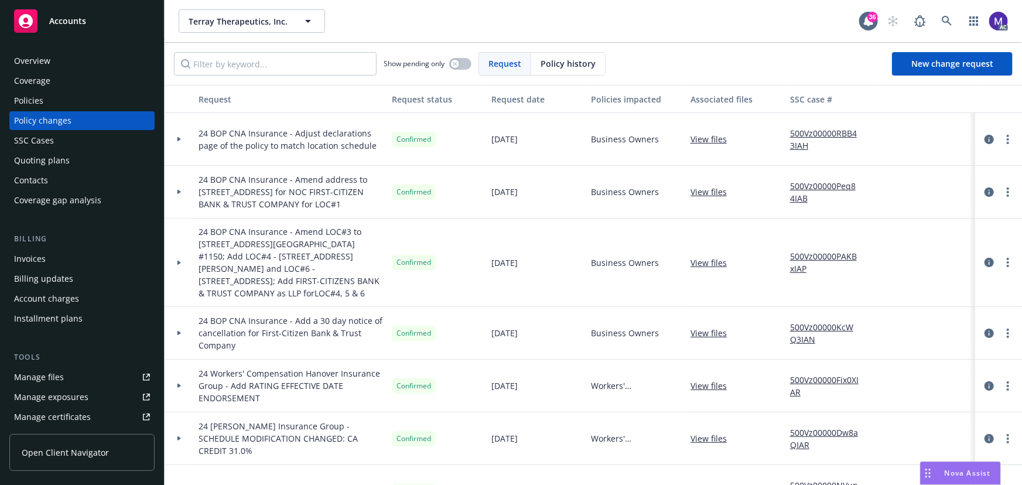
click at [183, 142] on div at bounding box center [179, 139] width 29 height 53
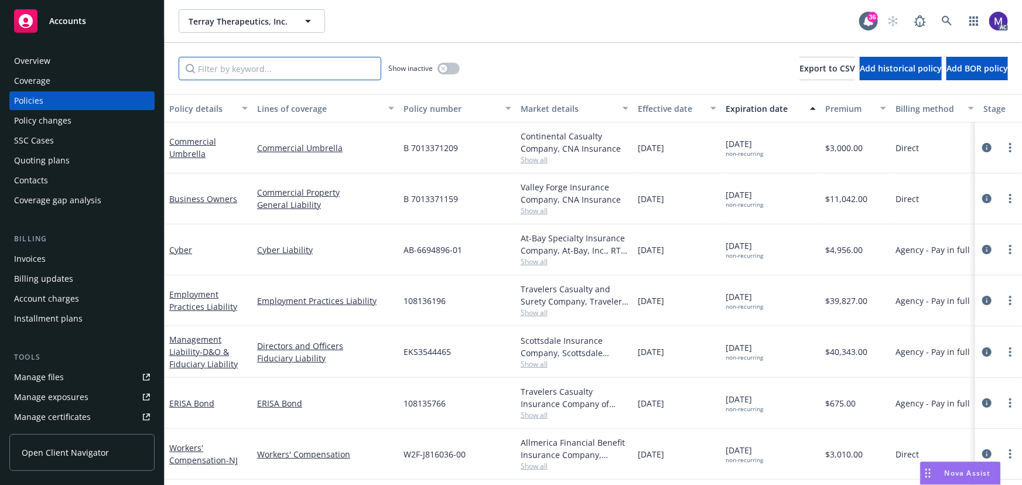
click at [233, 69] on input "Filter by keyword..." at bounding box center [280, 68] width 203 height 23
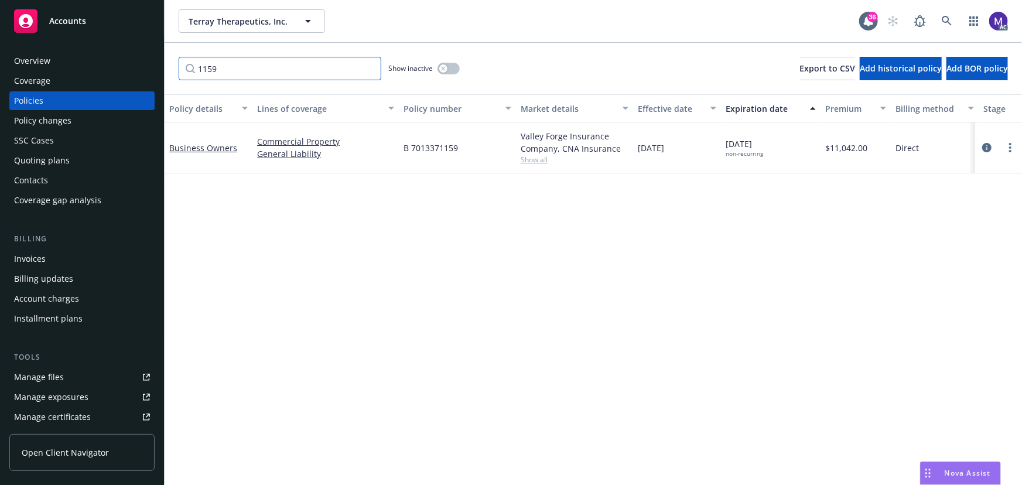
type input "1159"
click at [530, 162] on span "Show all" at bounding box center [575, 160] width 108 height 10
click at [441, 226] on span "CNA Insurance" at bounding box center [511, 227] width 216 height 12
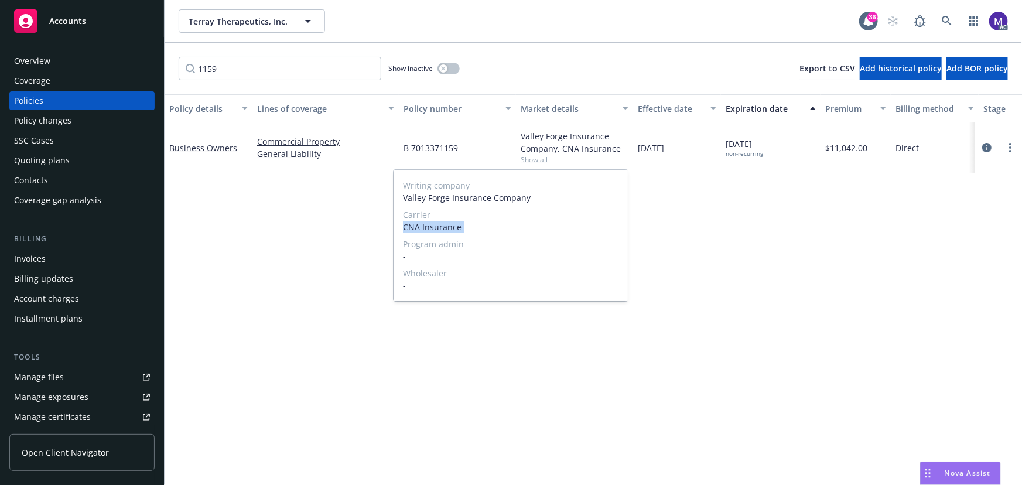
copy span "CNA Insurance"
drag, startPoint x: 991, startPoint y: 150, endPoint x: 842, endPoint y: 111, distance: 154.4
click at [991, 150] on icon "circleInformation" at bounding box center [986, 147] width 9 height 9
